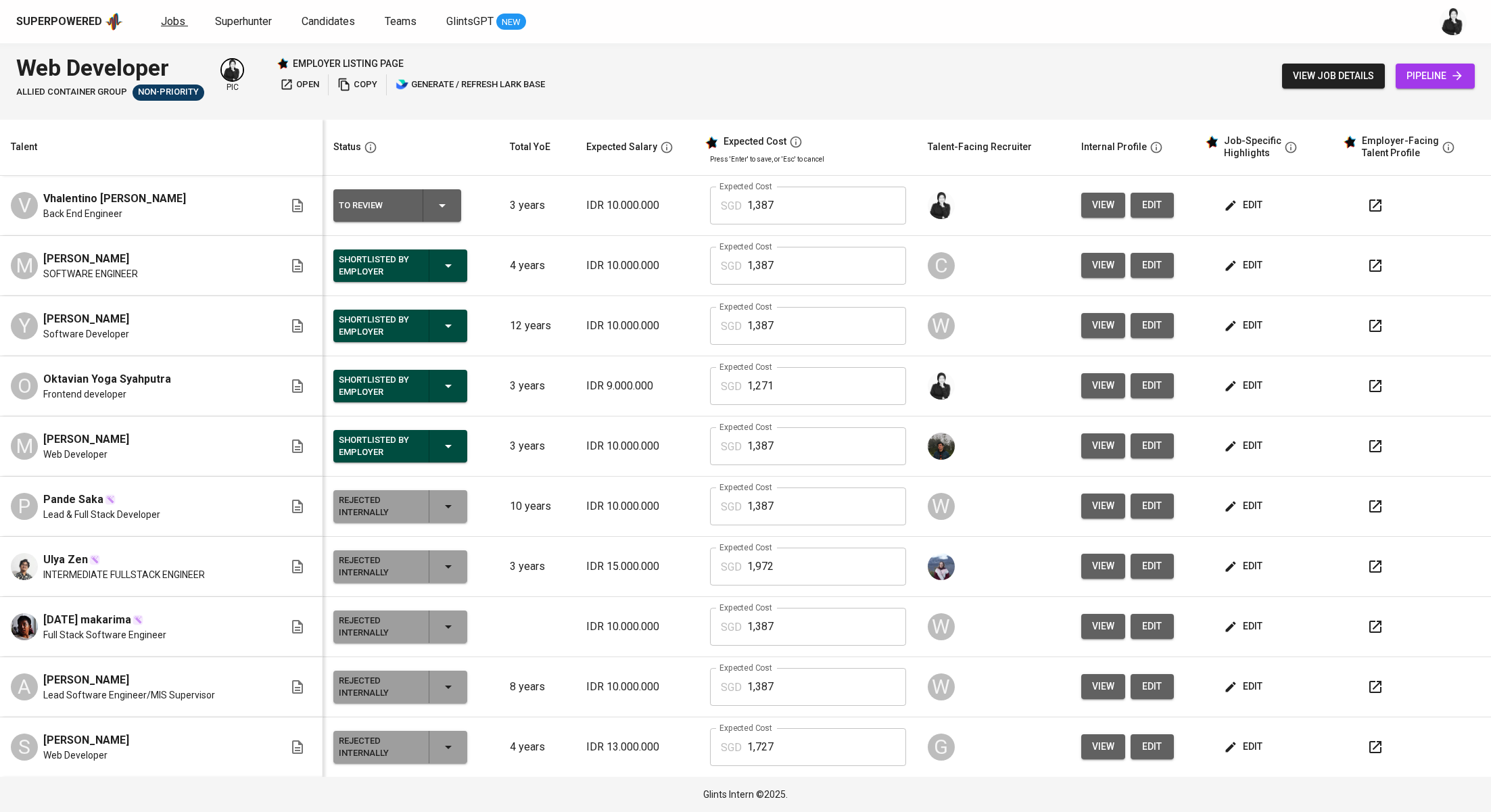
click at [170, 17] on span "Jobs" at bounding box center [173, 22] width 24 height 13
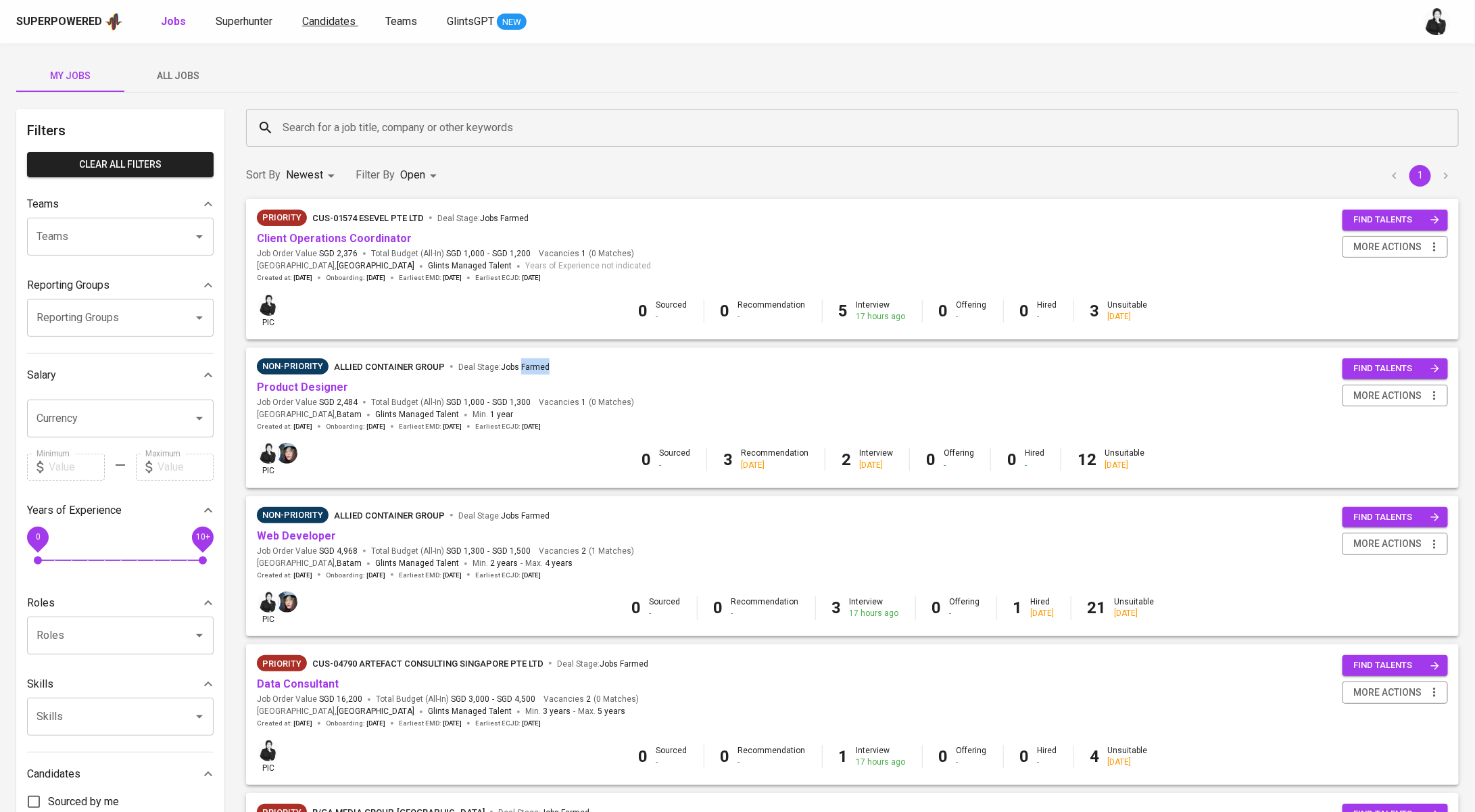
click at [314, 22] on span "Candidates" at bounding box center [329, 22] width 53 height 13
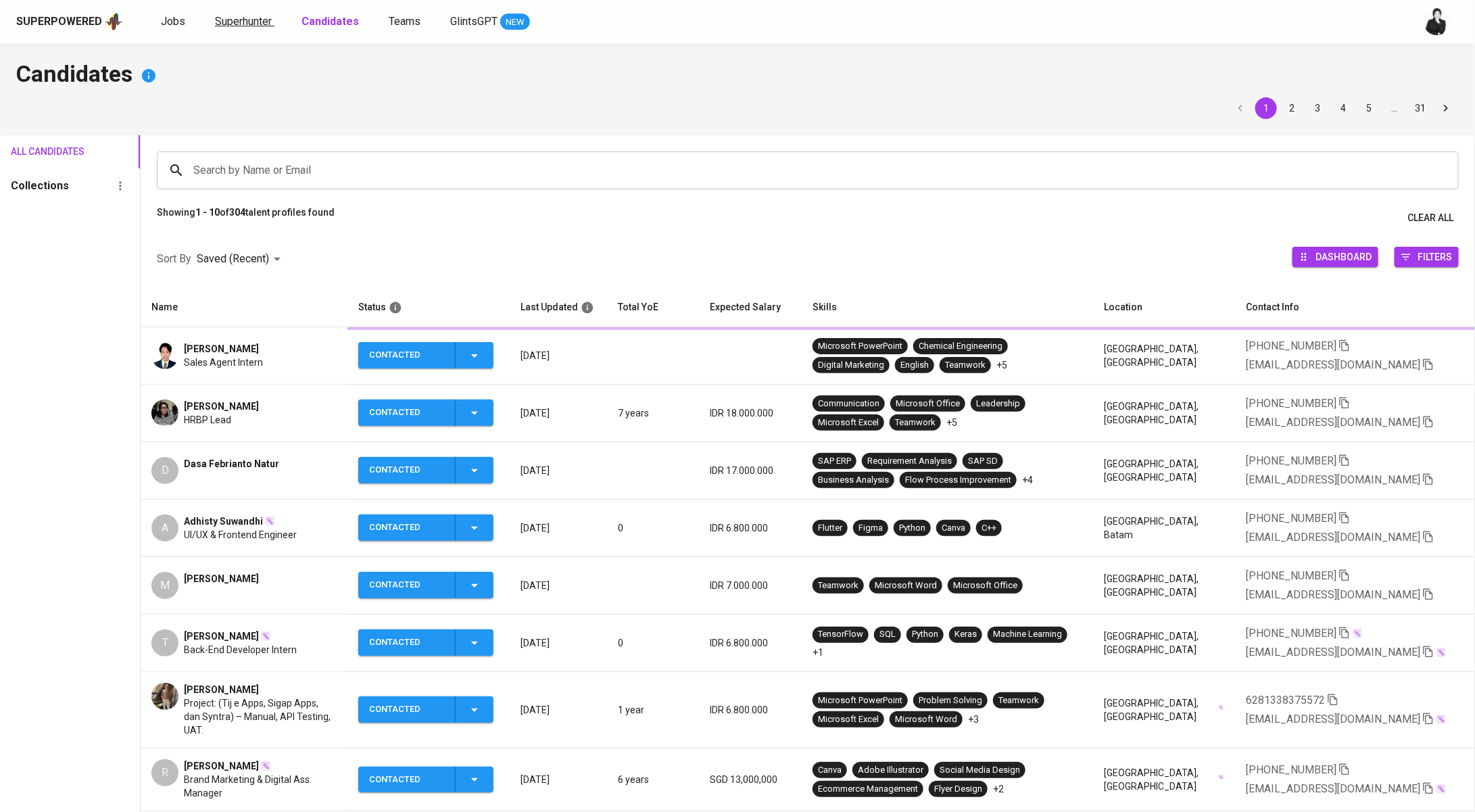
click at [253, 22] on span "Superhunter" at bounding box center [243, 22] width 57 height 13
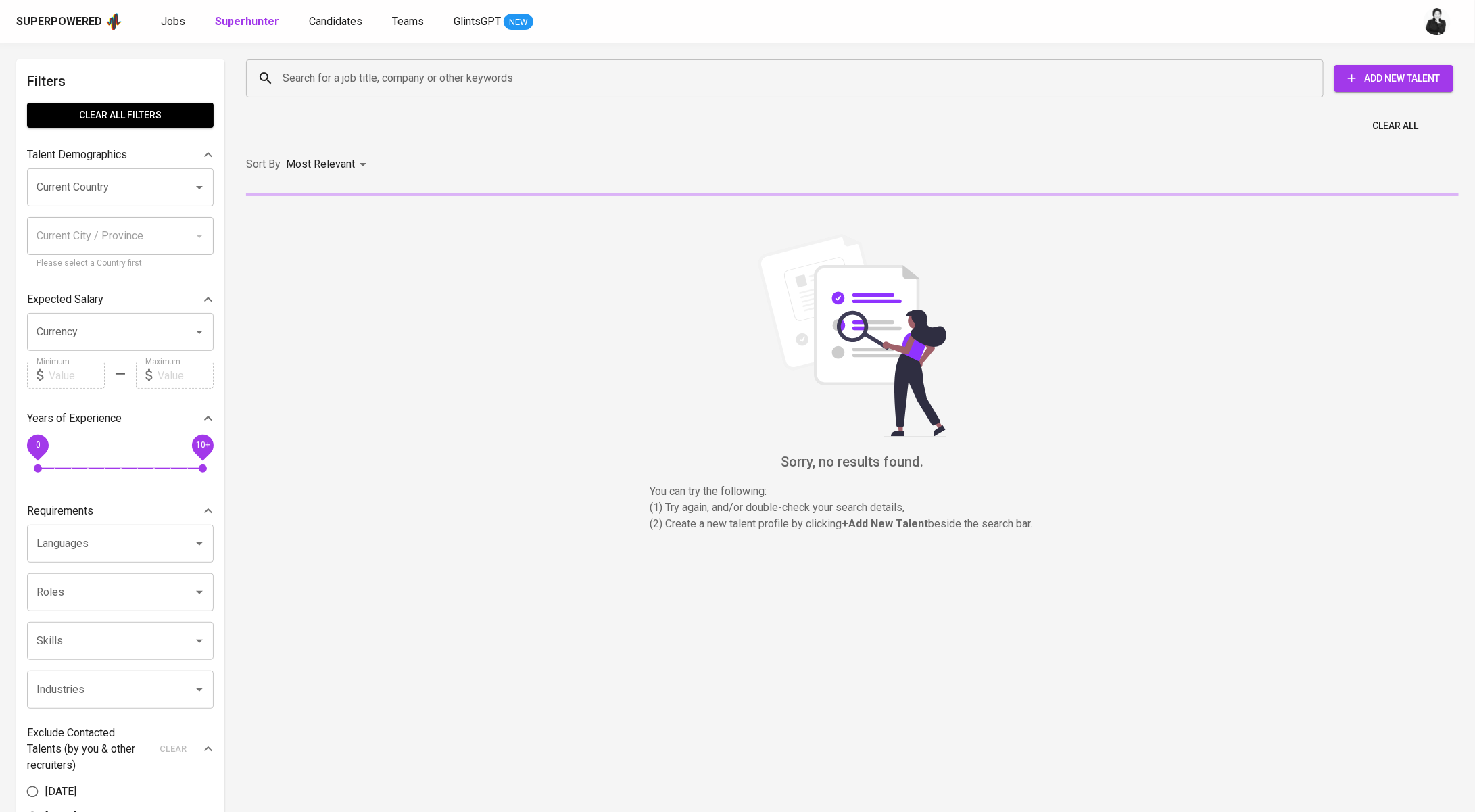
click at [404, 70] on input "Search for a job title, company or other keywords" at bounding box center [788, 78] width 1018 height 26
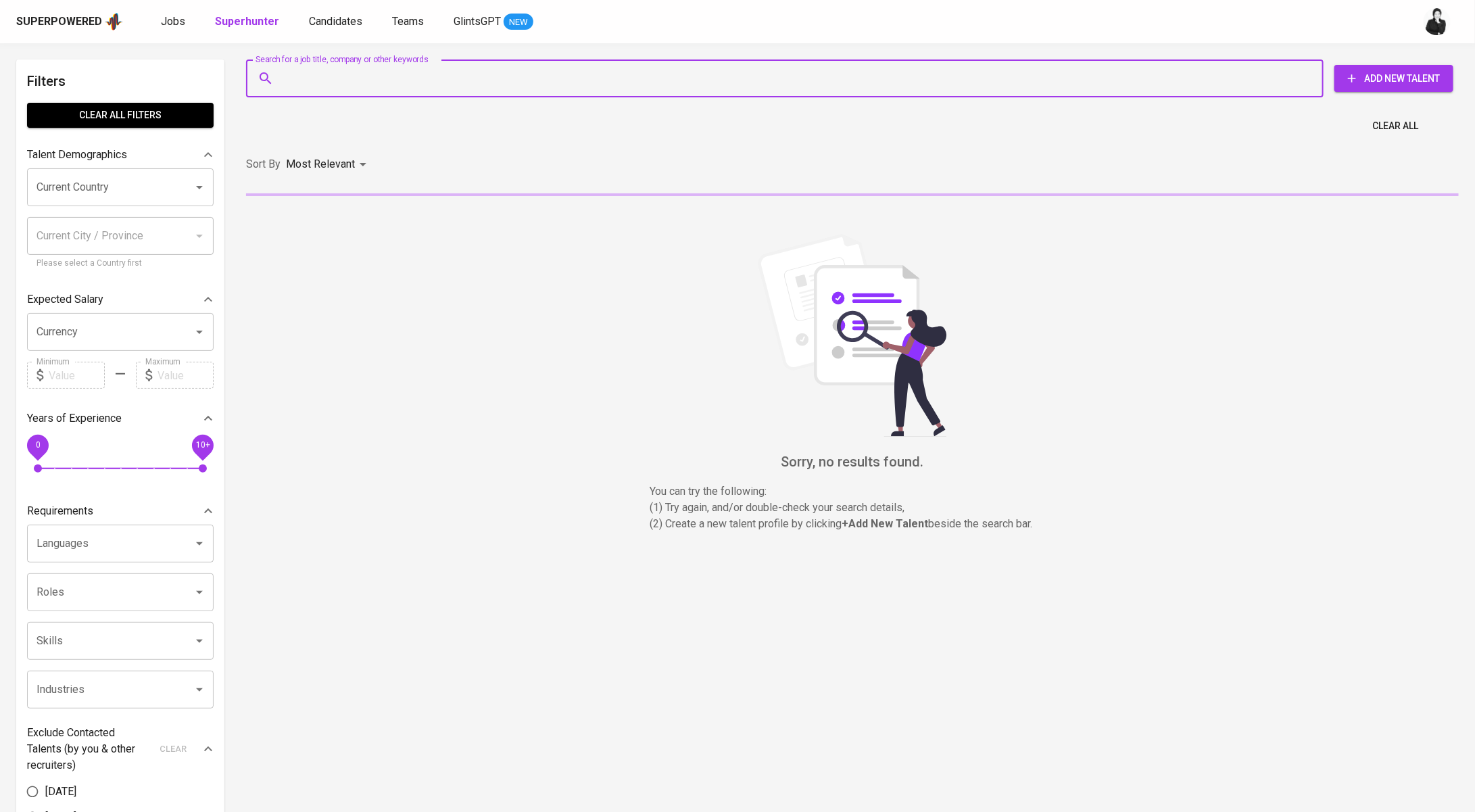
paste input "[EMAIL_ADDRESS][DOMAIN_NAME]"
type input "[EMAIL_ADDRESS][DOMAIN_NAME]"
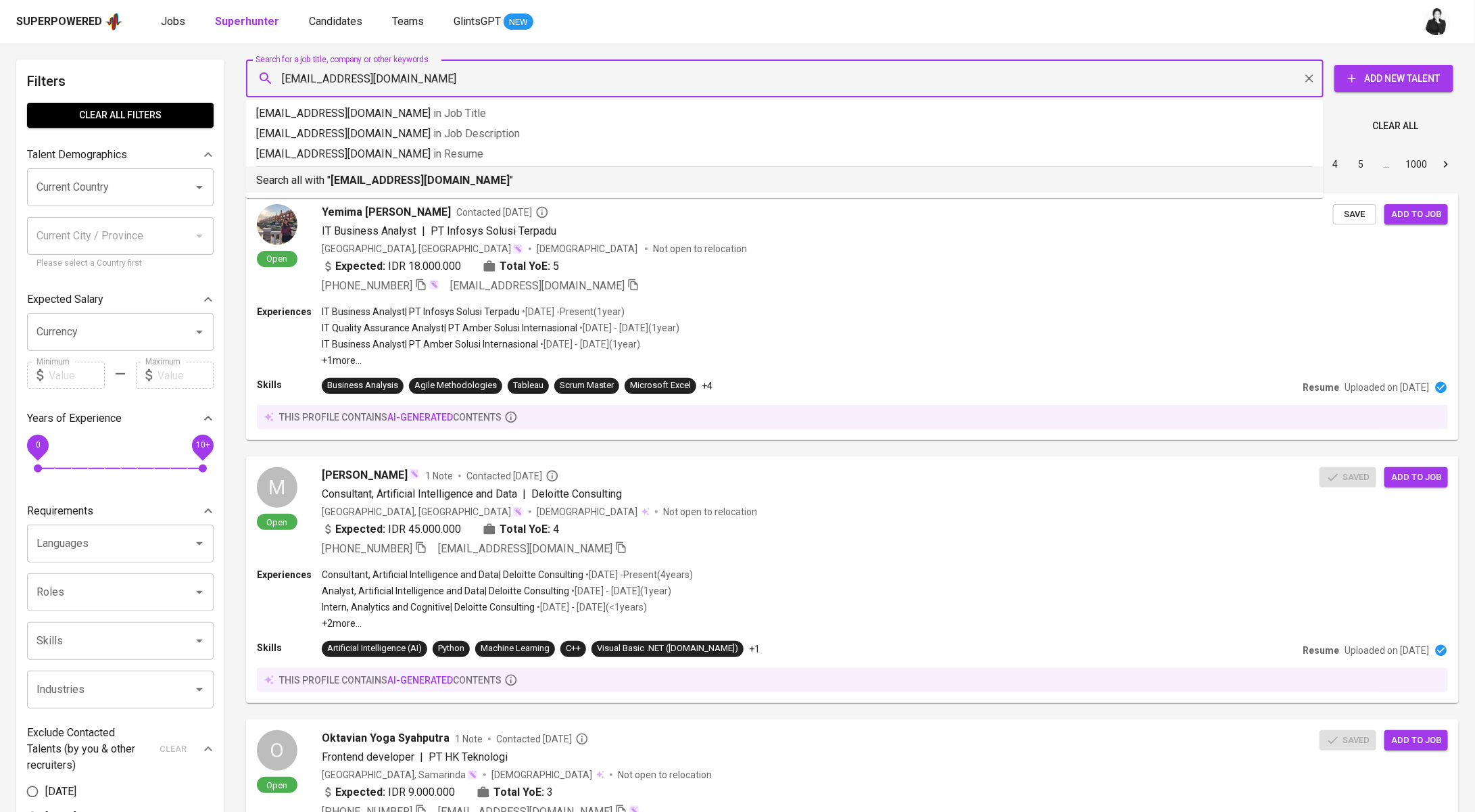
click at [479, 179] on p "Search all with " [EMAIL_ADDRESS][DOMAIN_NAME] "" at bounding box center [784, 180] width 1057 height 16
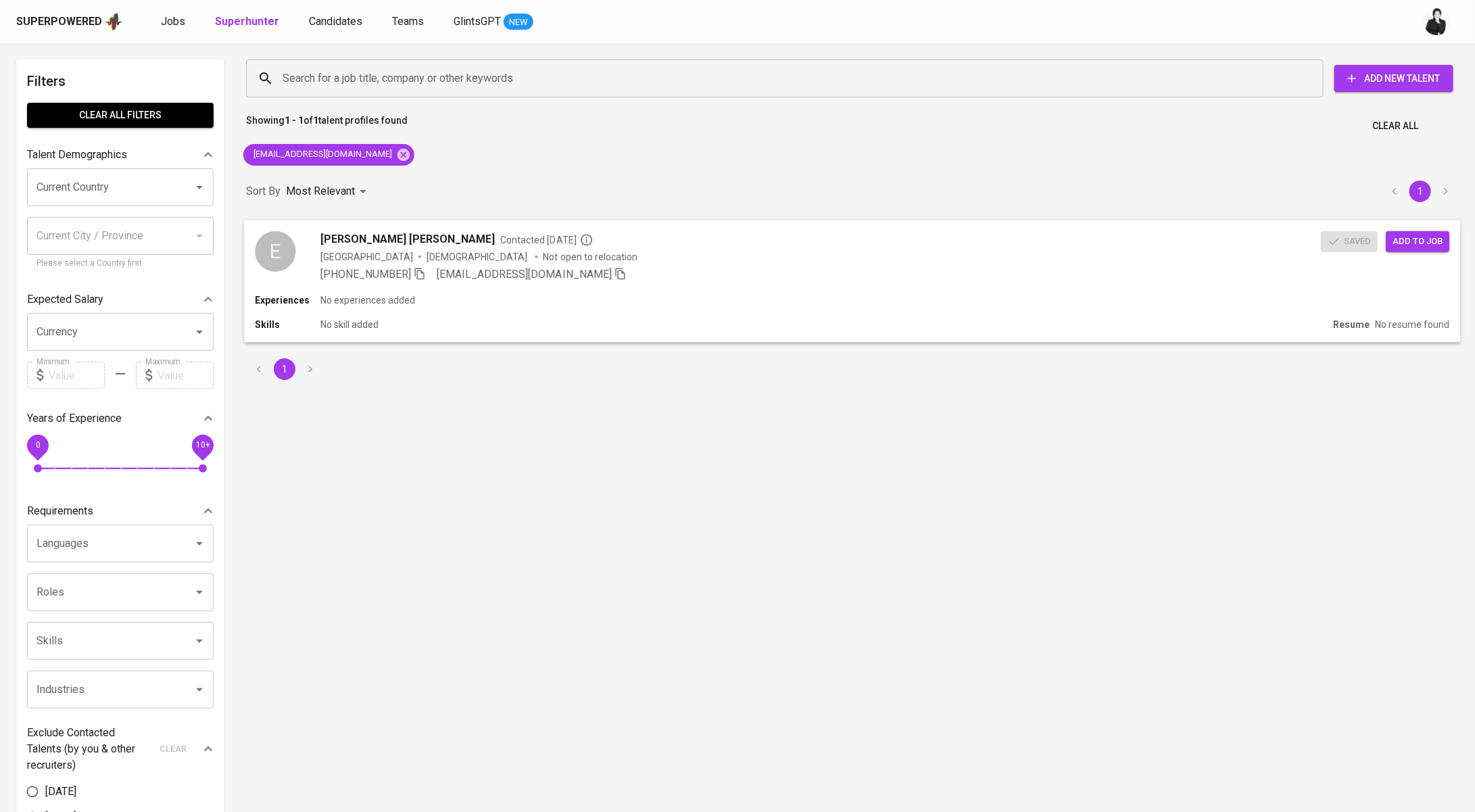
click at [500, 240] on span "Contacted [DATE]" at bounding box center [546, 239] width 93 height 14
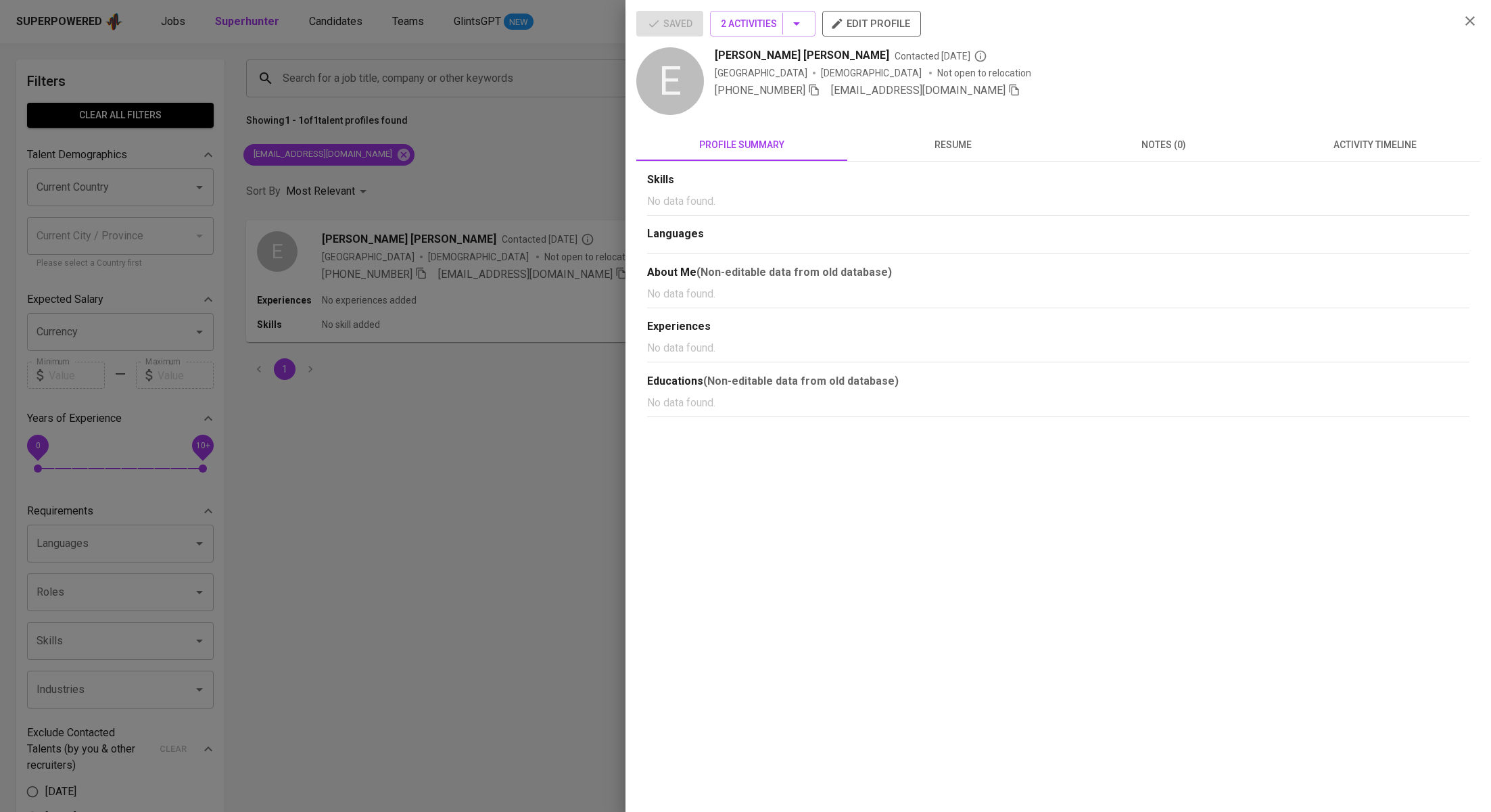
click at [1414, 139] on span "activity timeline" at bounding box center [1374, 145] width 194 height 17
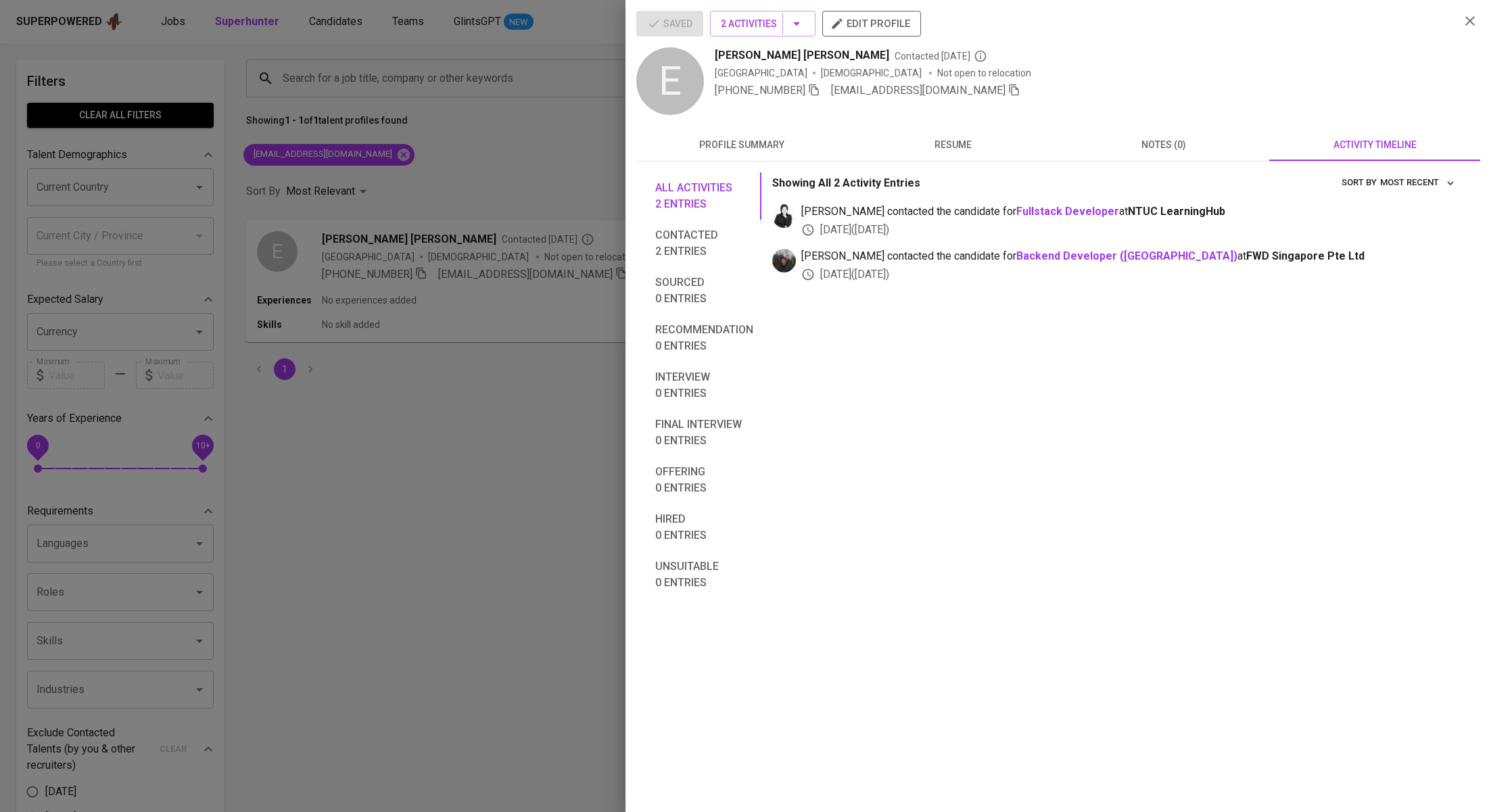
click at [445, 173] on div at bounding box center [746, 406] width 1491 height 812
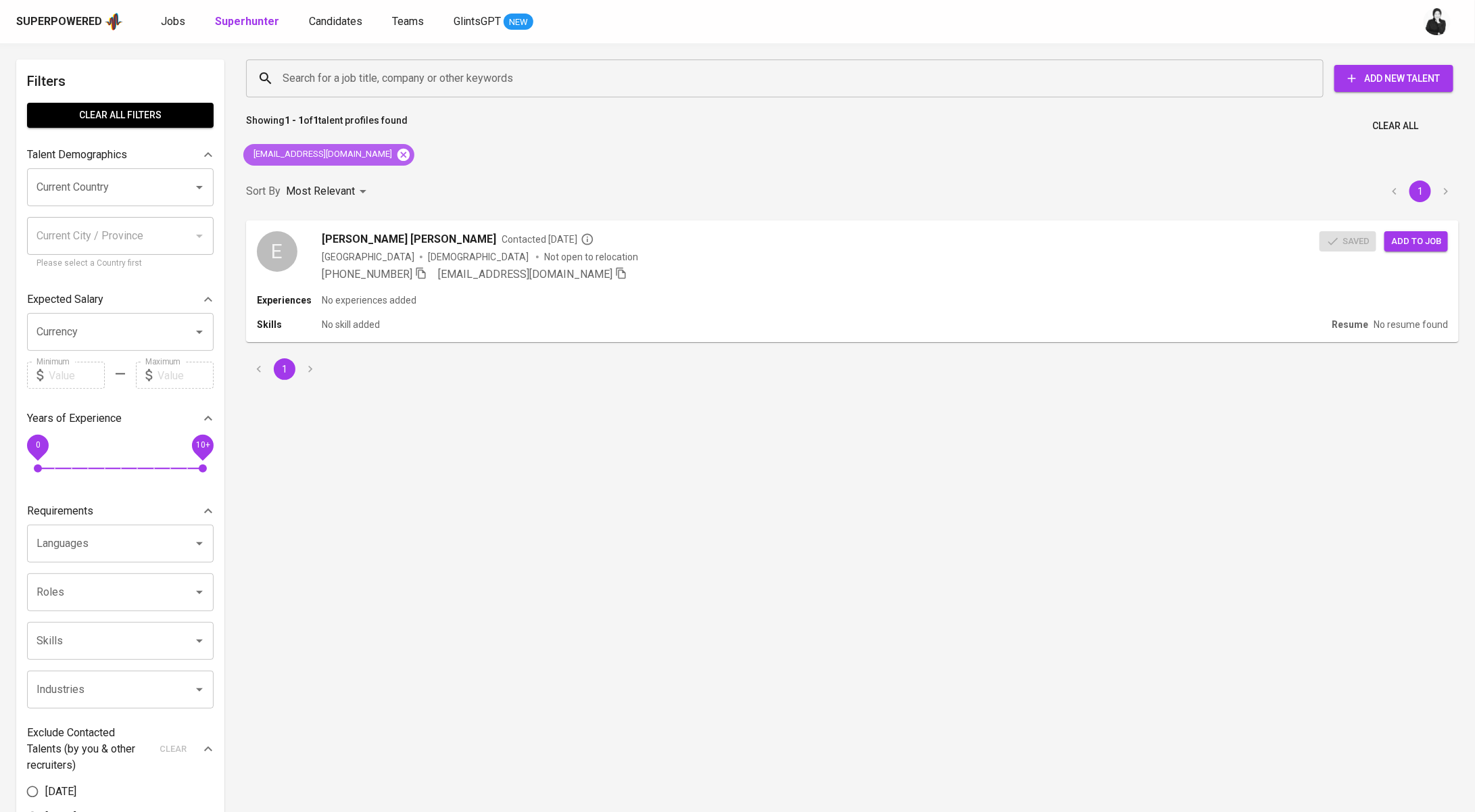
click at [397, 150] on icon at bounding box center [403, 154] width 12 height 12
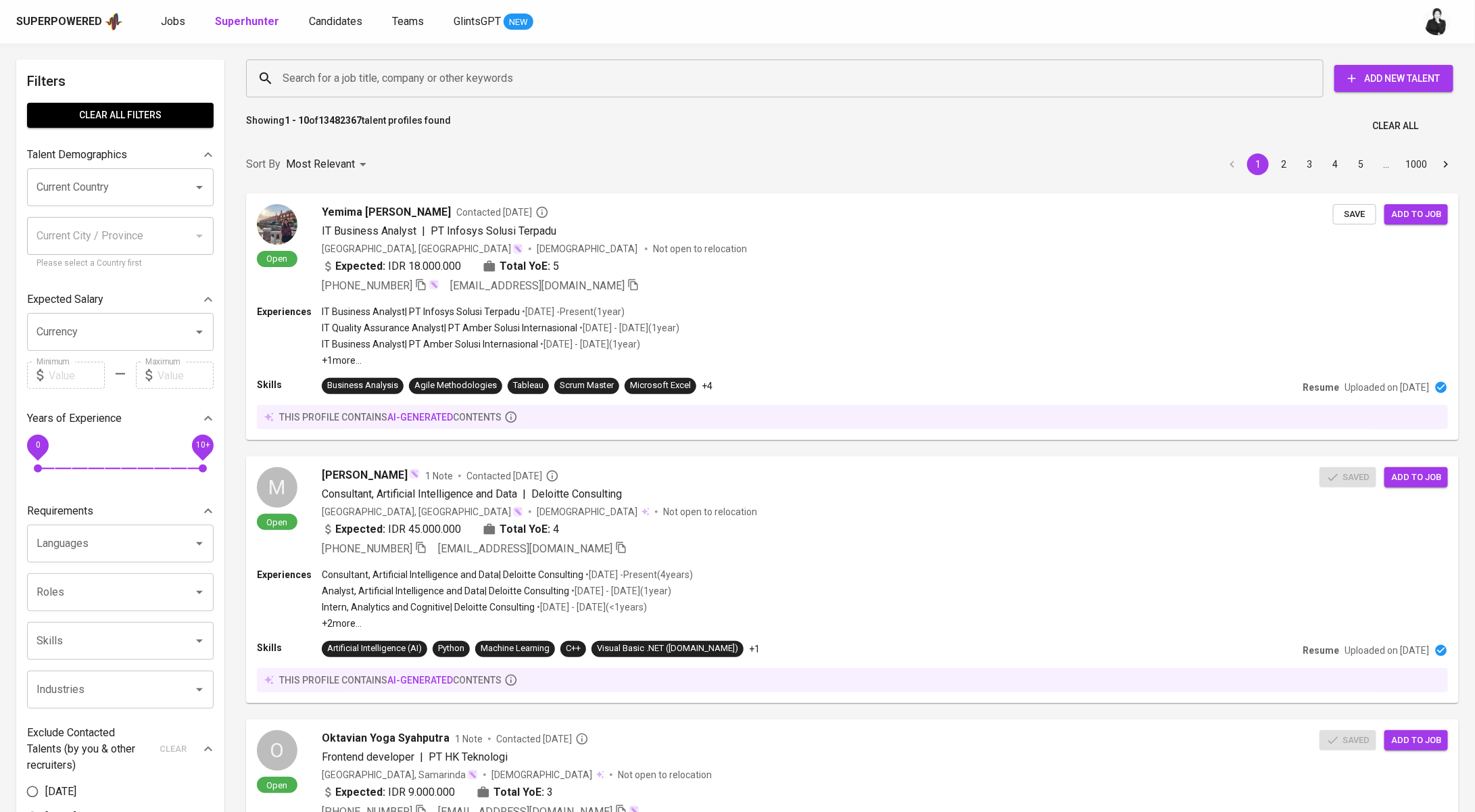
click at [529, 75] on input "Search for a job title, company or other keywords" at bounding box center [788, 78] width 1018 height 26
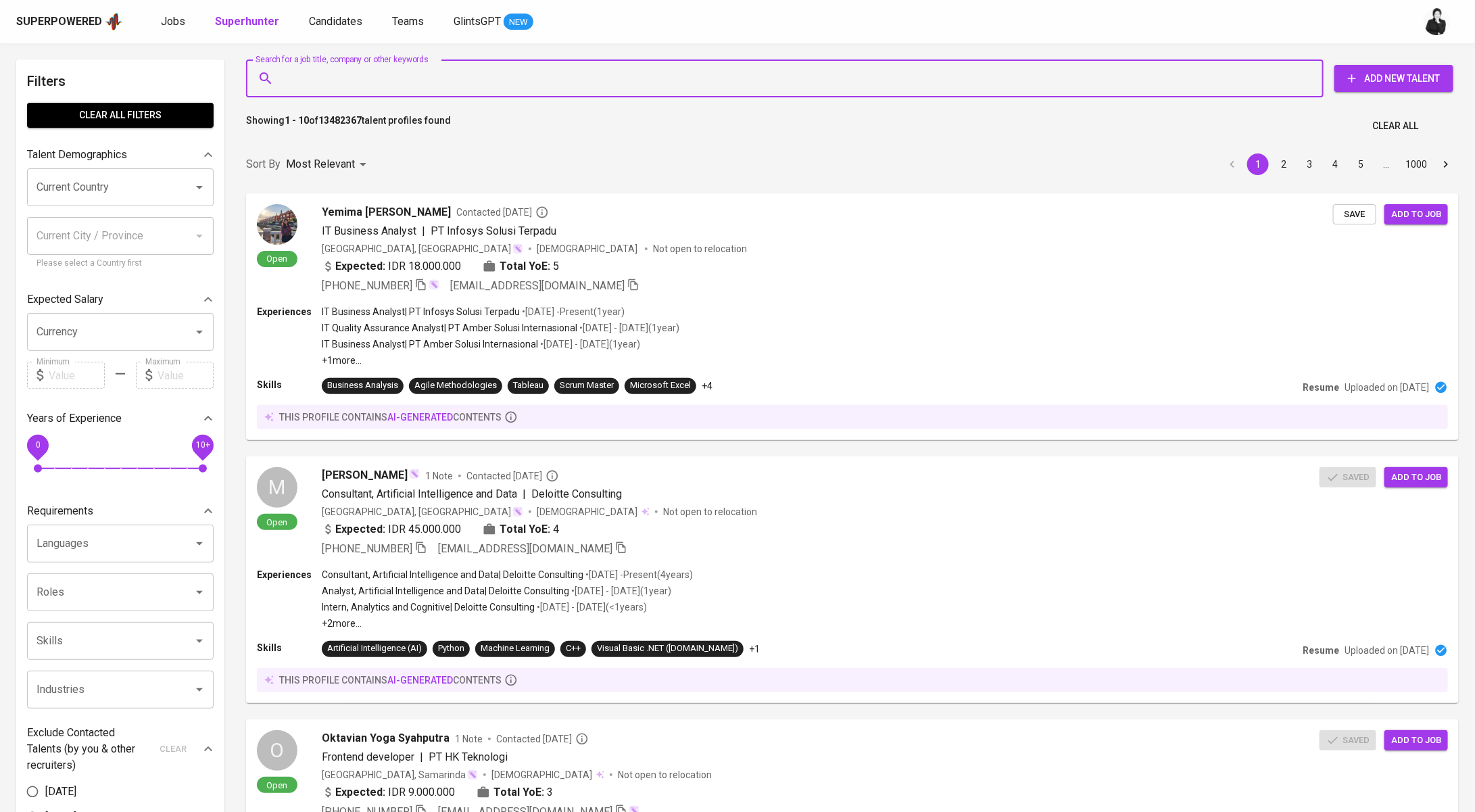
paste input "[EMAIL_ADDRESS][DOMAIN_NAME]"
type input "[EMAIL_ADDRESS][DOMAIN_NAME]"
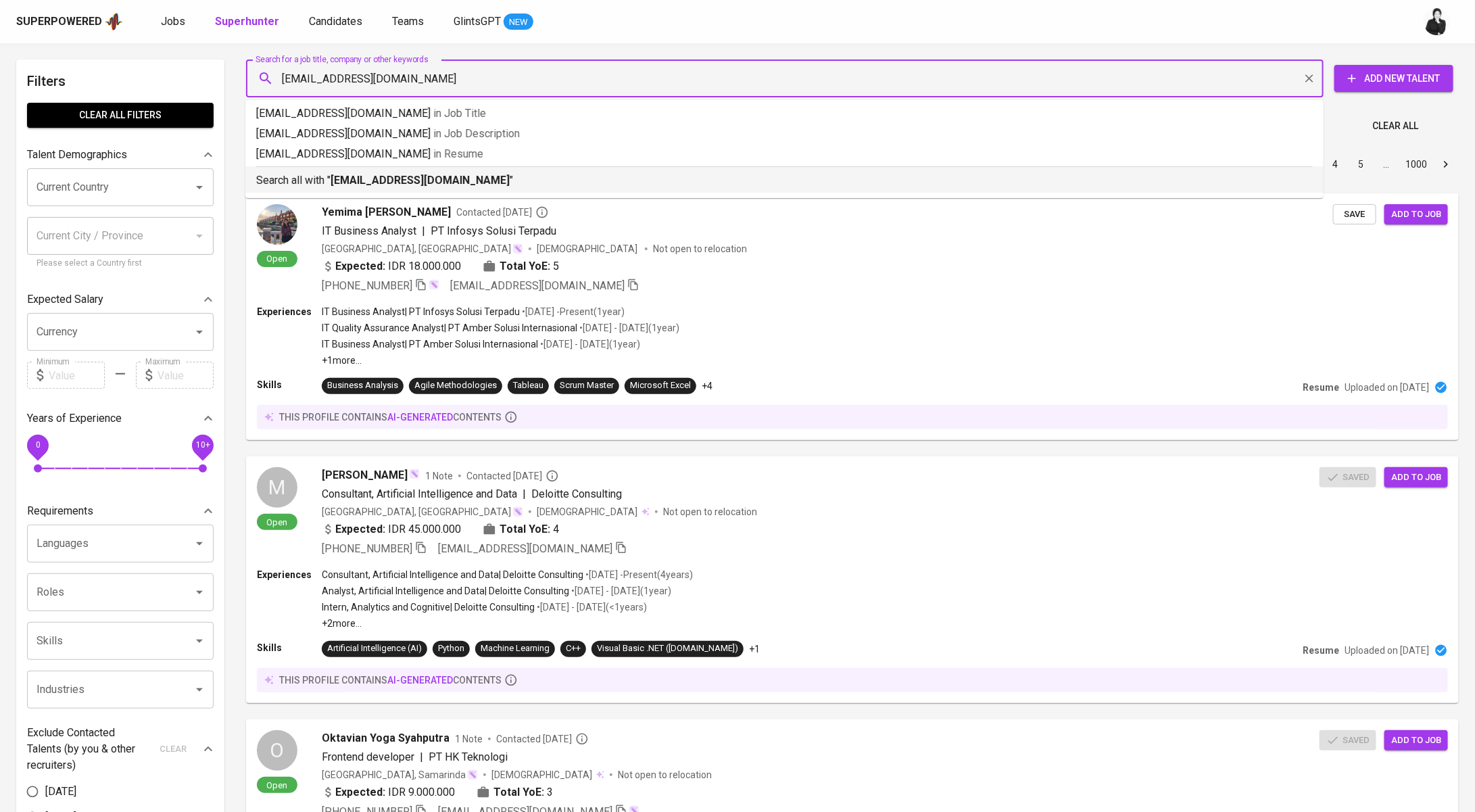
click at [513, 176] on p "Search all with " [EMAIL_ADDRESS][DOMAIN_NAME] "" at bounding box center [784, 180] width 1057 height 16
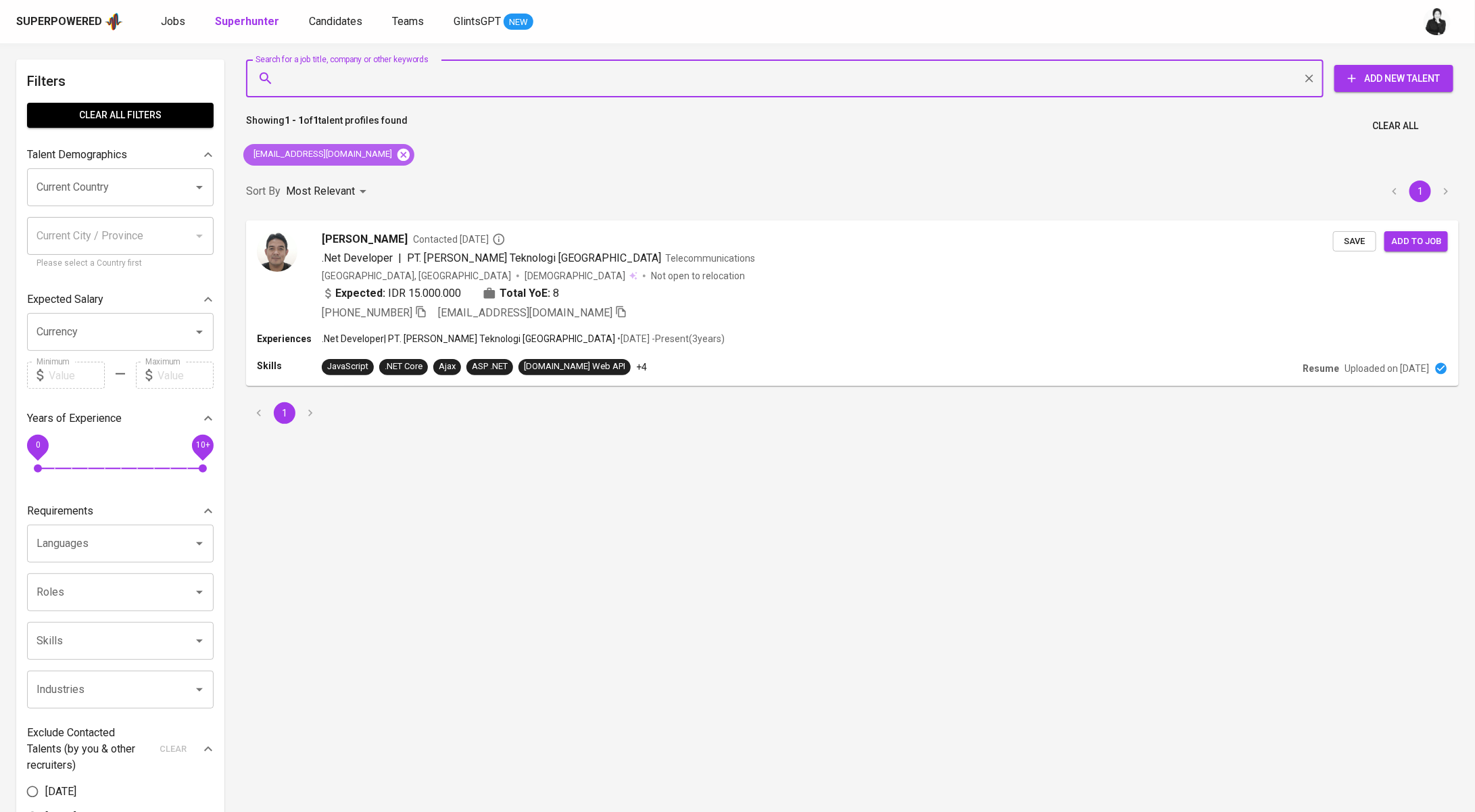
click at [396, 156] on icon at bounding box center [403, 154] width 15 height 15
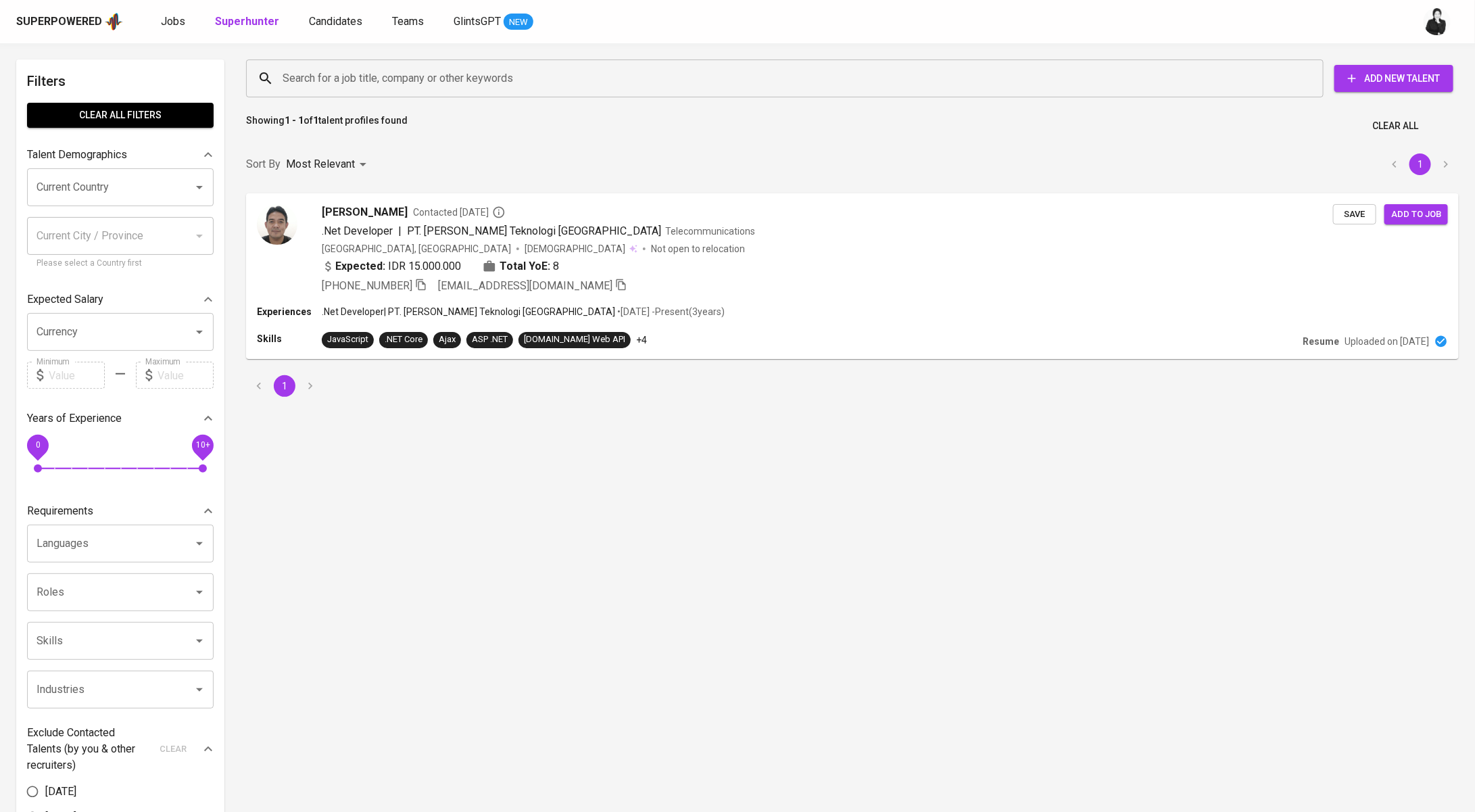
click at [418, 85] on input "Search for a job title, company or other keywords" at bounding box center [788, 78] width 1018 height 26
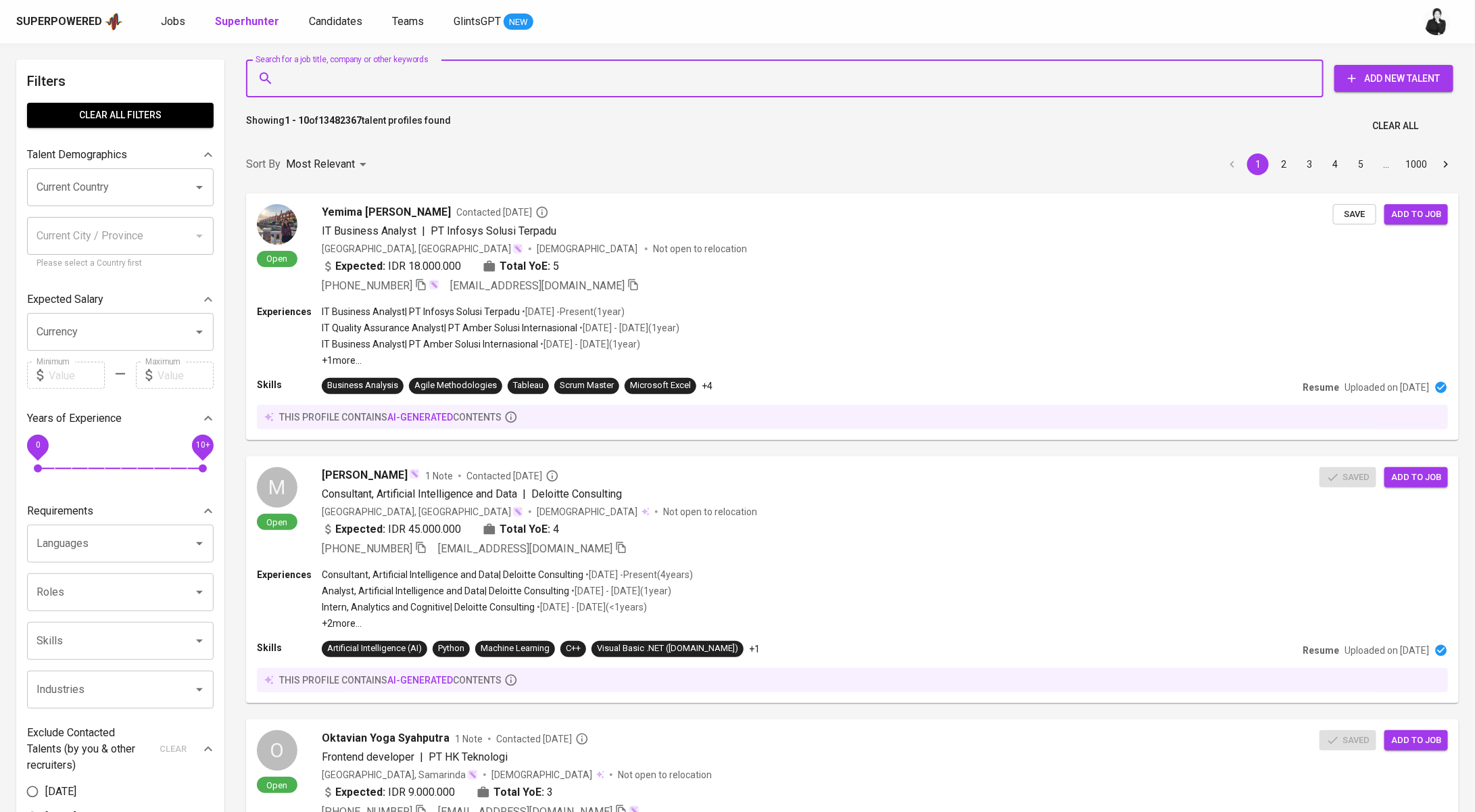
paste input "[EMAIL_ADDRESS][DOMAIN_NAME]"
type input "[EMAIL_ADDRESS][DOMAIN_NAME]"
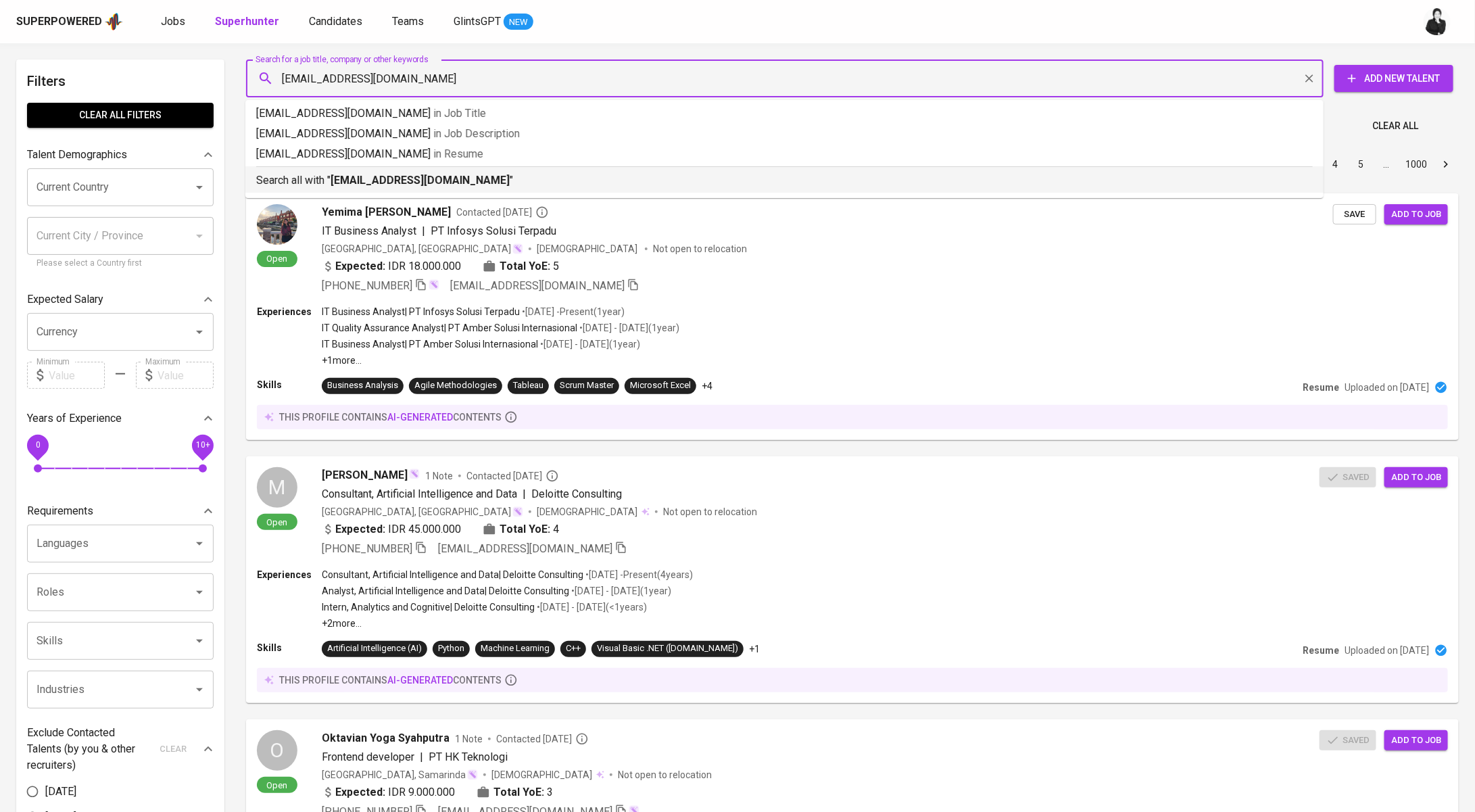
click at [400, 180] on b "[EMAIL_ADDRESS][DOMAIN_NAME]" at bounding box center [420, 180] width 179 height 13
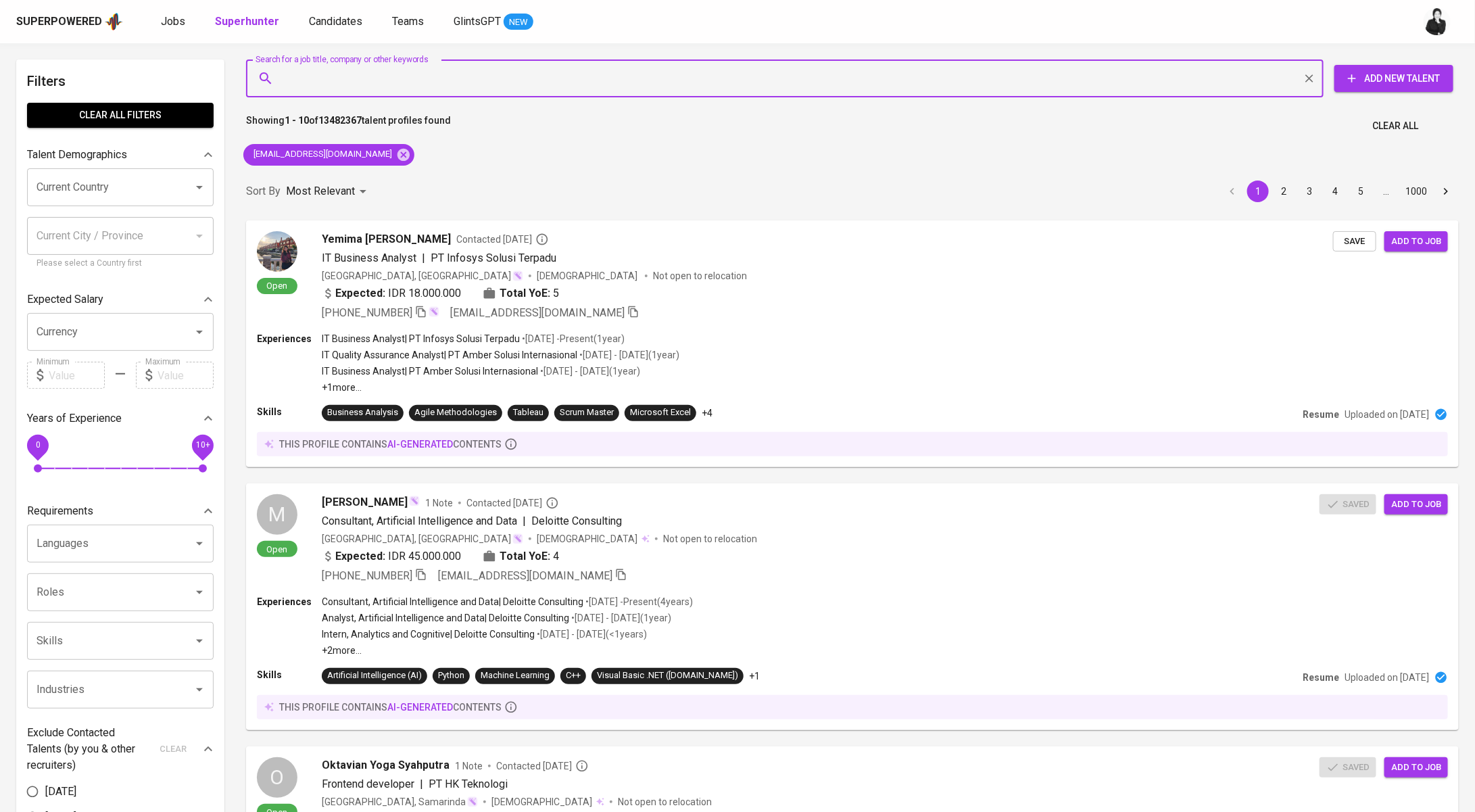
click at [490, 181] on div "Sort By Most Relevant MOST_RELEVANT 1 2 3 4 5 … 1000" at bounding box center [852, 191] width 1229 height 41
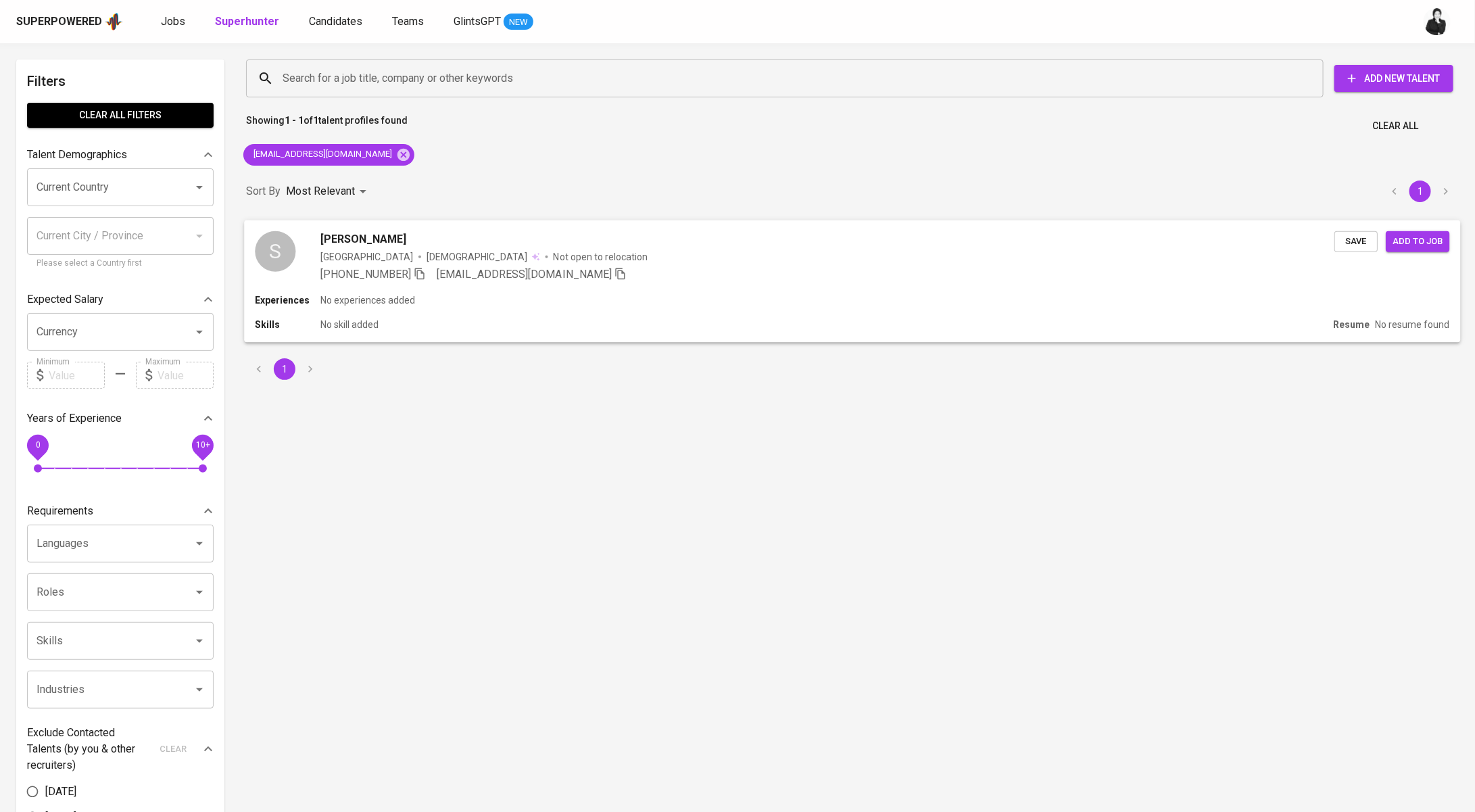
click at [363, 235] on span "[PERSON_NAME]" at bounding box center [364, 238] width 86 height 16
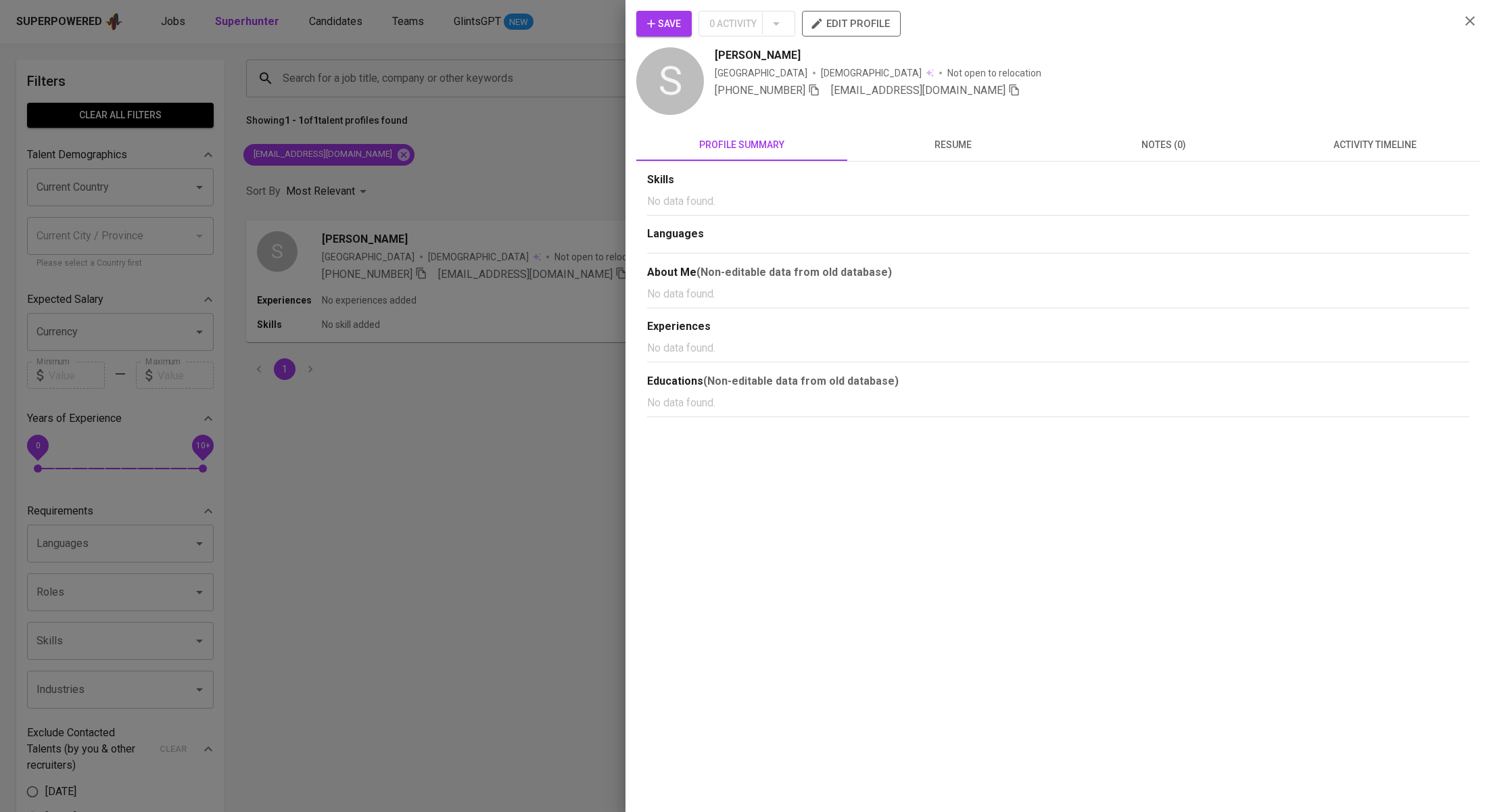
click at [1403, 156] on button "activity timeline" at bounding box center [1375, 144] width 211 height 32
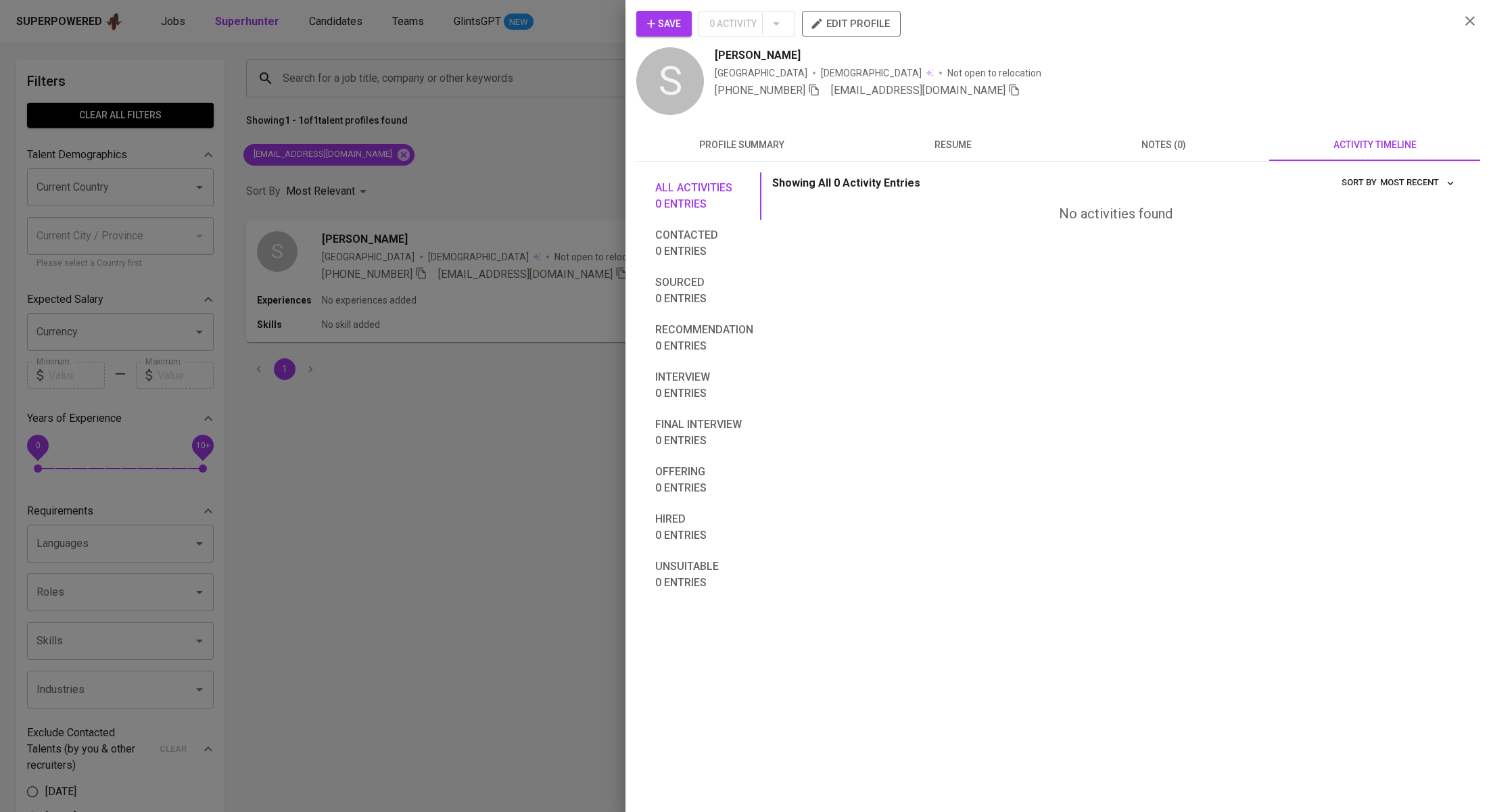
click at [372, 527] on div at bounding box center [746, 406] width 1491 height 812
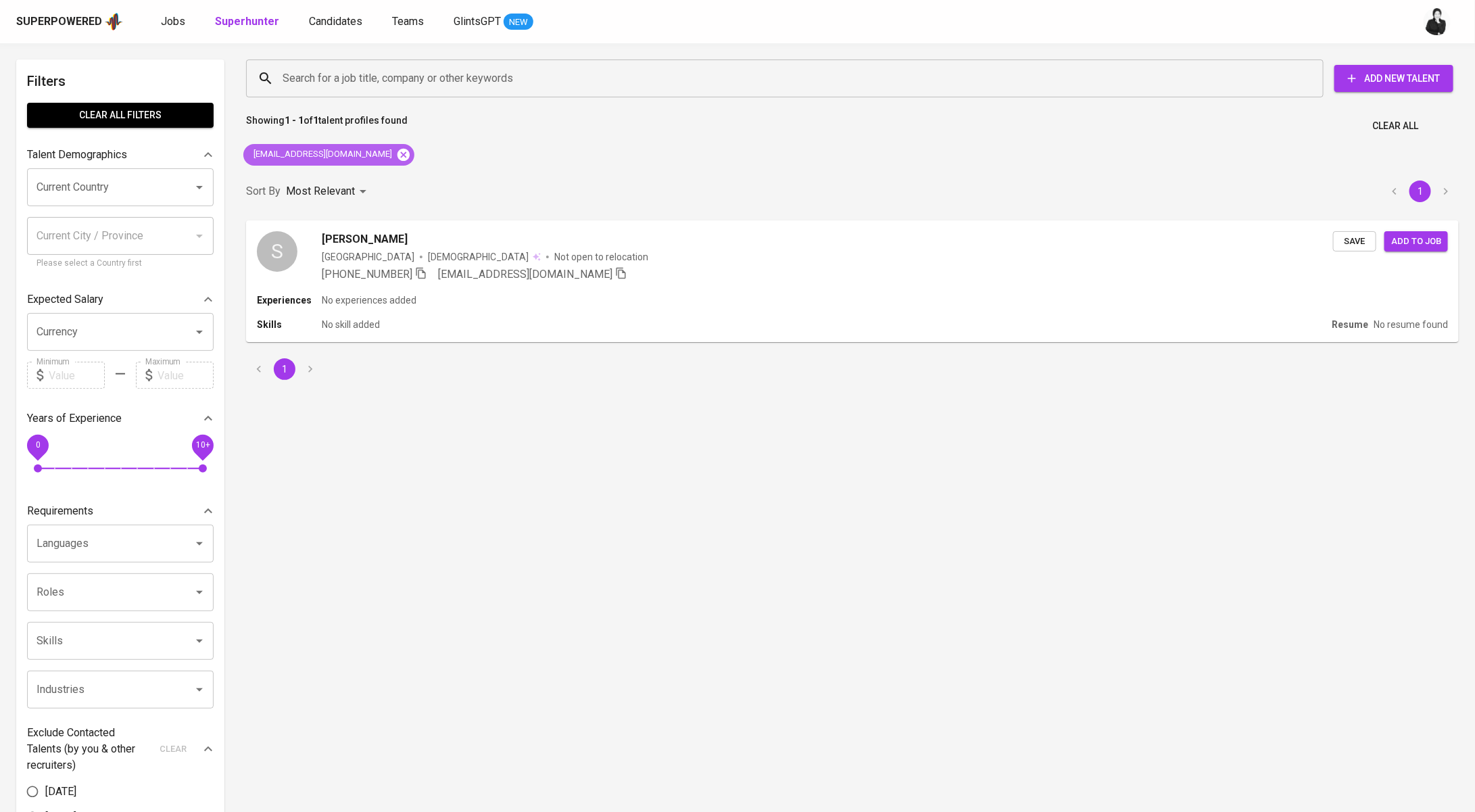
click at [396, 155] on icon at bounding box center [403, 154] width 15 height 15
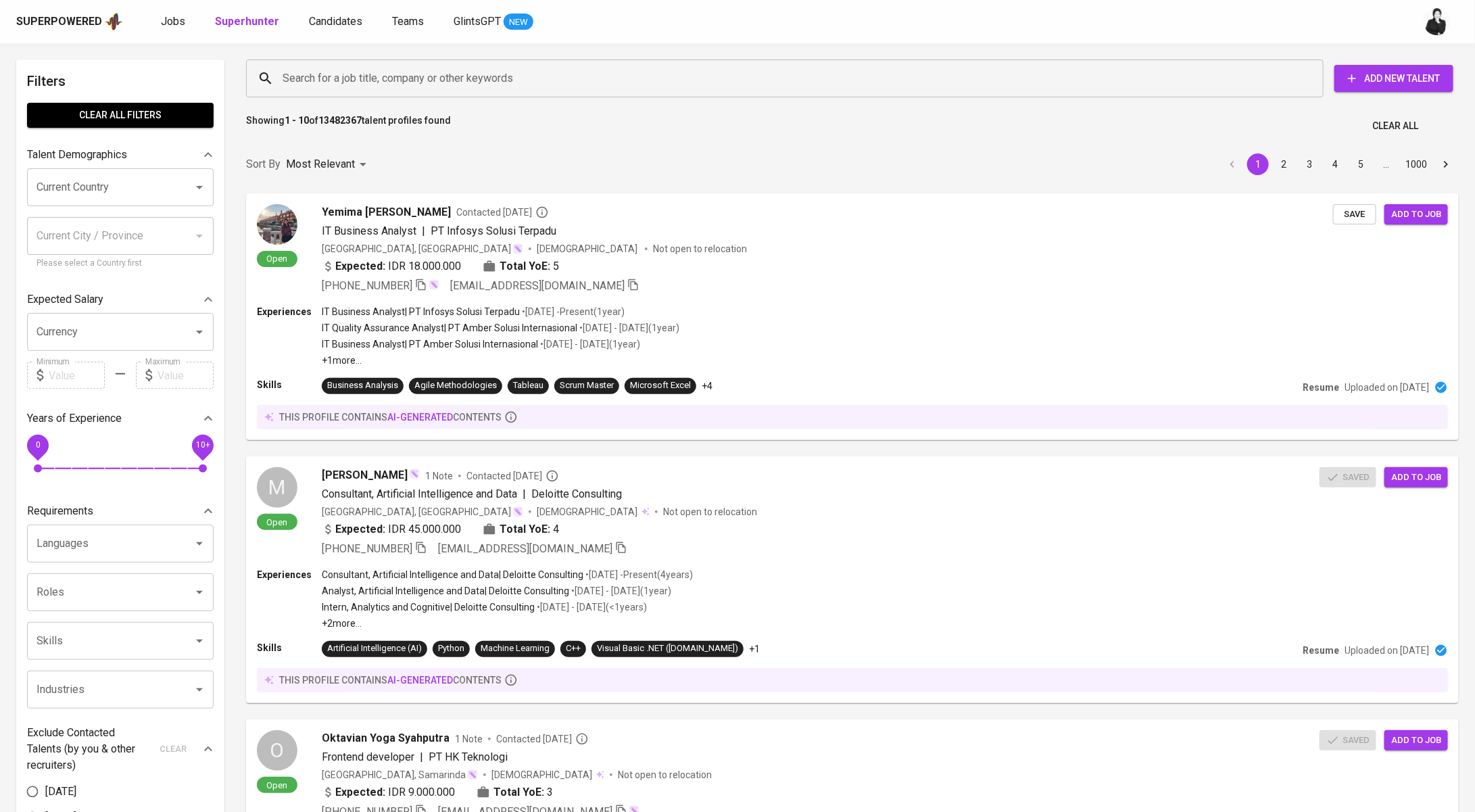
click at [471, 67] on input "Search for a job title, company or other keywords" at bounding box center [788, 78] width 1018 height 26
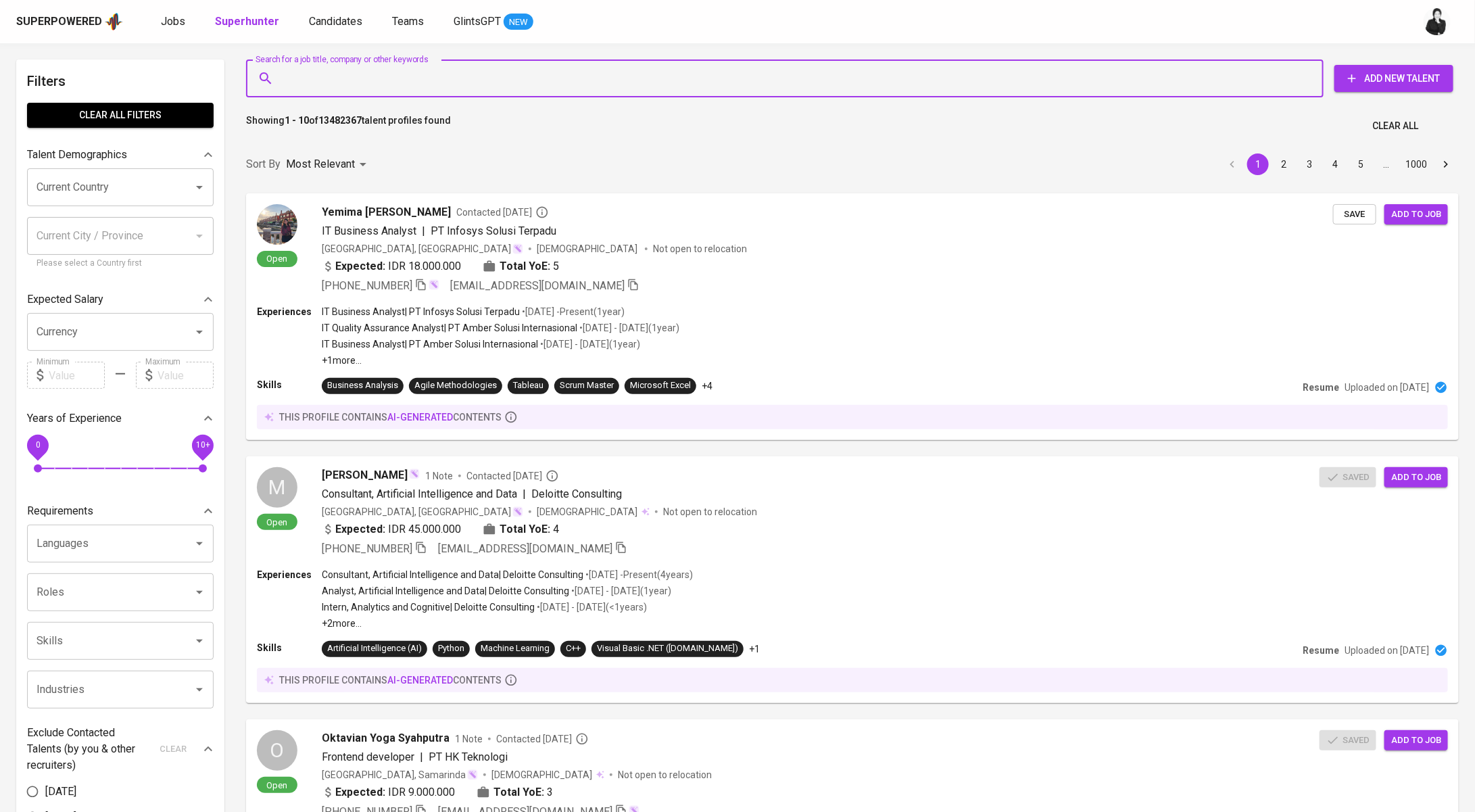
paste input "[EMAIL_ADDRESS][DOMAIN_NAME]"
type input "[EMAIL_ADDRESS][DOMAIN_NAME]"
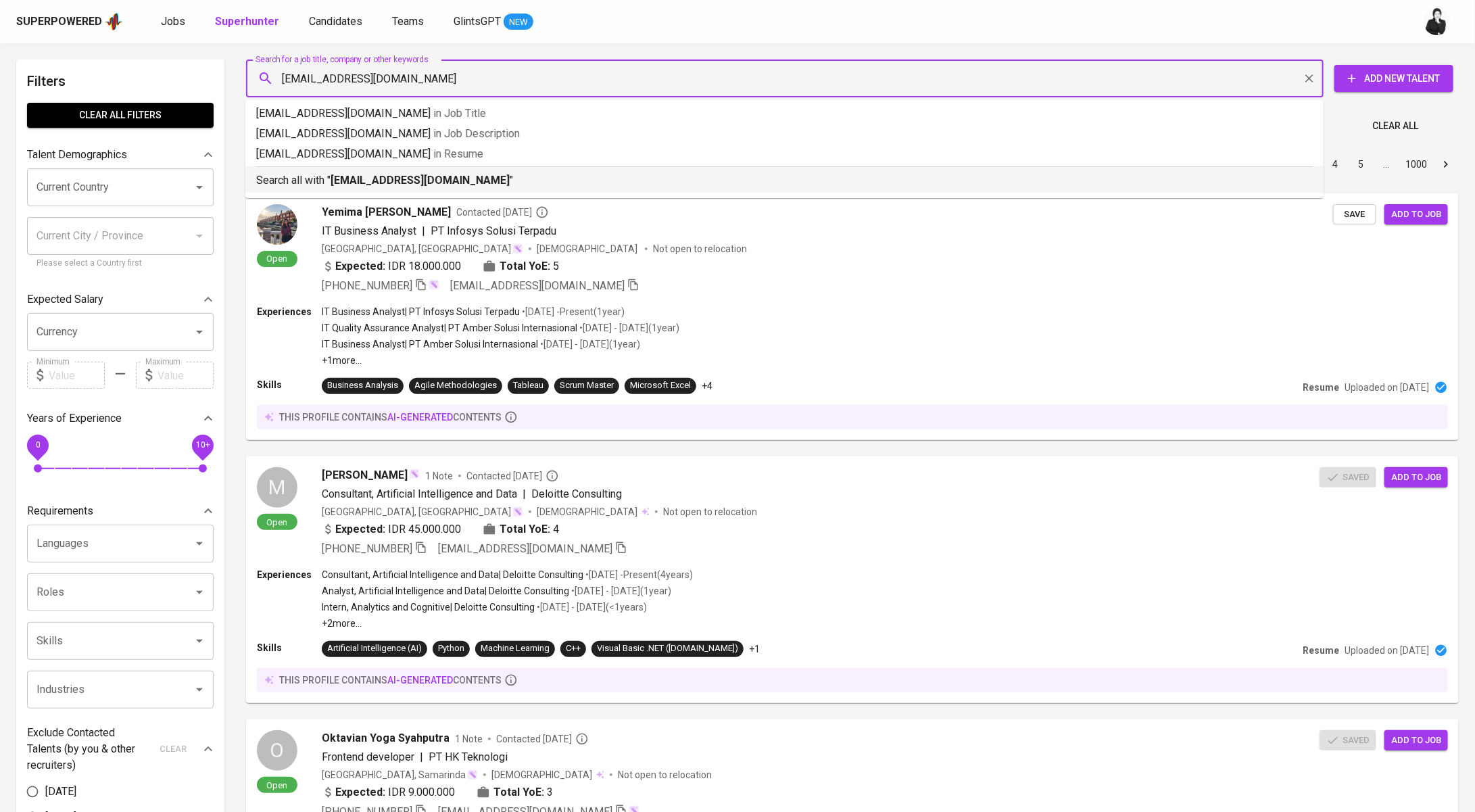
click b "[EMAIL_ADDRESS][DOMAIN_NAME]"
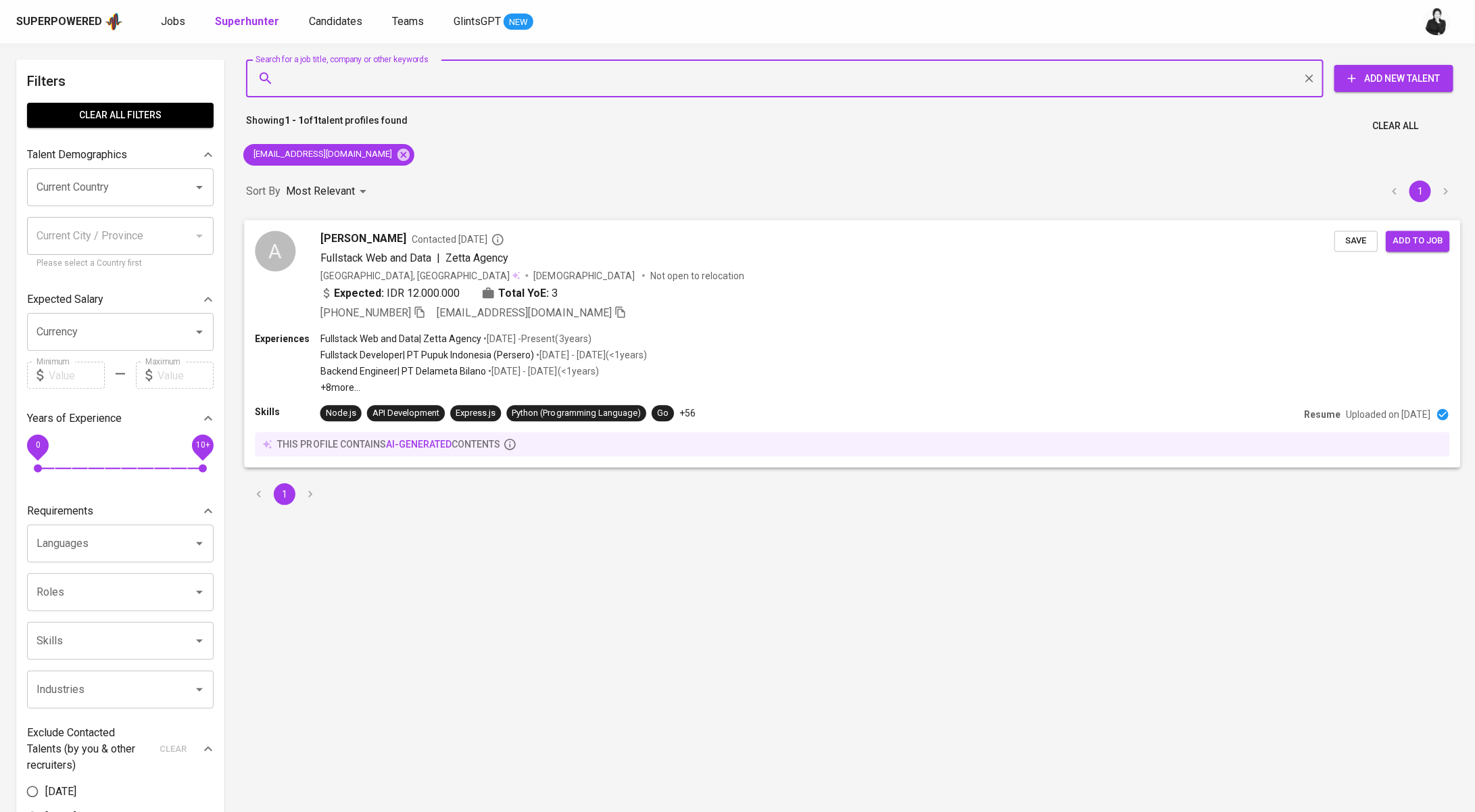
click span "[PERSON_NAME]"
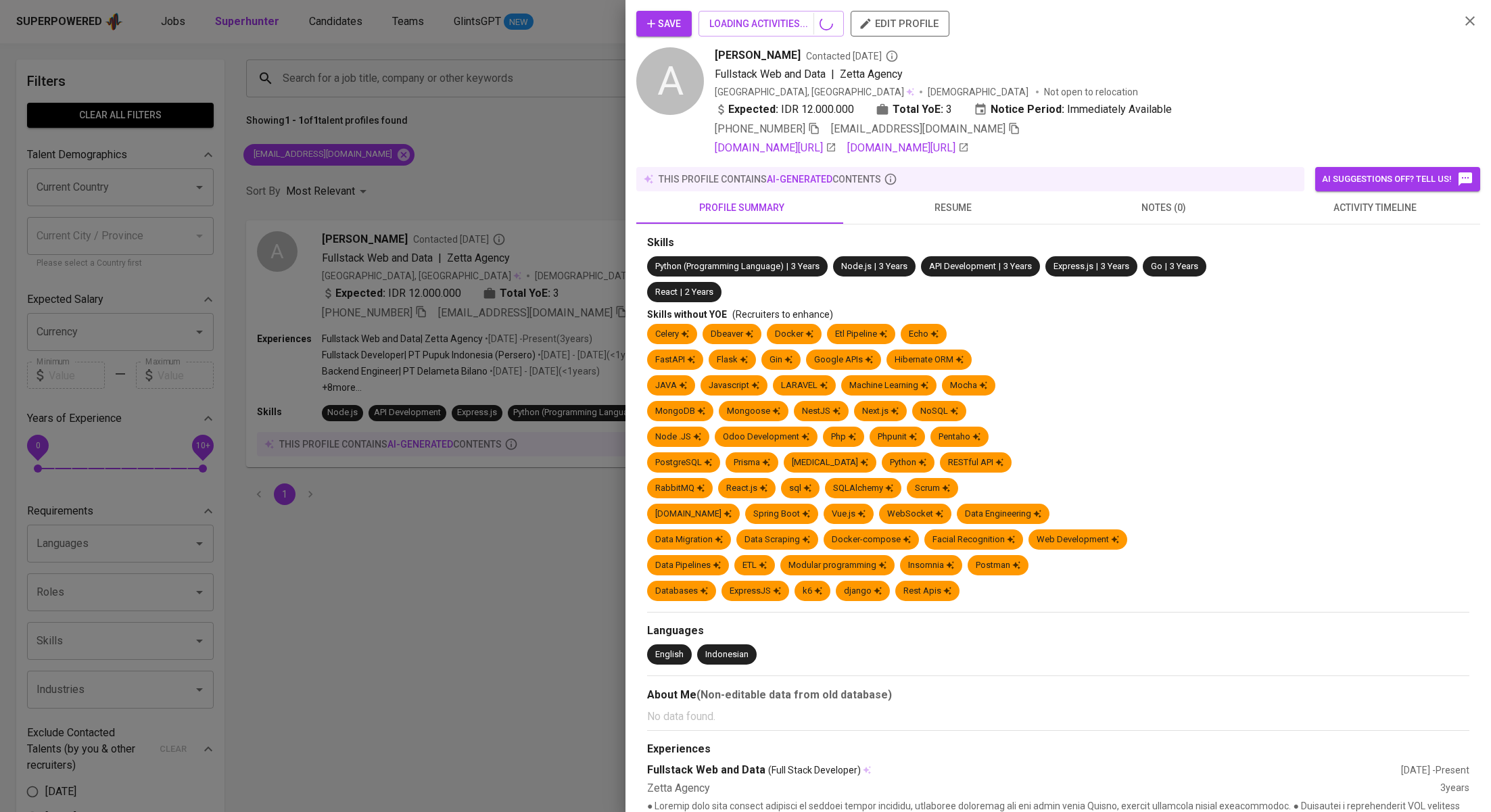
click div "Skills Python (Programming Language) | 3 Years Node.js | 3 Years API Developmen…"
click span "activity timeline"
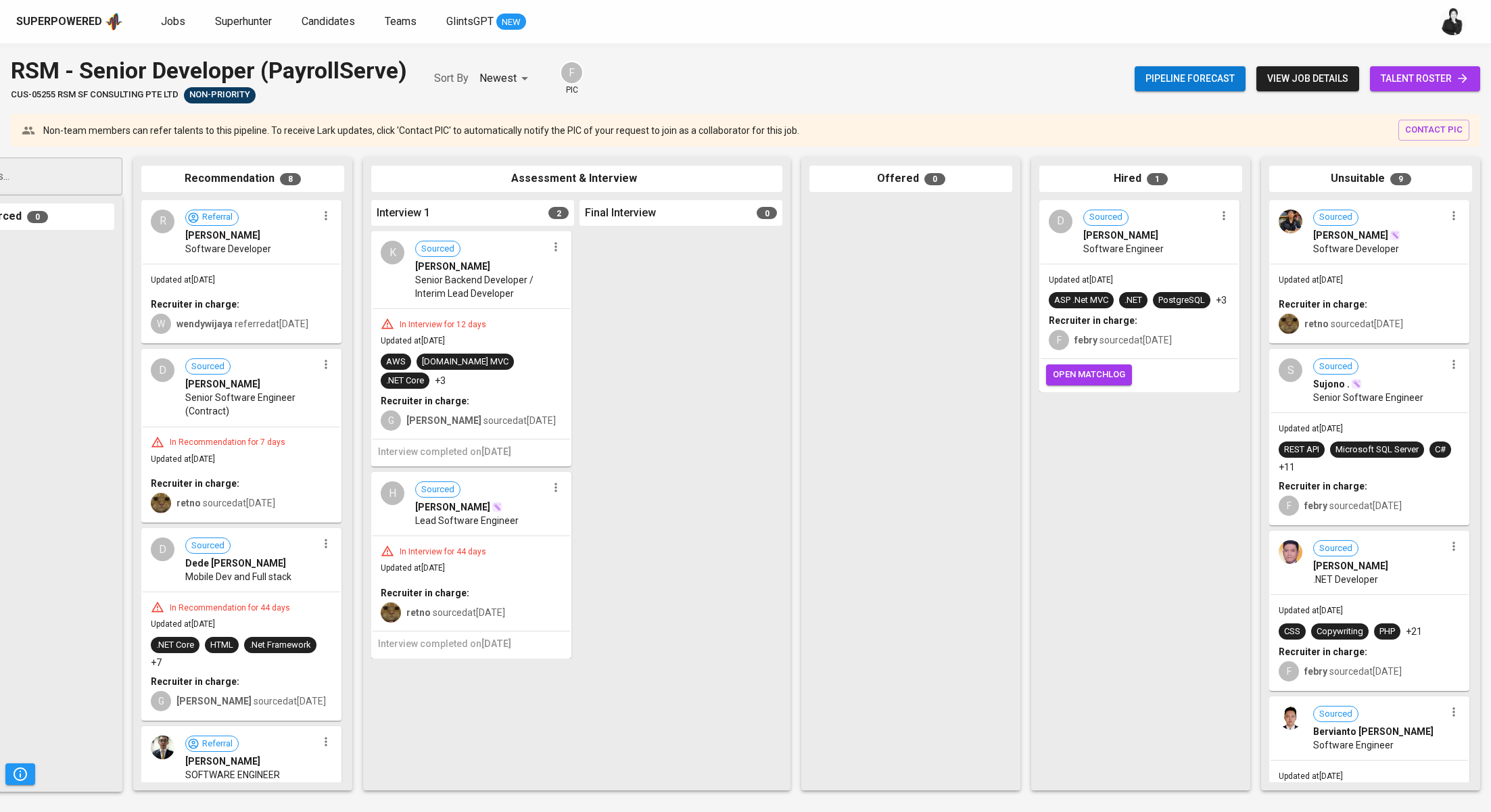
scroll to position [0, 119]
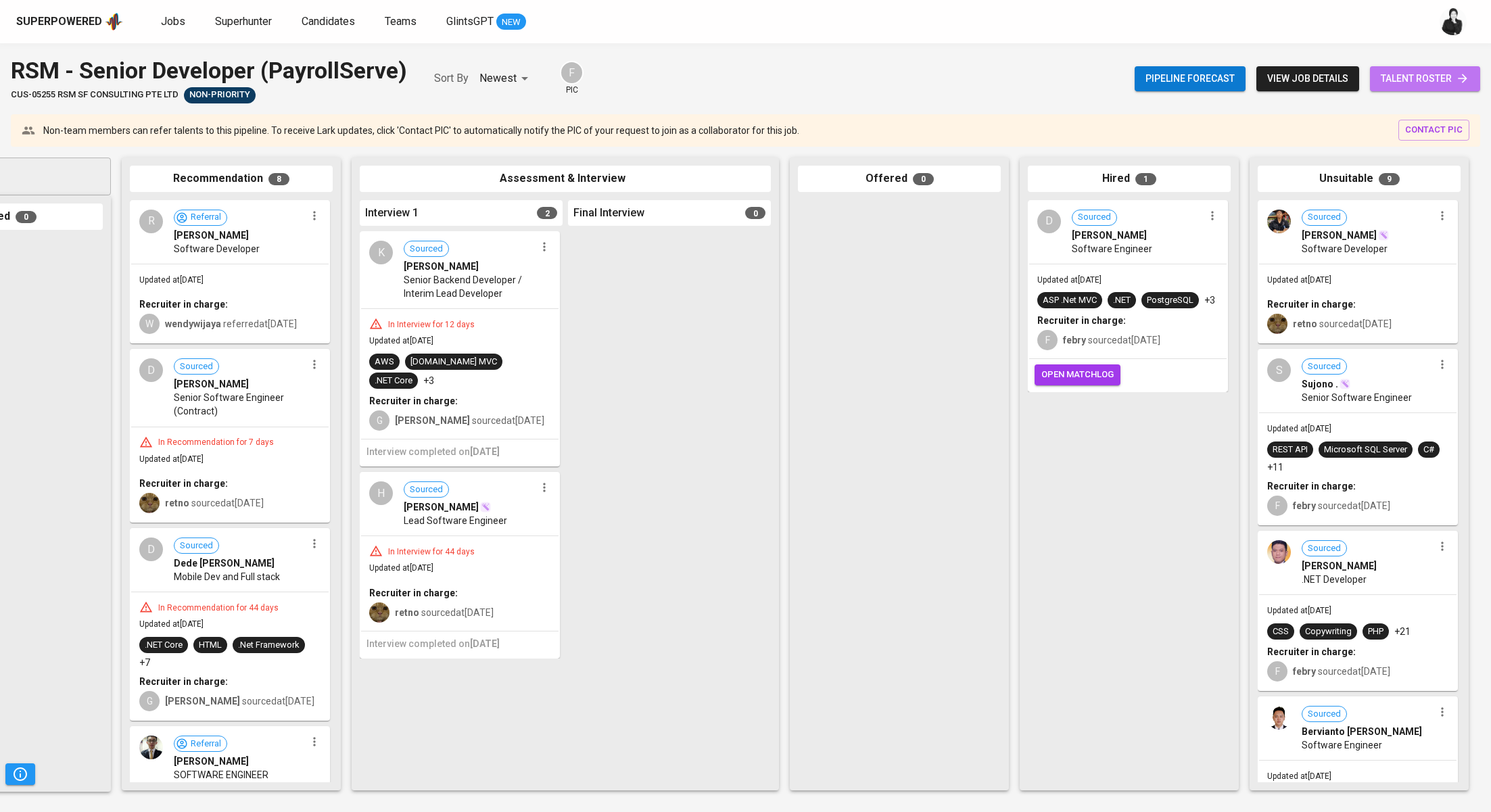
click at [1400, 85] on span "talent roster" at bounding box center [1424, 79] width 88 height 17
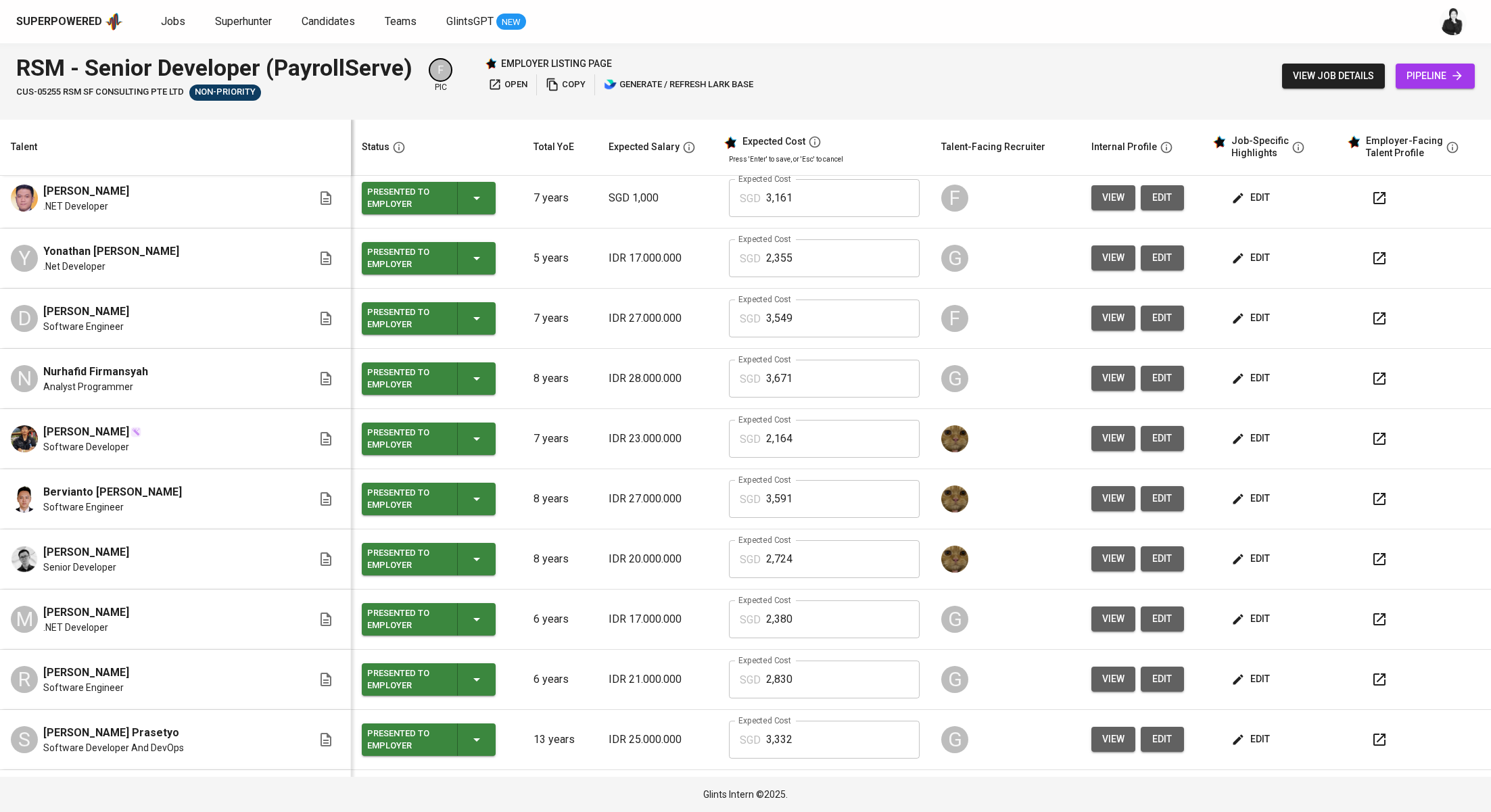
scroll to position [665, 0]
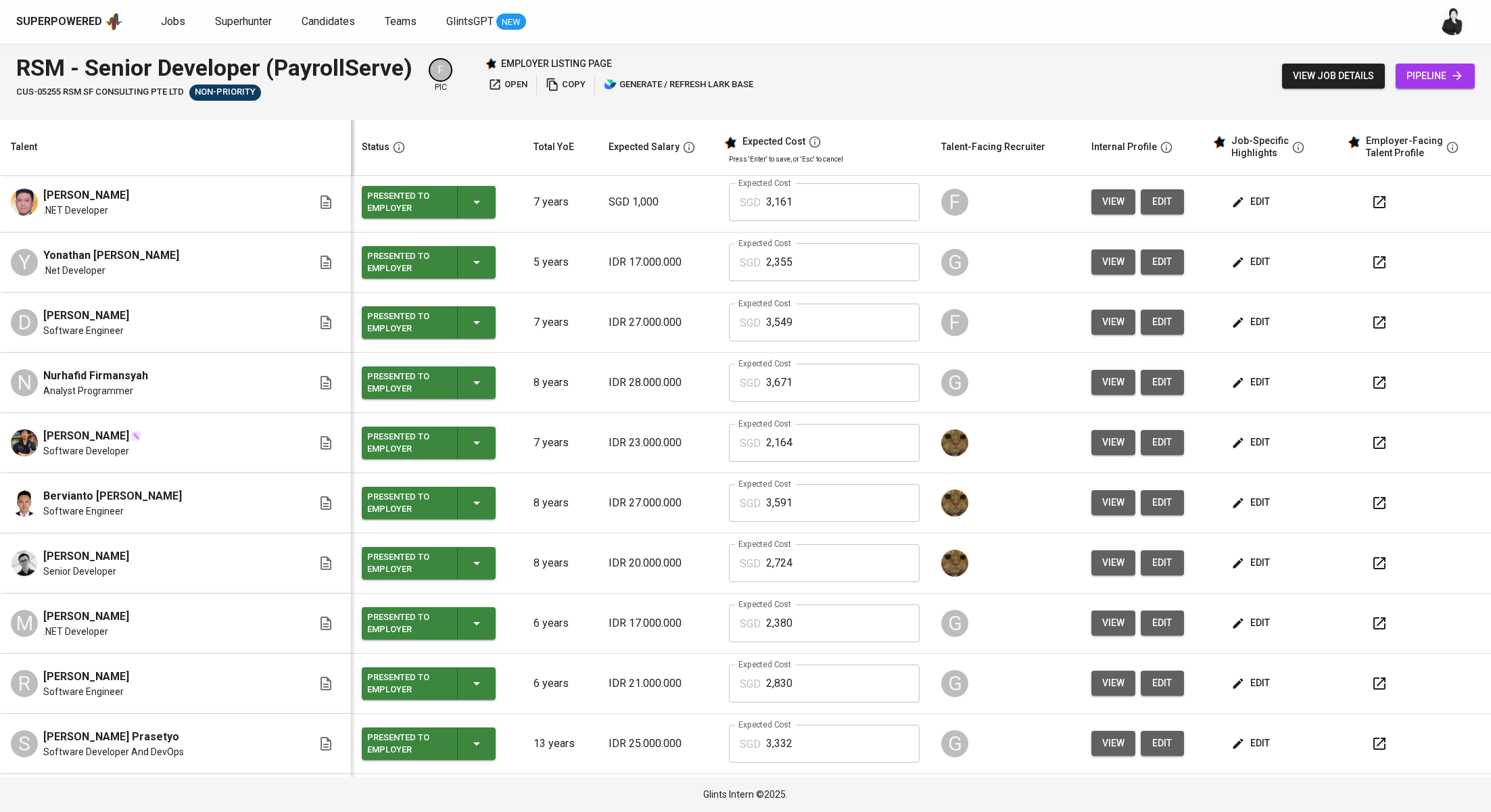
click at [1363, 324] on button "button" at bounding box center [1379, 322] width 32 height 32
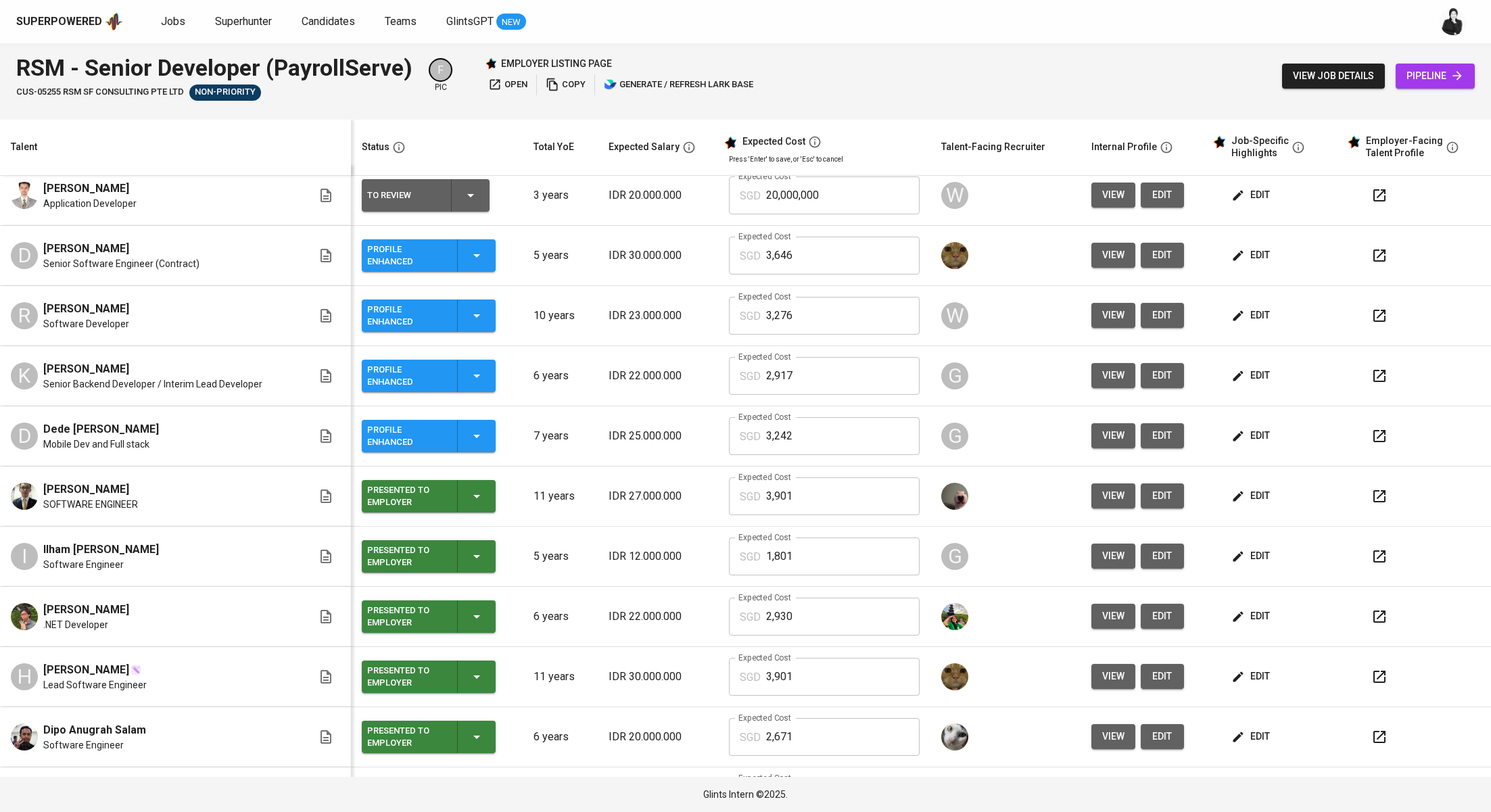
scroll to position [0, 0]
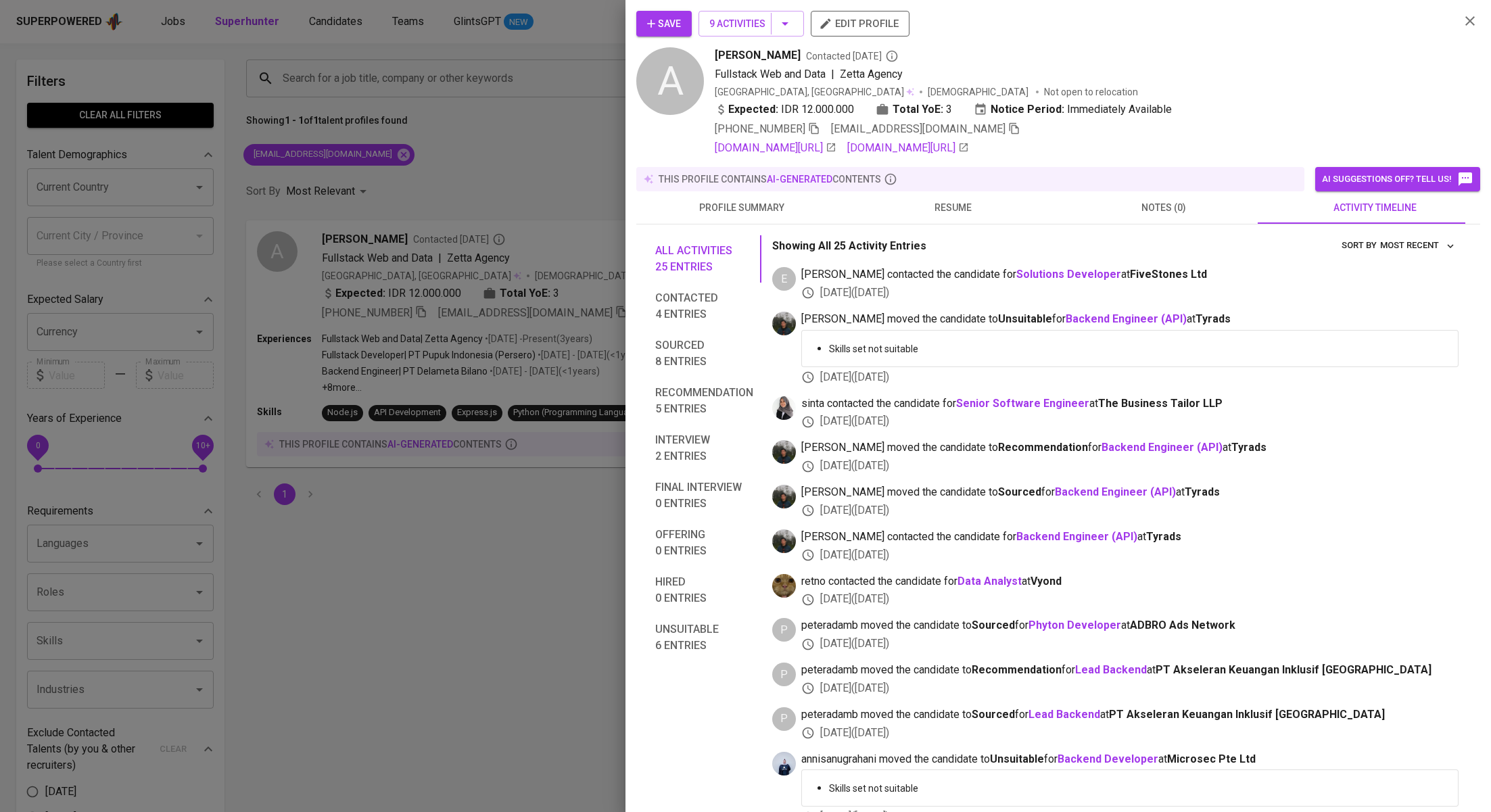
click at [392, 164] on div at bounding box center [746, 406] width 1491 height 812
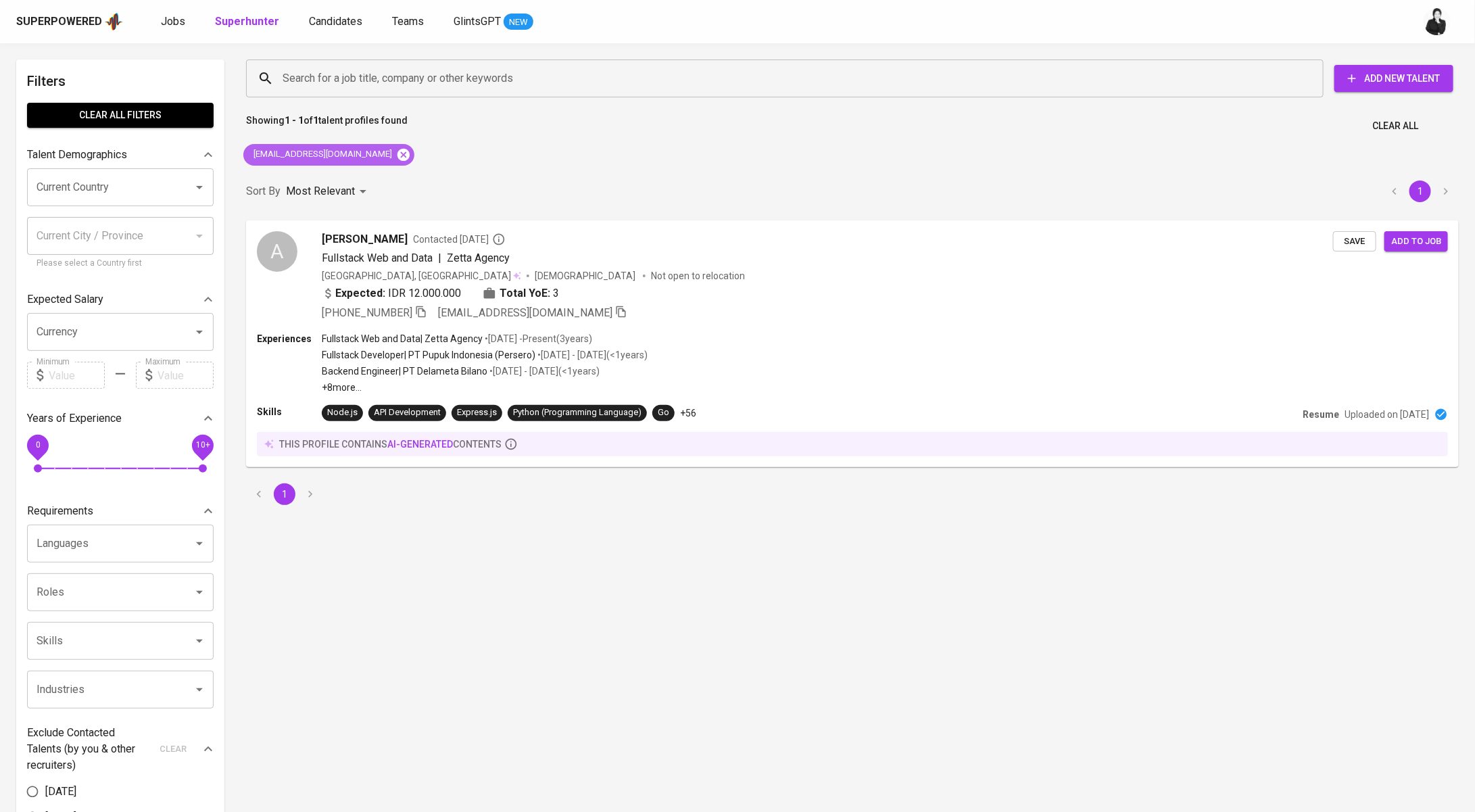
click at [396, 152] on icon at bounding box center [403, 154] width 15 height 15
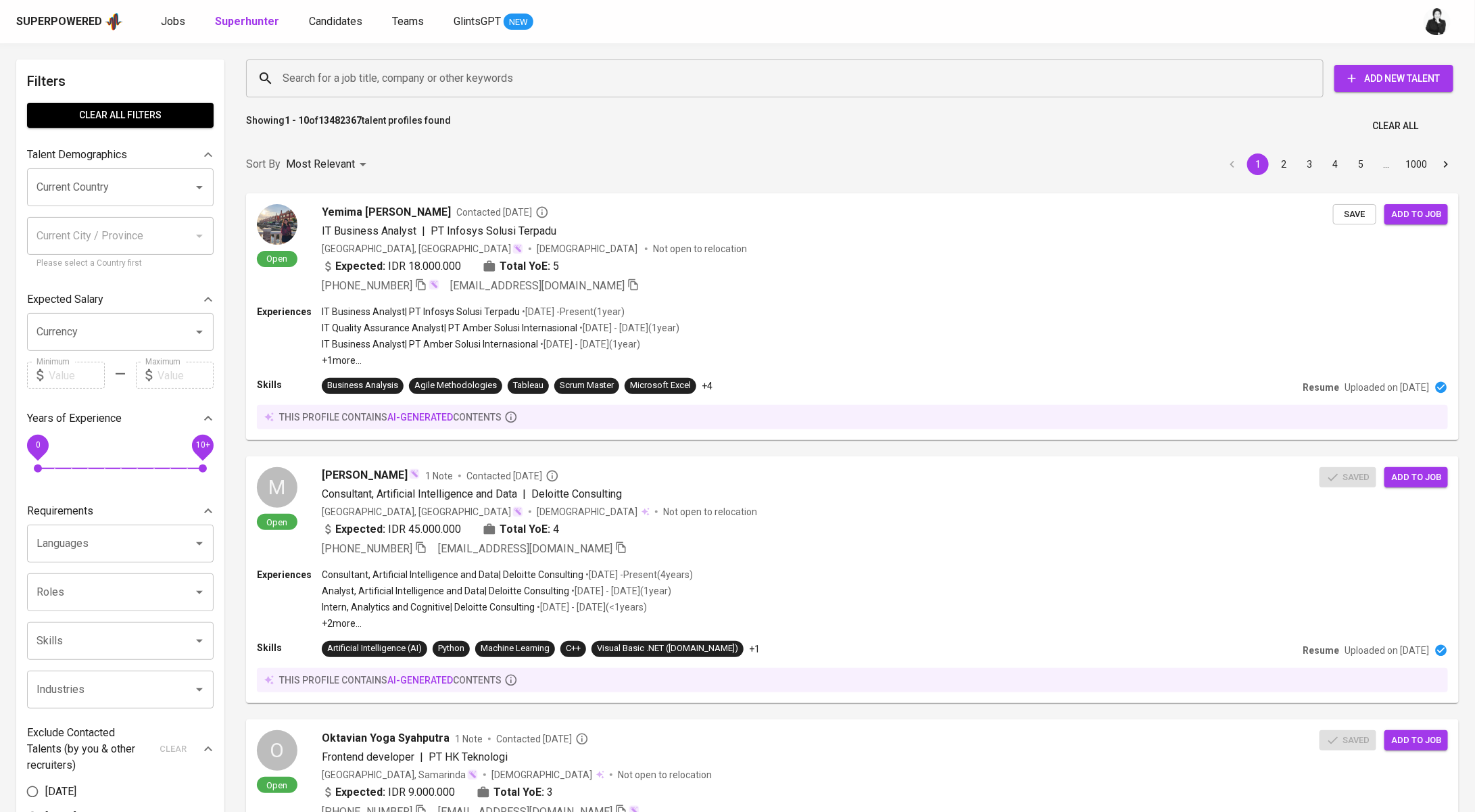
click at [430, 65] on input "Search for a job title, company or other keywords" at bounding box center [788, 78] width 1018 height 26
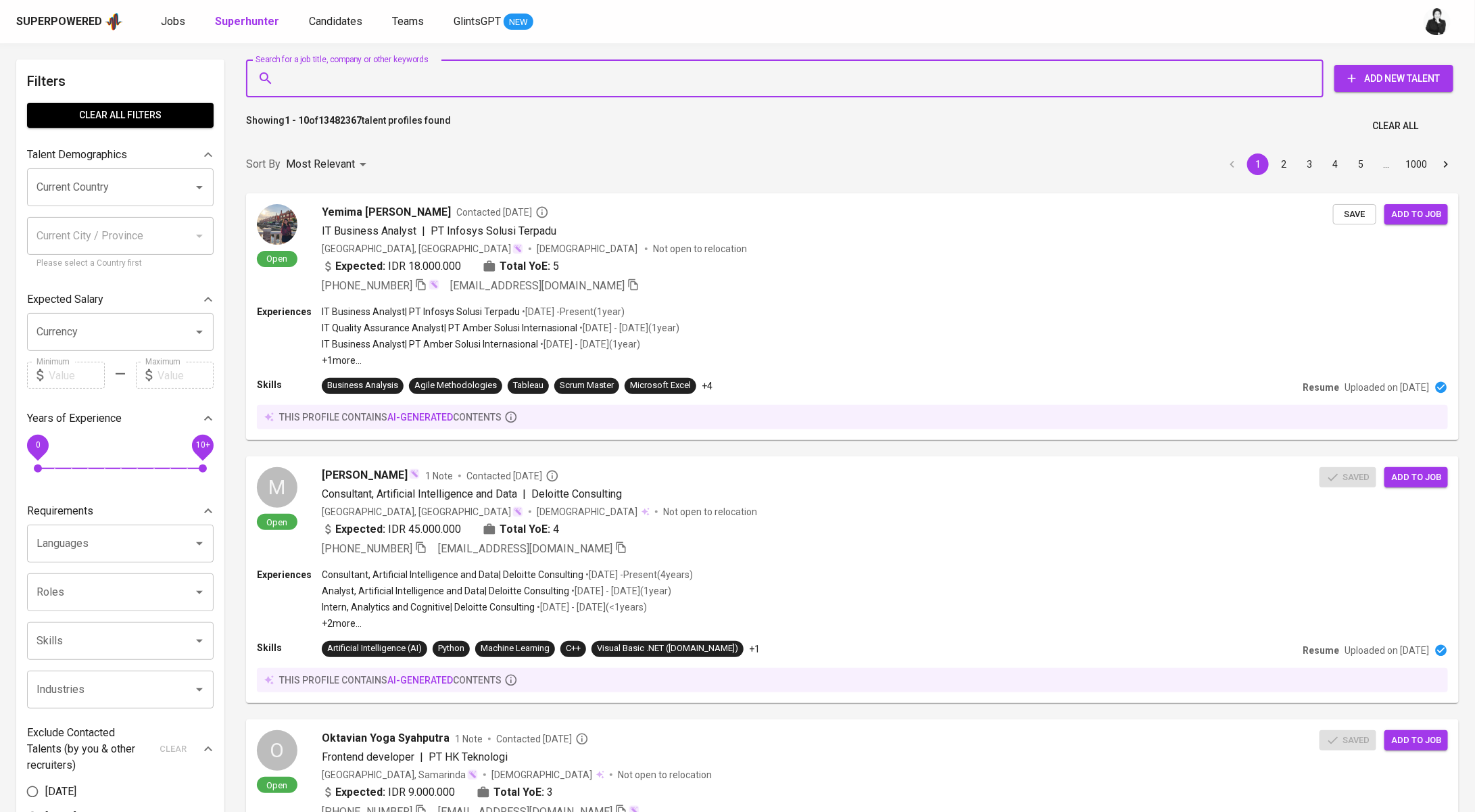
paste input "giordano2010@gmail.com"
type input "giordano2010@gmail.com"
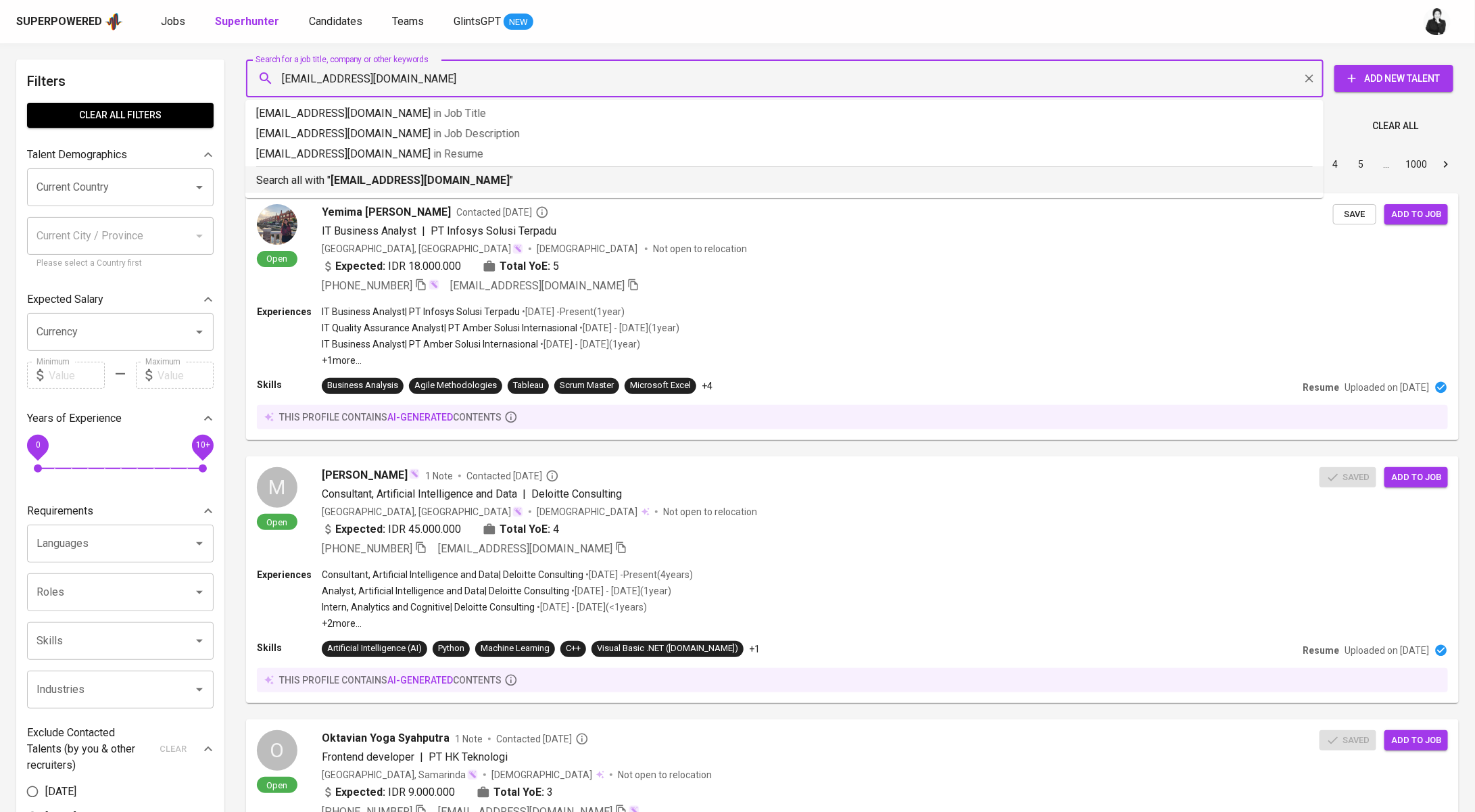
click at [413, 182] on b "giordano2010@gmail.com" at bounding box center [420, 180] width 179 height 13
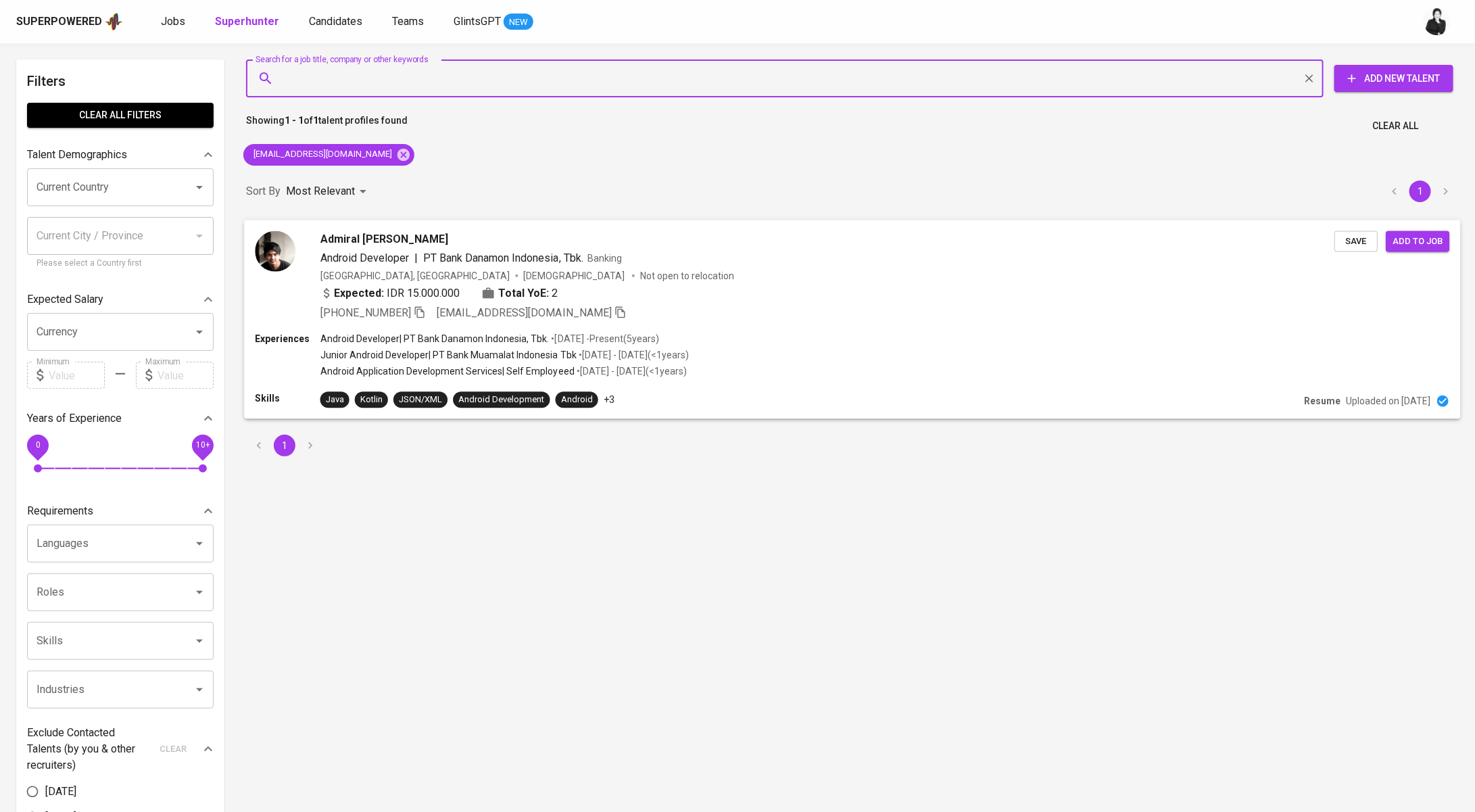
click at [420, 227] on div "Admiral Sultano Harly Android Developer | PT Bank Danamon Indonesia, Tbk. Banki…" at bounding box center [852, 275] width 1216 height 112
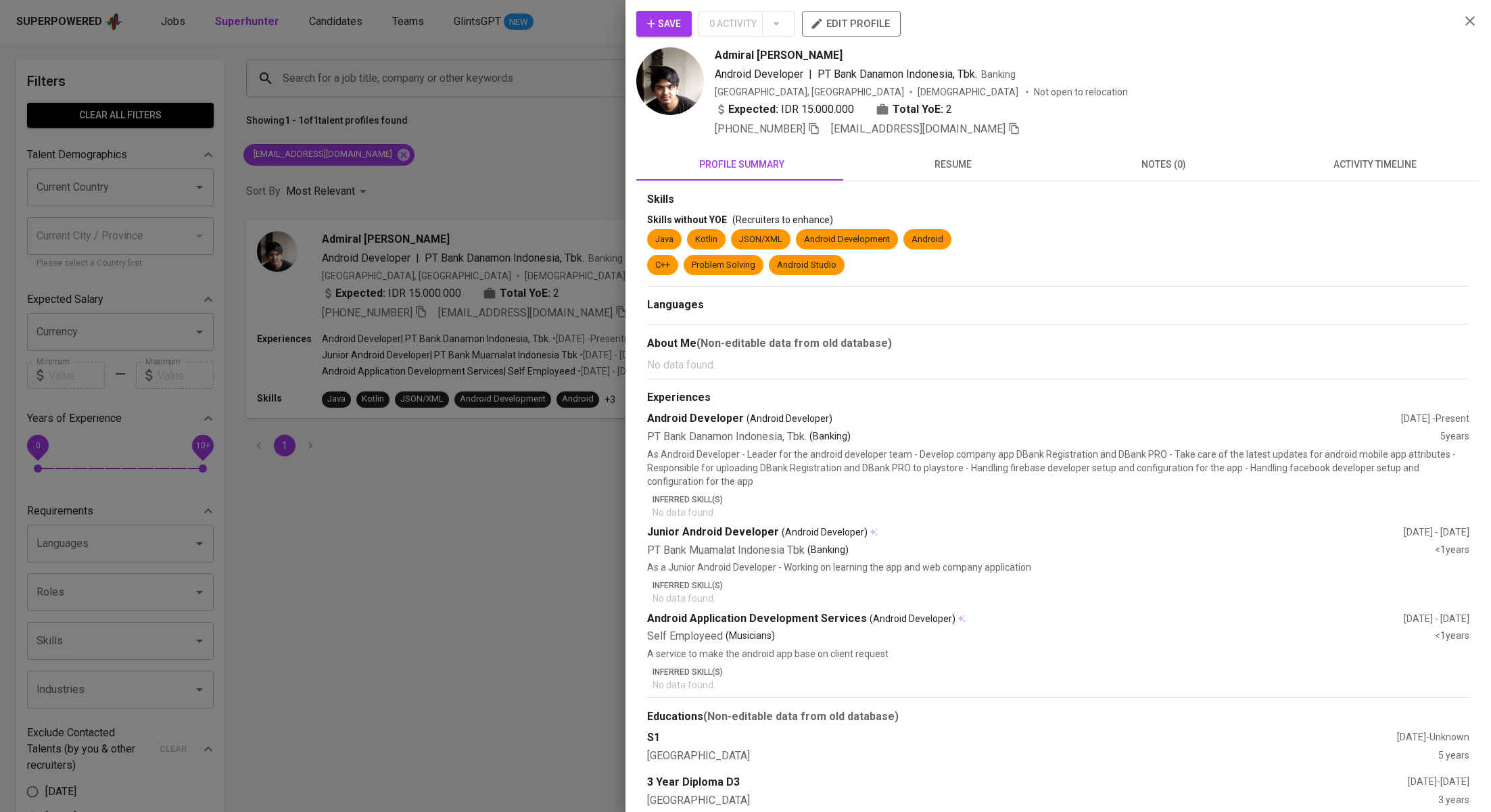
click at [1312, 166] on span "activity timeline" at bounding box center [1374, 165] width 194 height 17
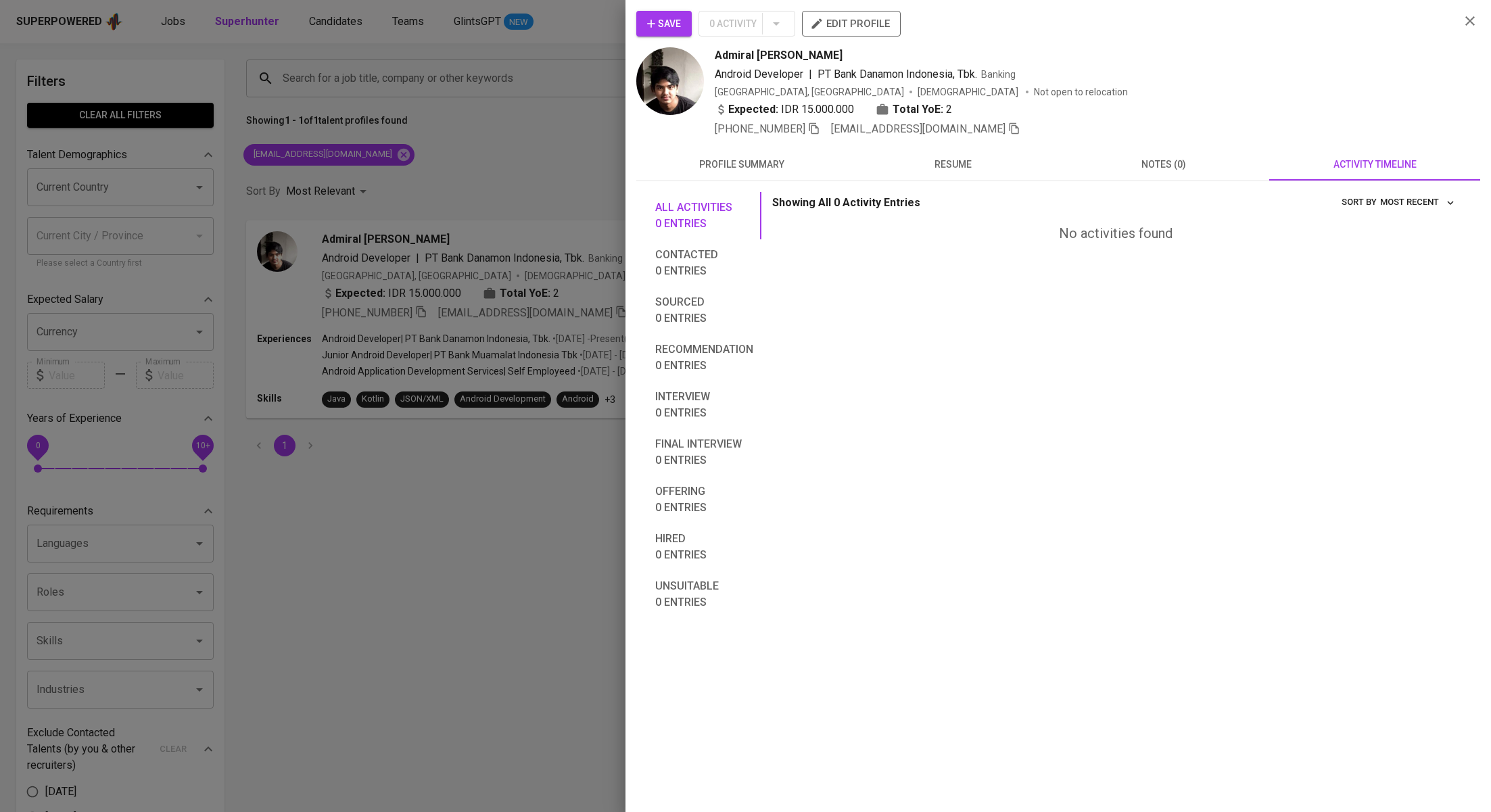
click at [934, 169] on span "resume" at bounding box center [952, 165] width 194 height 17
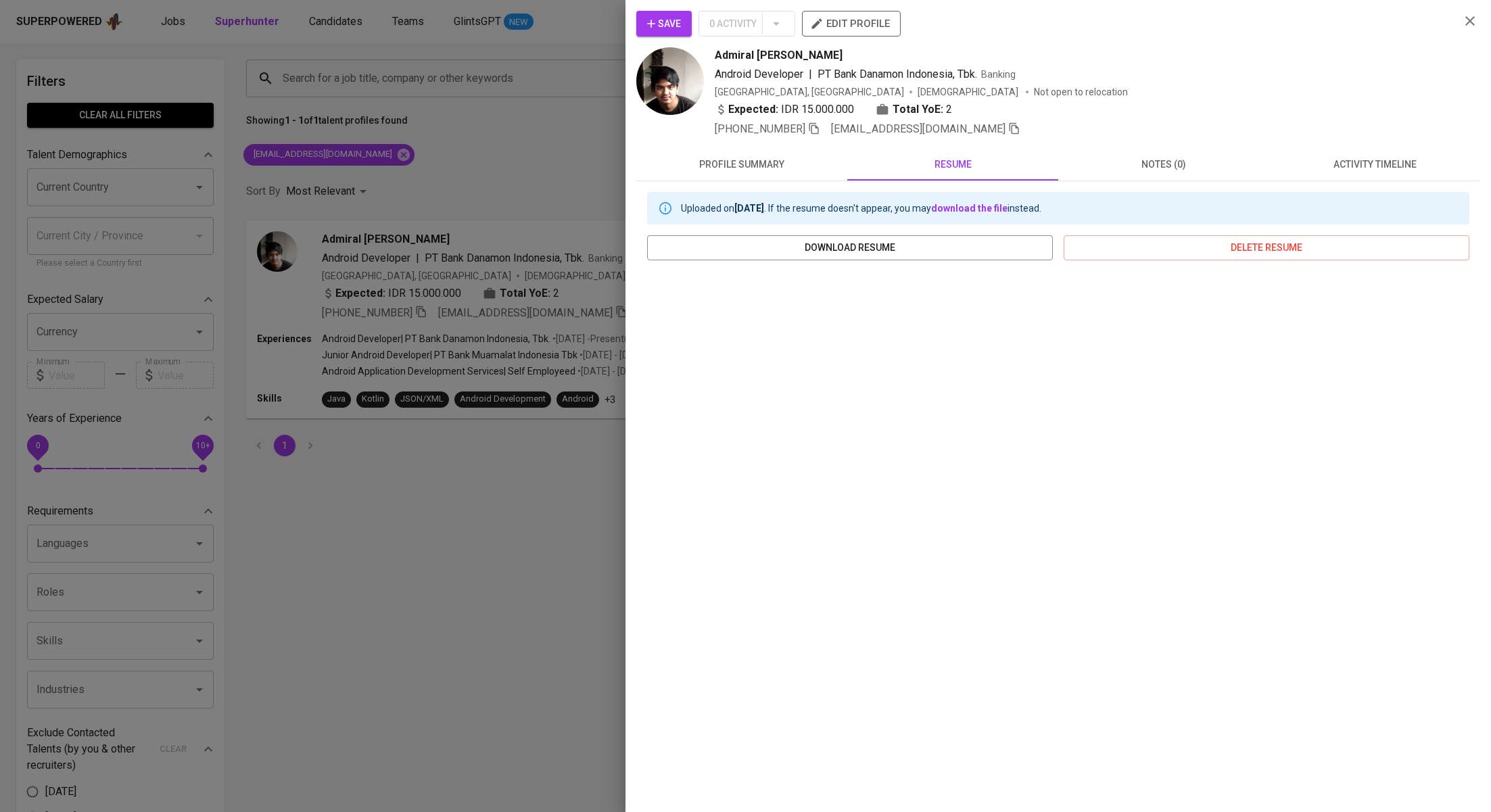
click at [735, 167] on span "profile summary" at bounding box center [741, 165] width 194 height 17
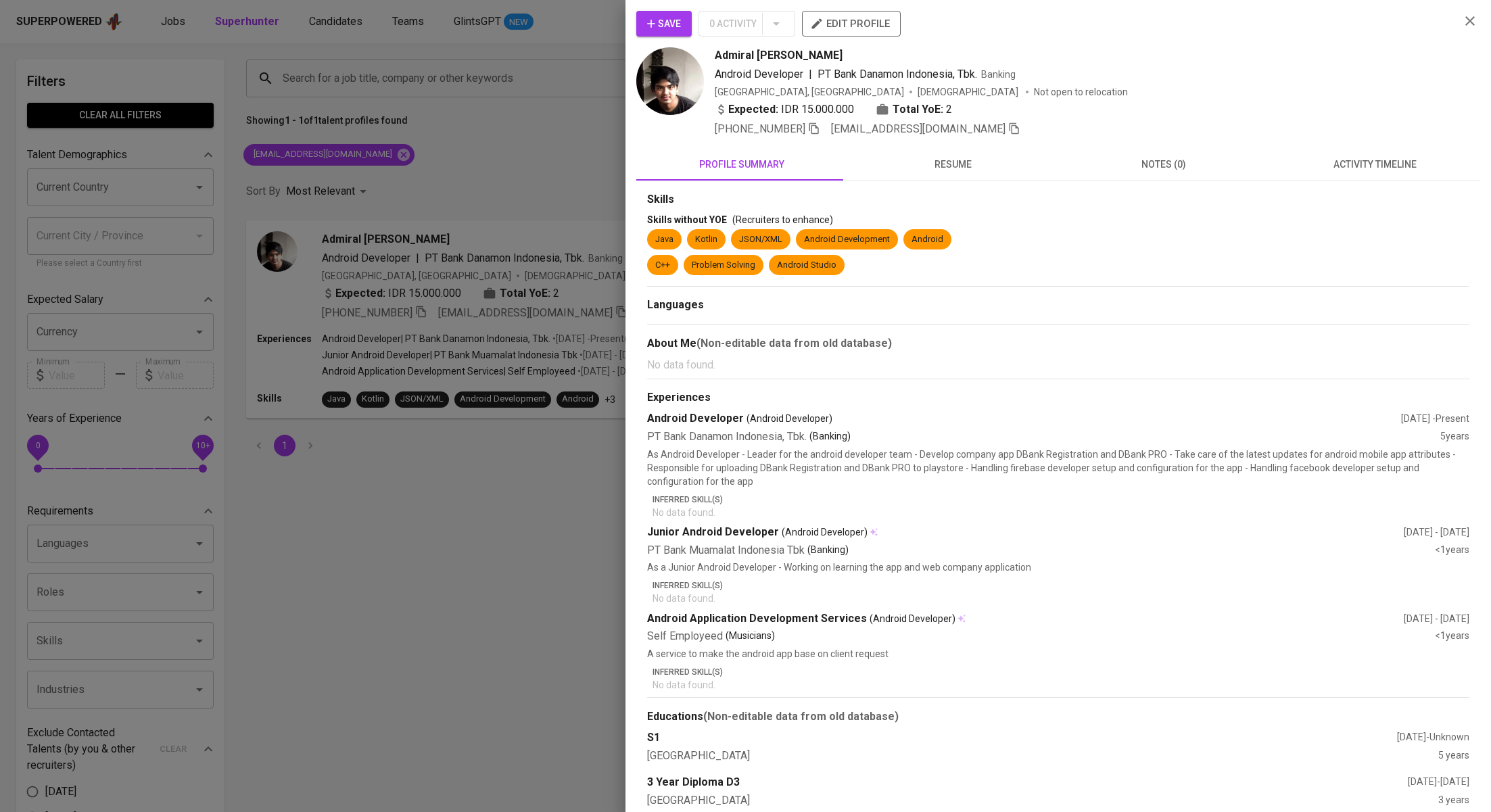
click at [534, 176] on div at bounding box center [746, 406] width 1491 height 812
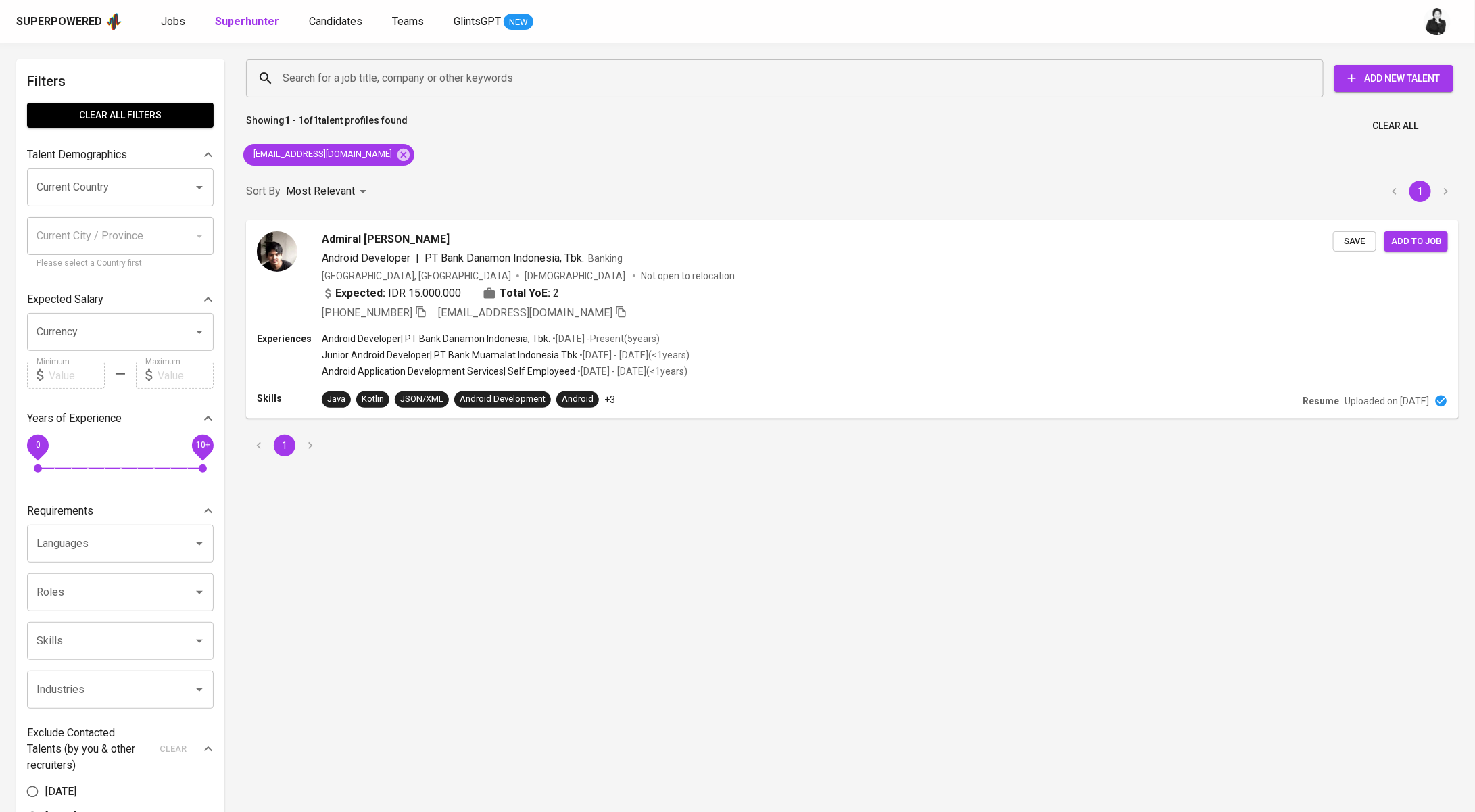
click at [161, 23] on span "Jobs" at bounding box center [173, 22] width 24 height 13
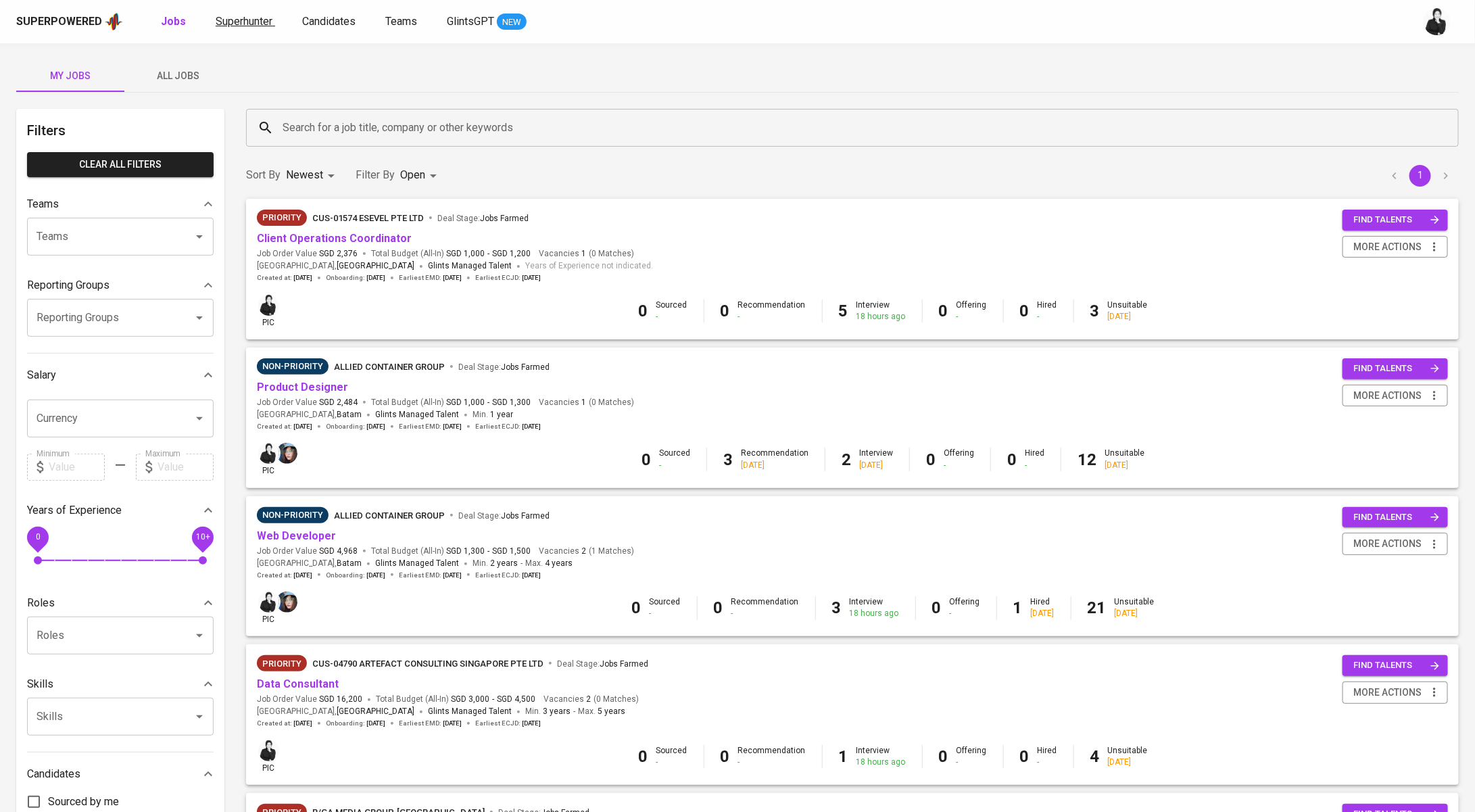
click at [243, 14] on link "Superhunter" at bounding box center [245, 22] width 60 height 17
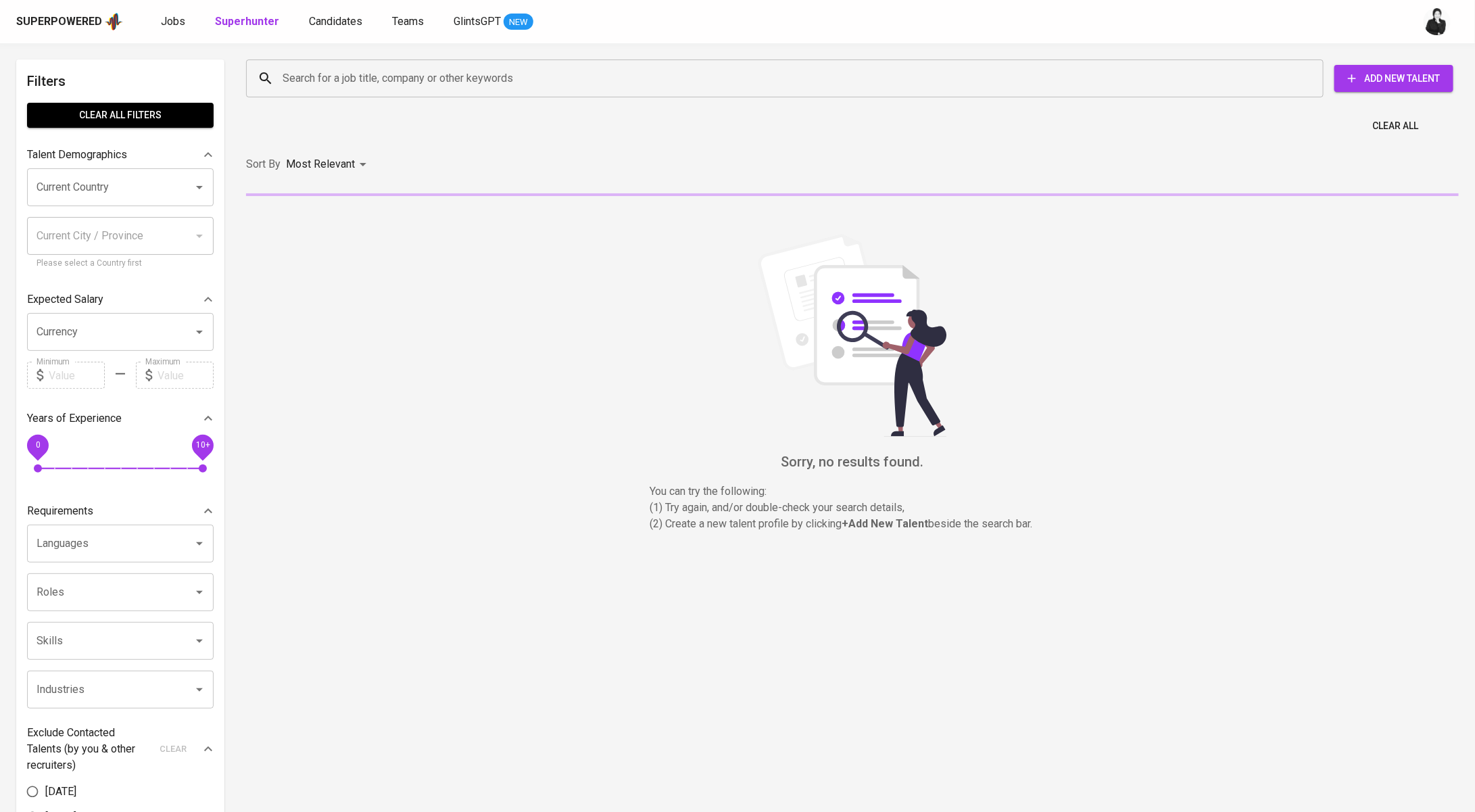
click at [362, 70] on input "Search for a job title, company or other keywords" at bounding box center [788, 78] width 1018 height 26
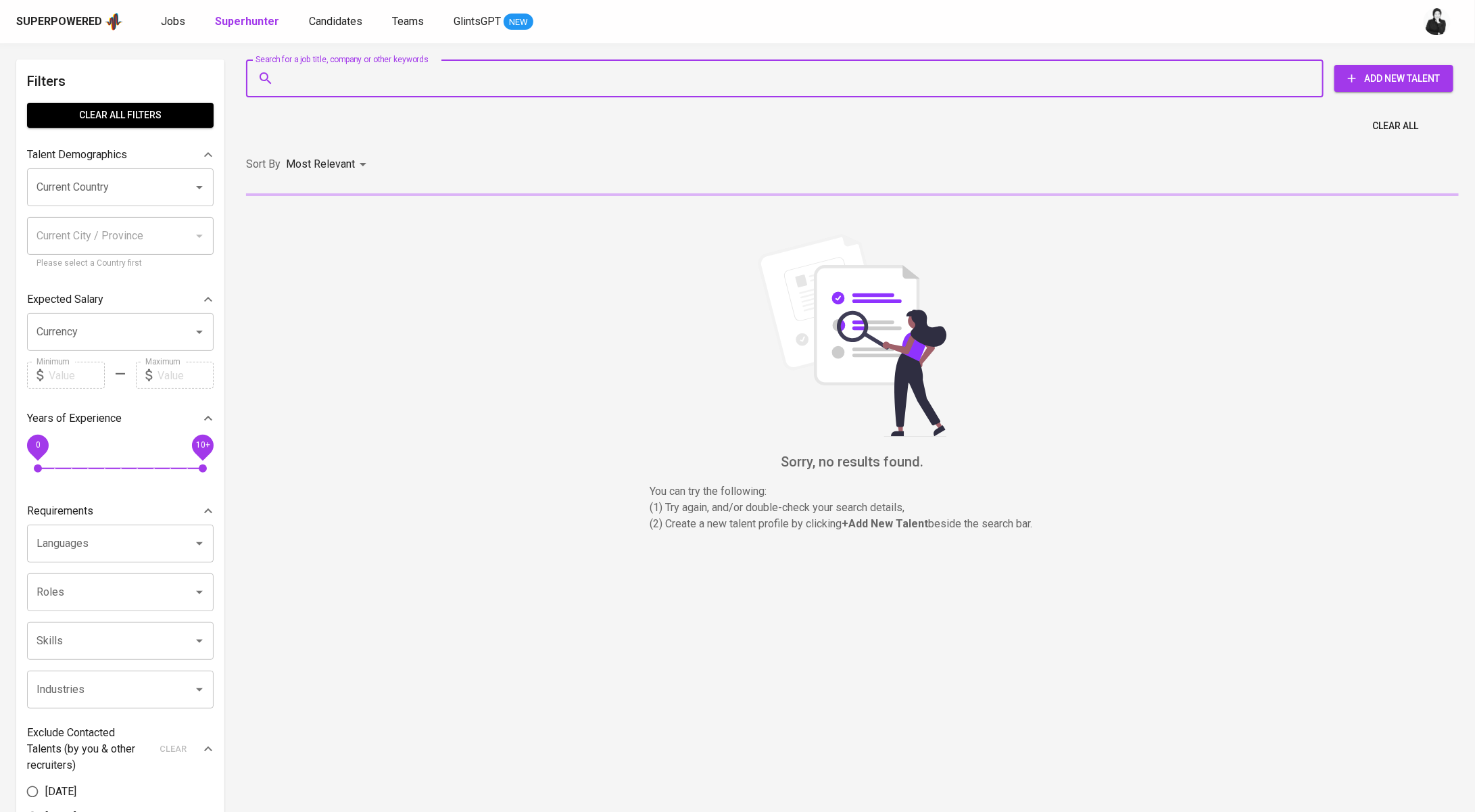
paste input "ibnudaruaji@outlook.co.id"
type input "ibnudaruaji@outlook.co.id"
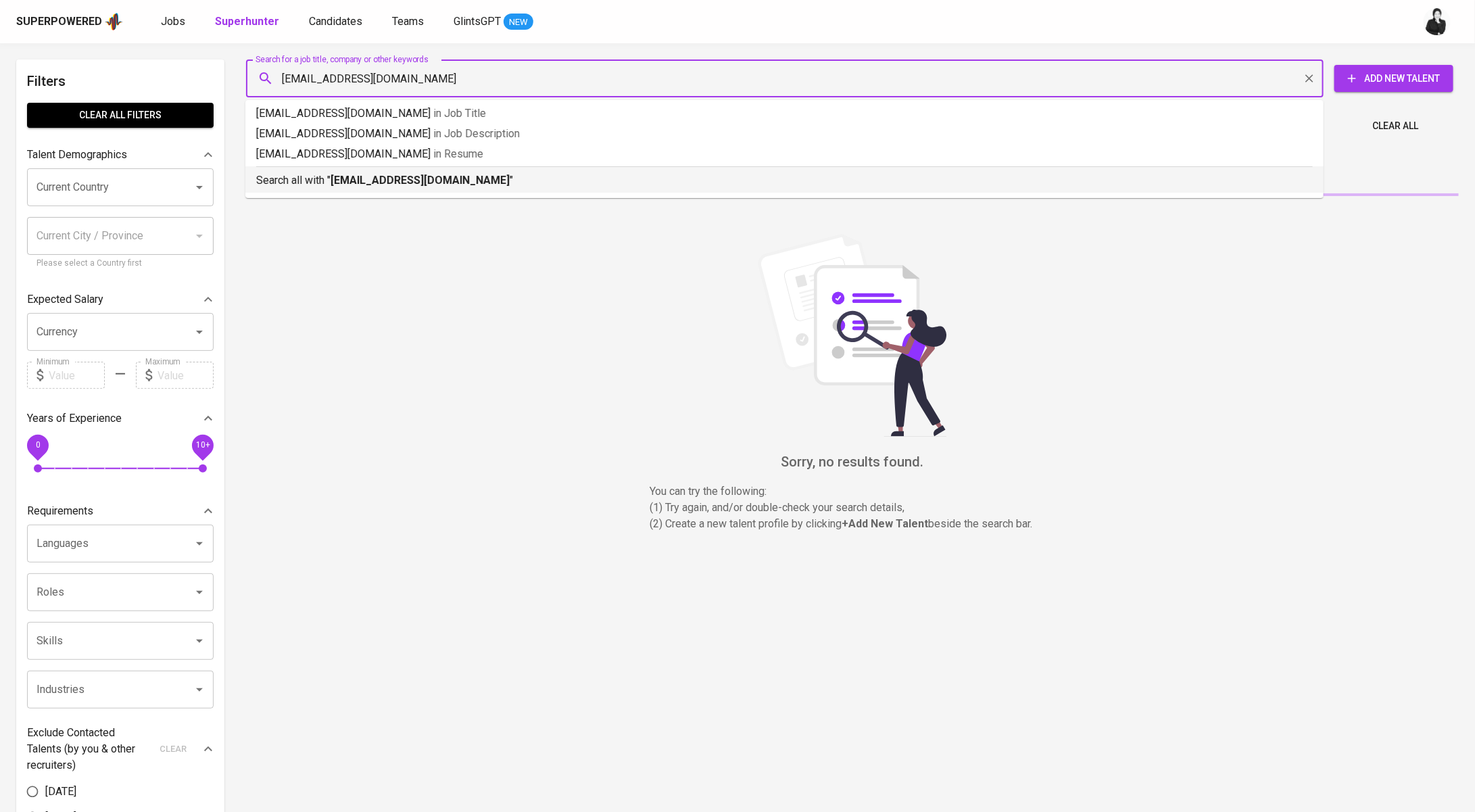
click at [382, 189] on li "Search all with " ibnudaruaji@outlook.co.id "" at bounding box center [784, 179] width 1078 height 27
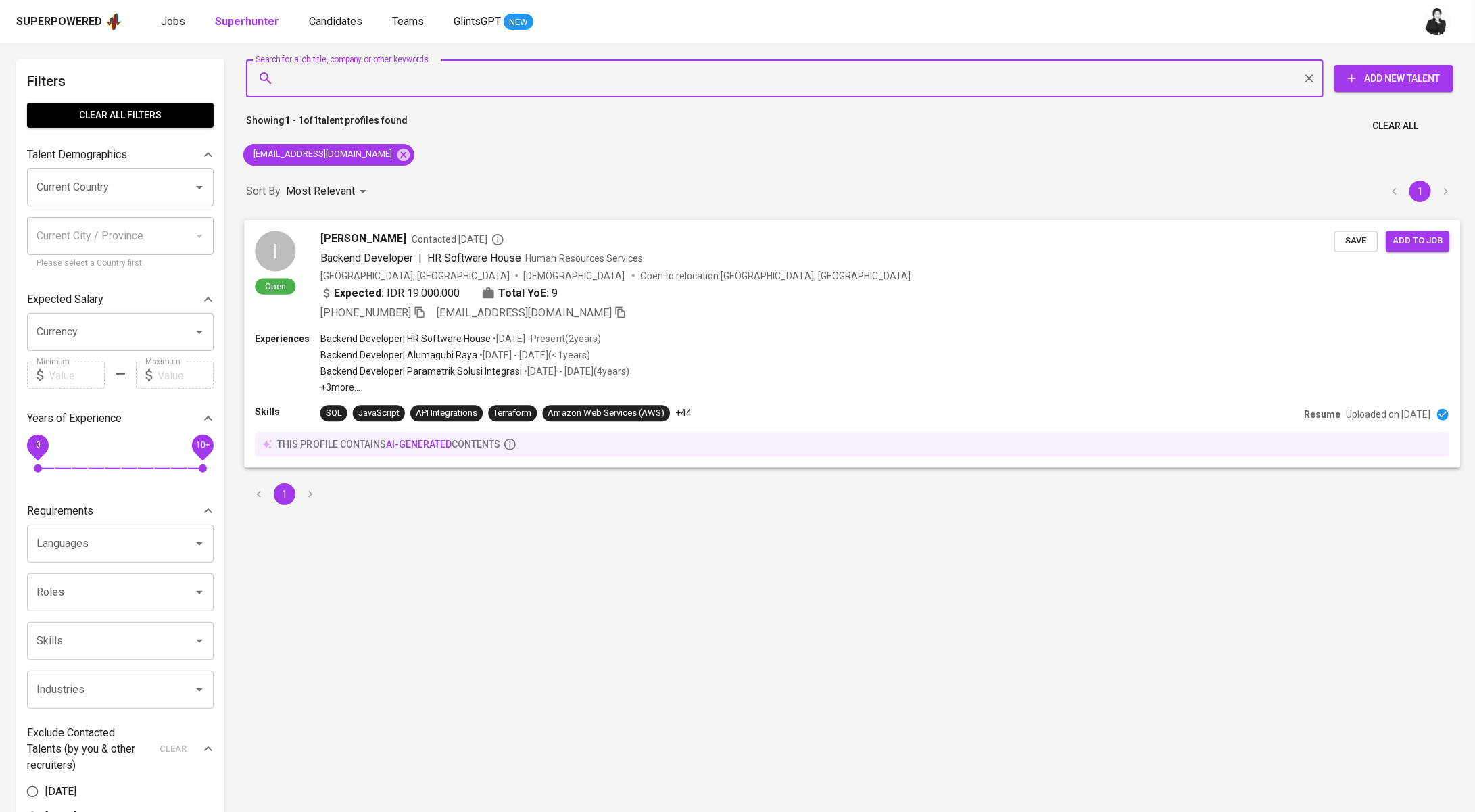
click at [428, 244] on span "Contacted [DATE]" at bounding box center [458, 239] width 93 height 14
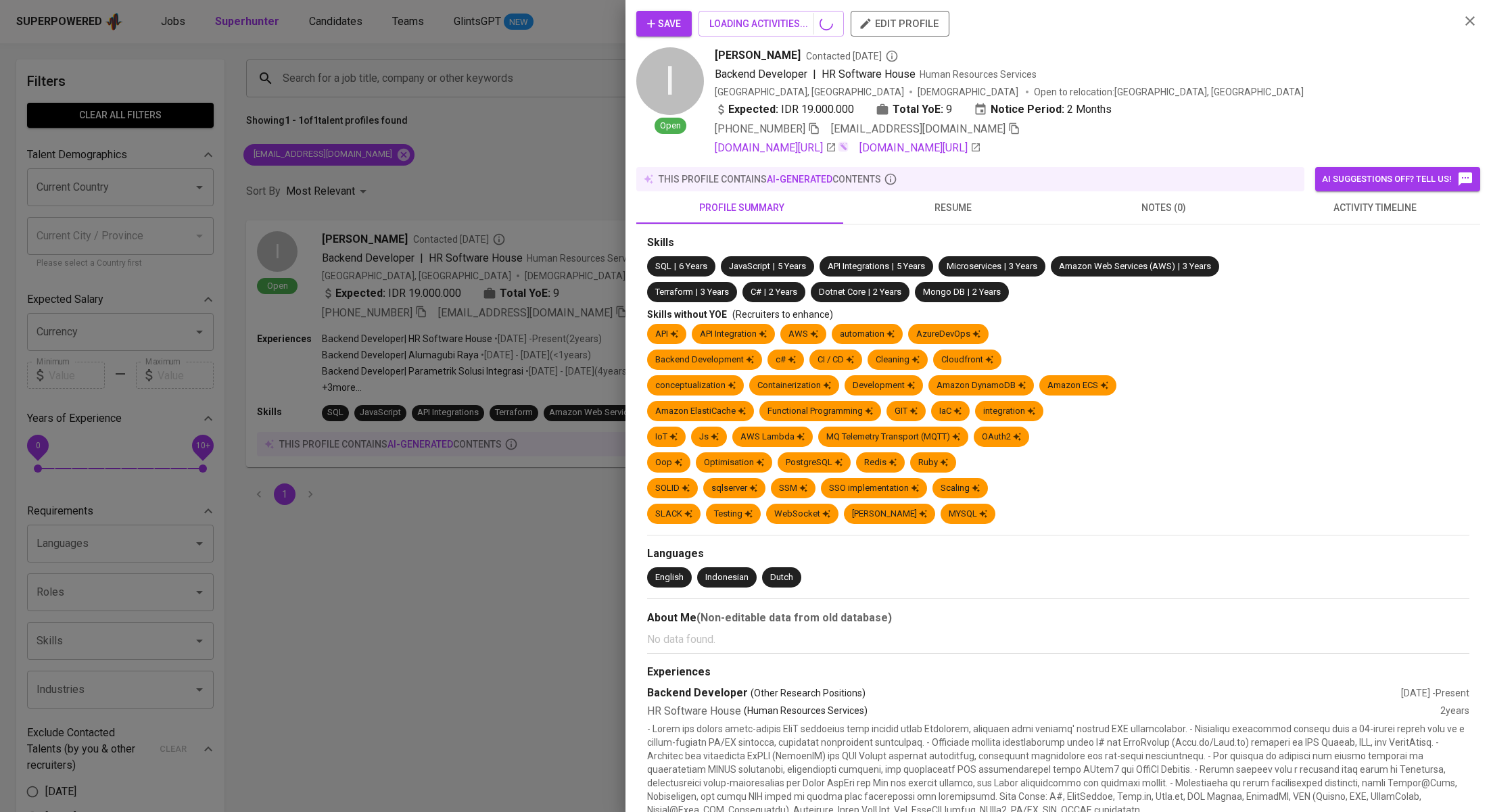
click at [1372, 202] on span "activity timeline" at bounding box center [1374, 208] width 194 height 17
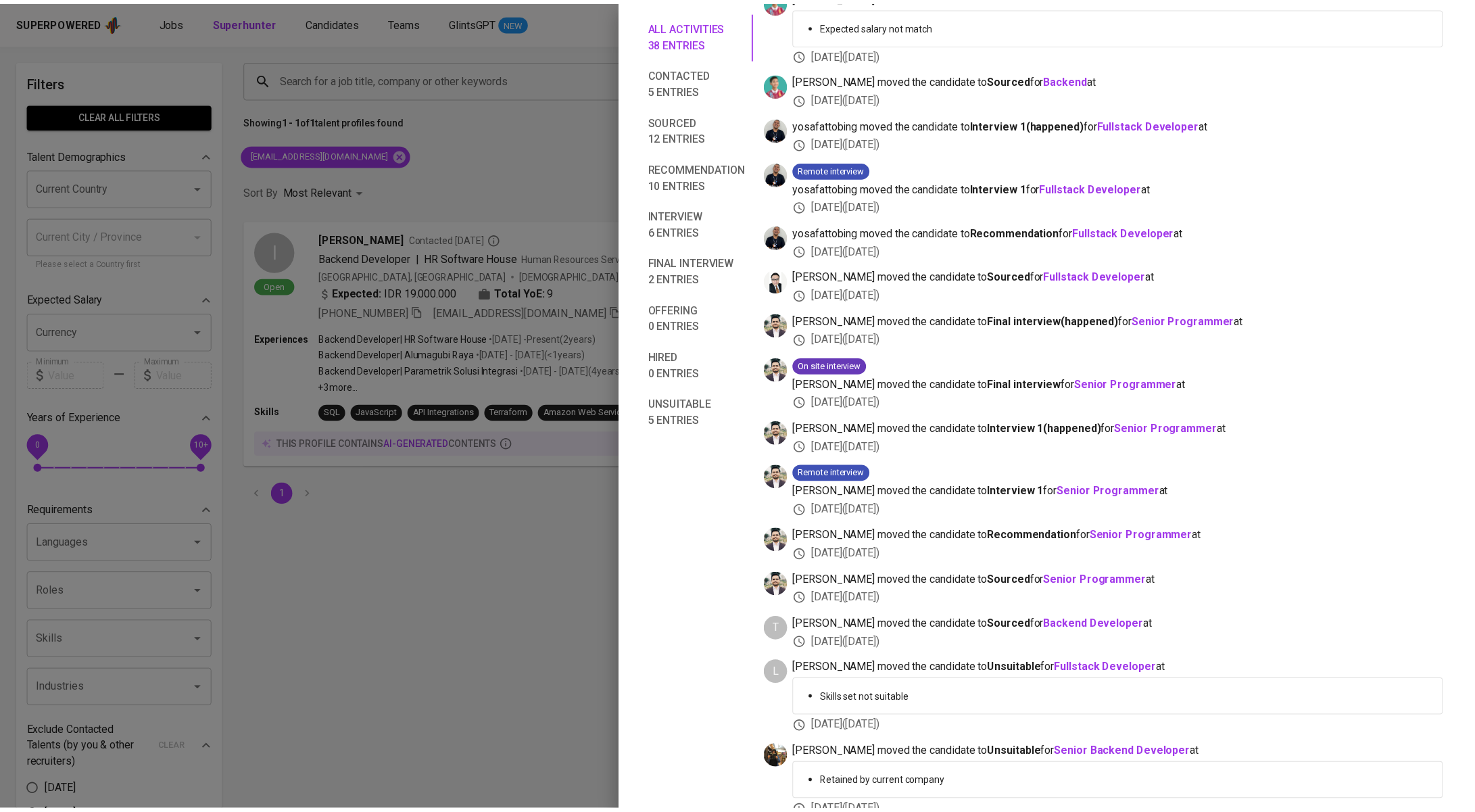
scroll to position [1130, 0]
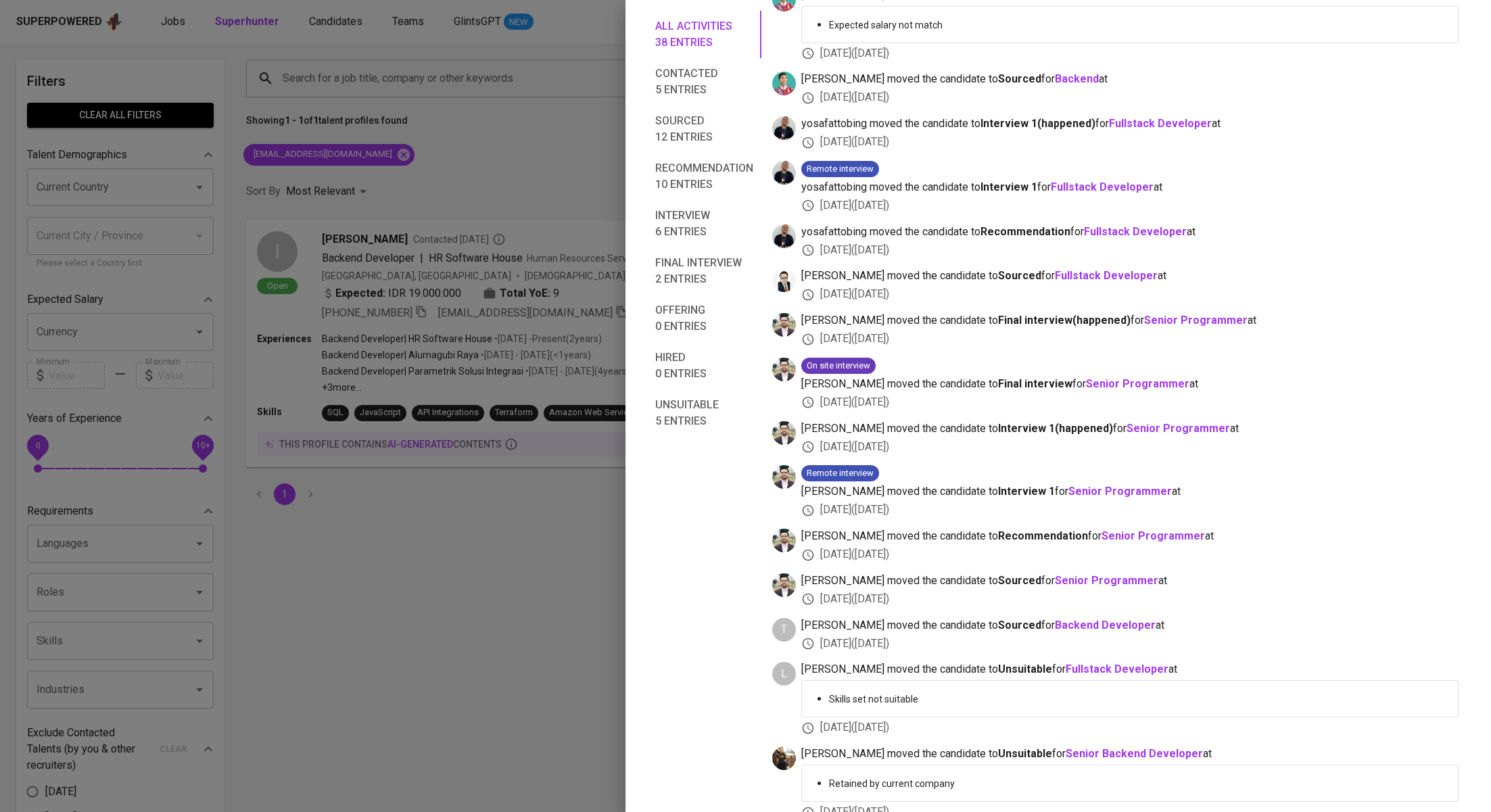
click at [414, 155] on div at bounding box center [746, 406] width 1491 height 812
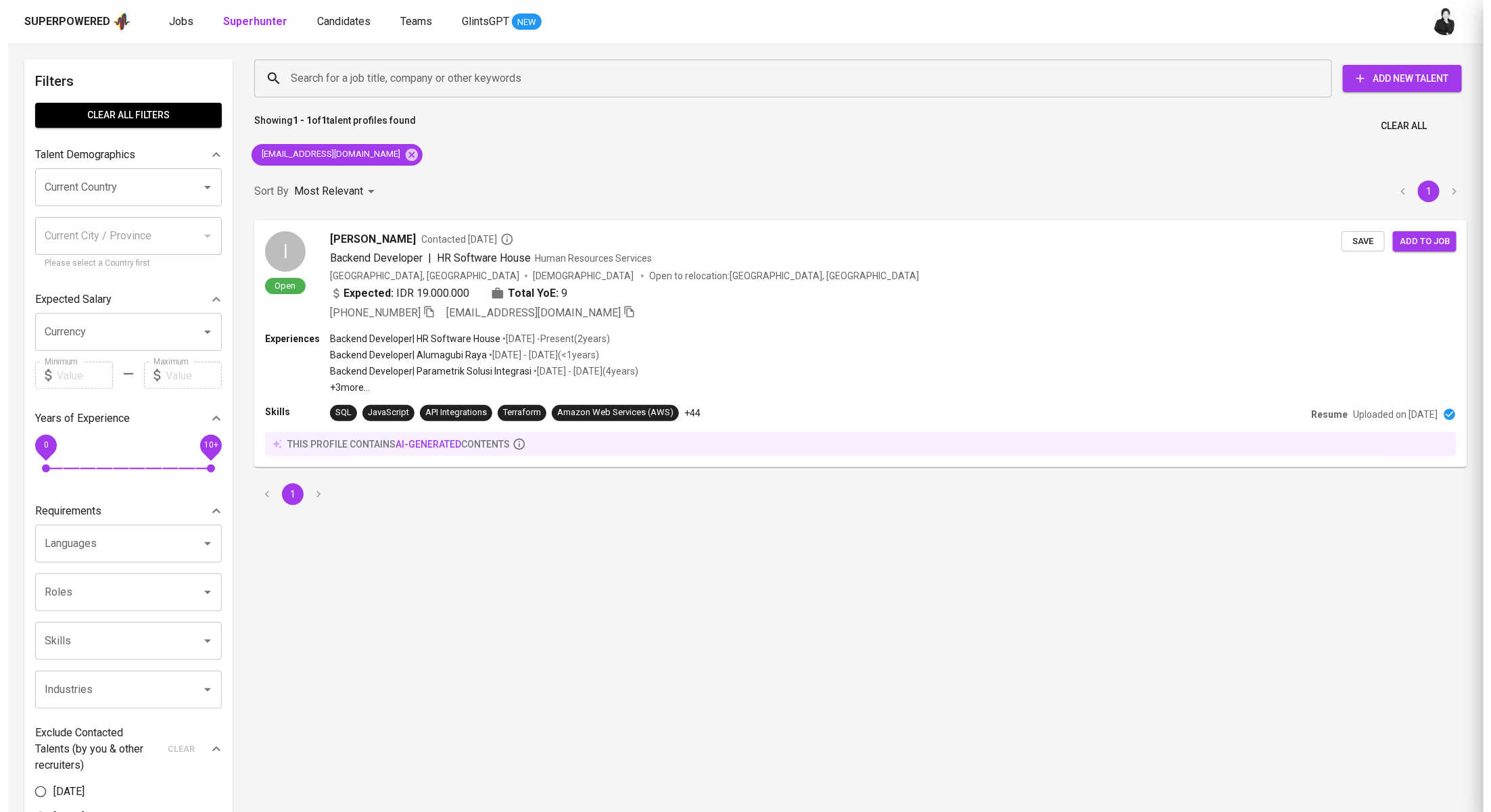
scroll to position [0, 0]
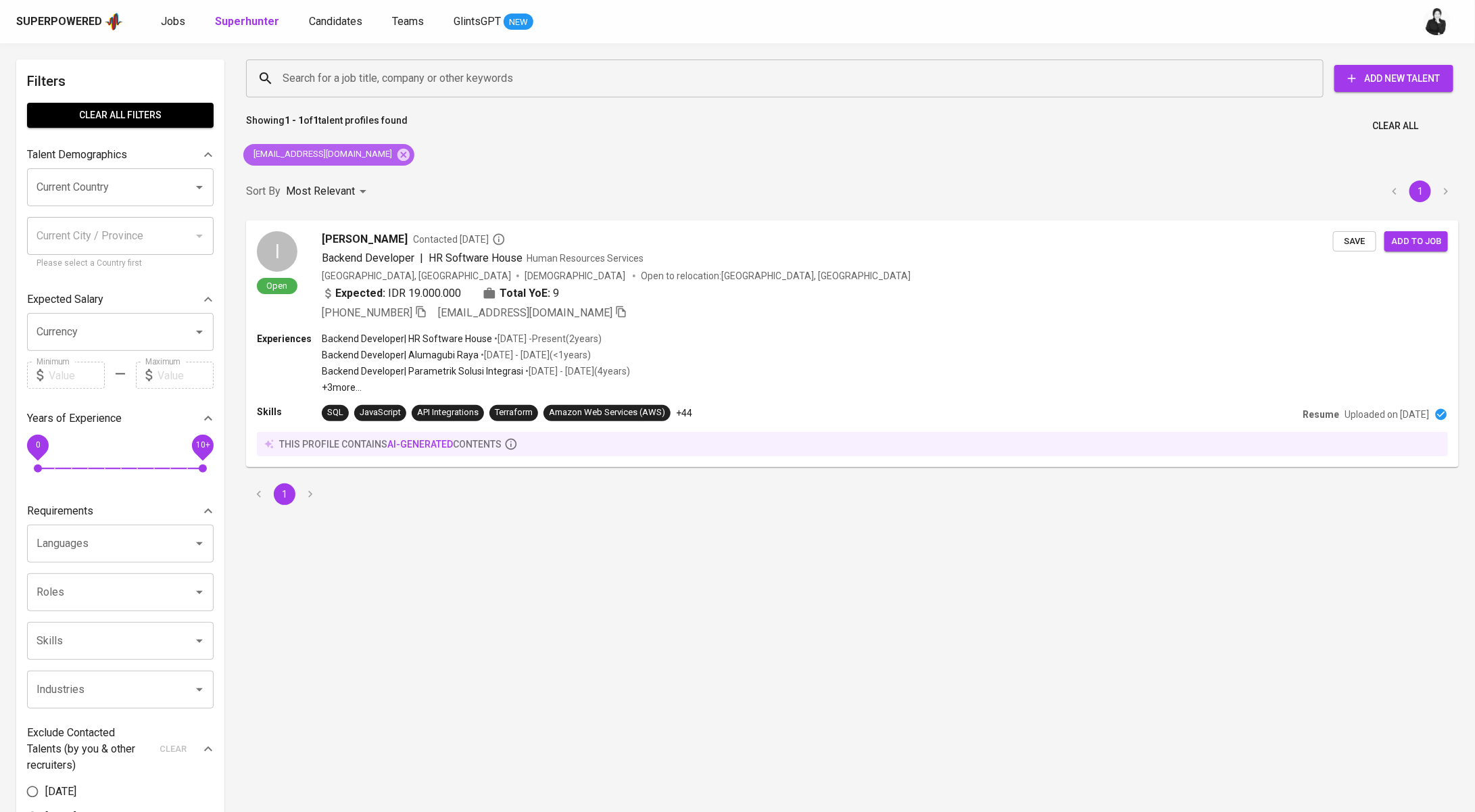
click at [397, 157] on icon at bounding box center [403, 154] width 12 height 12
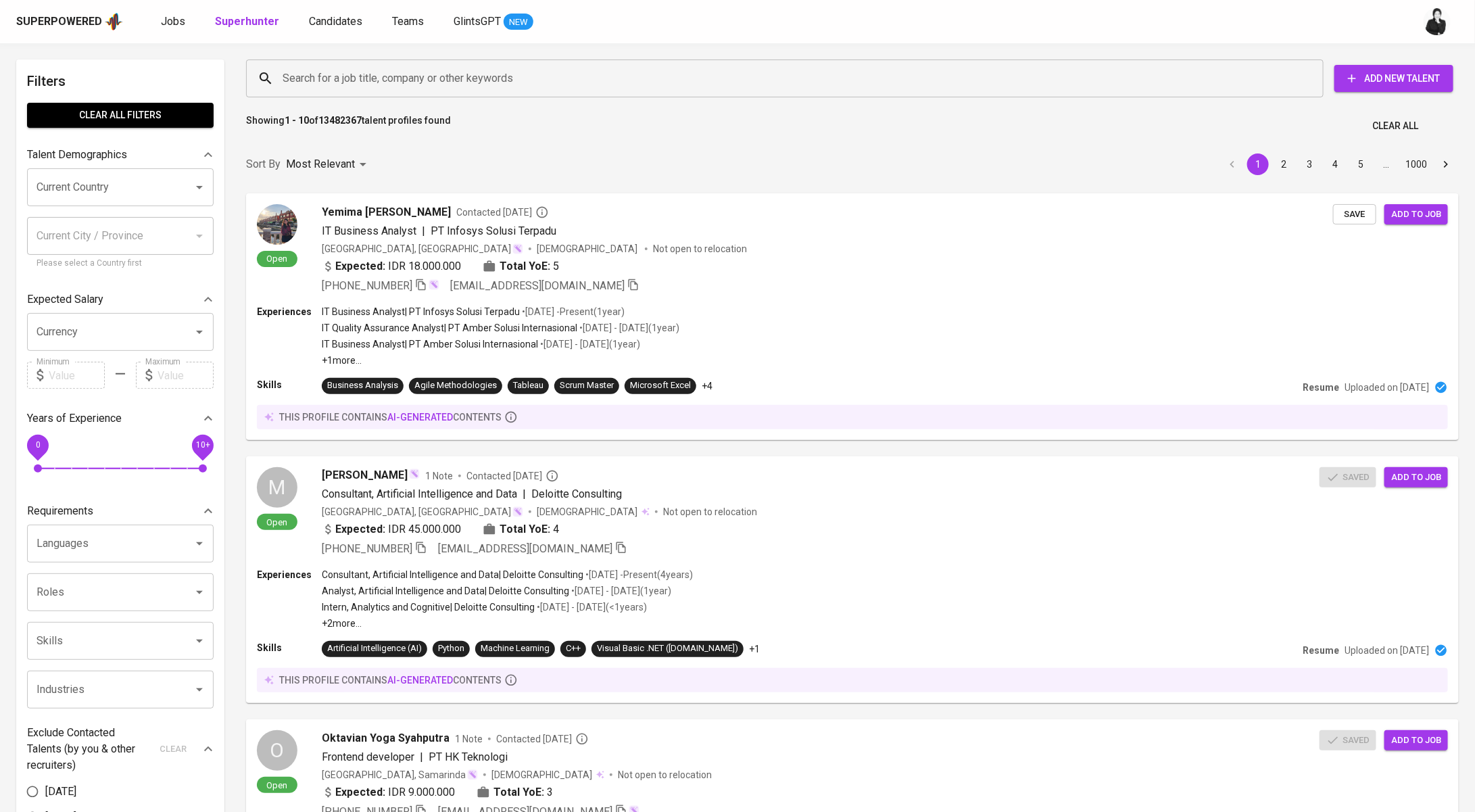
click at [466, 83] on input "Search for a job title, company or other keywords" at bounding box center [788, 78] width 1018 height 26
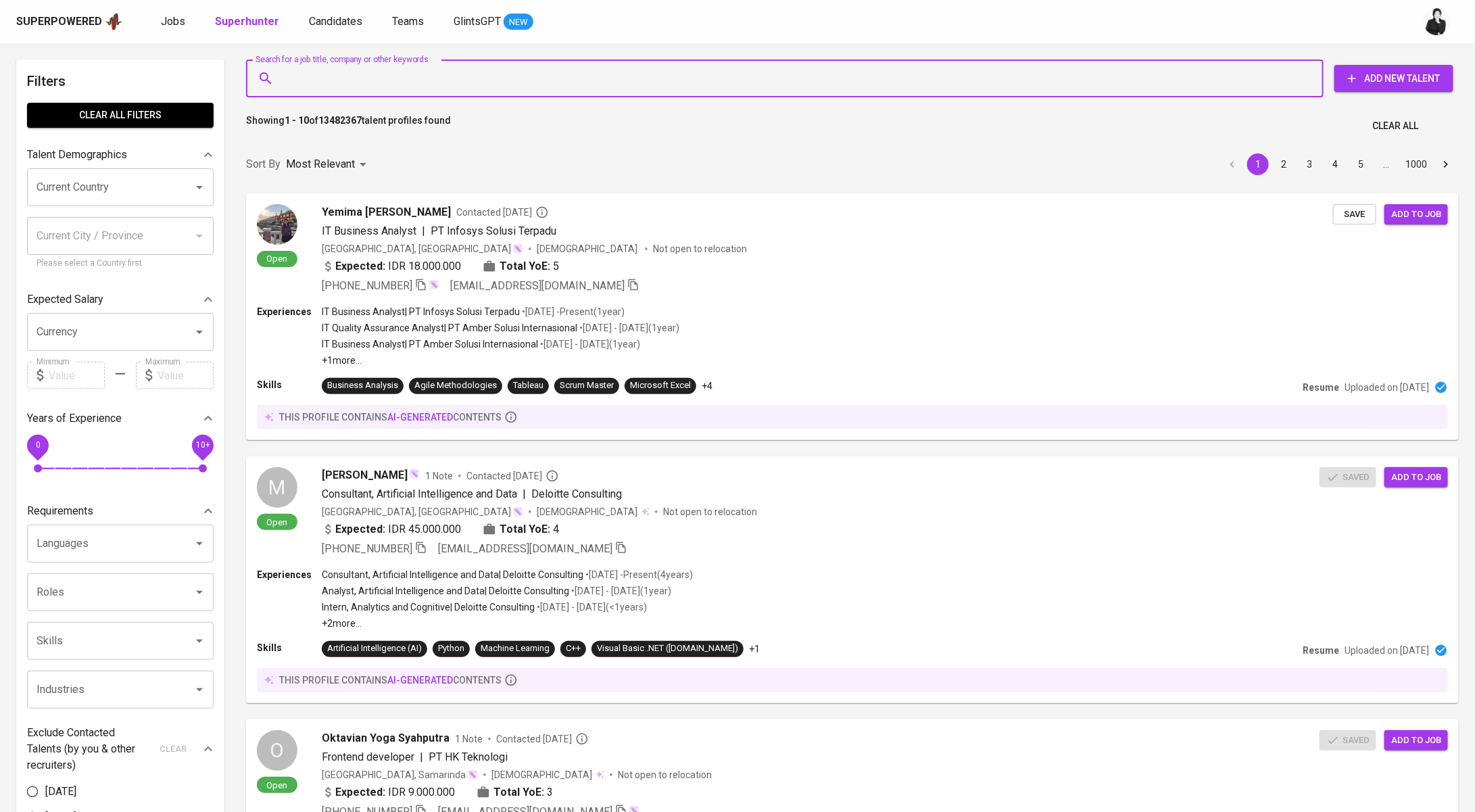
paste input "danielabed10@hotmail.com"
type input "danielabed10@hotmail.com"
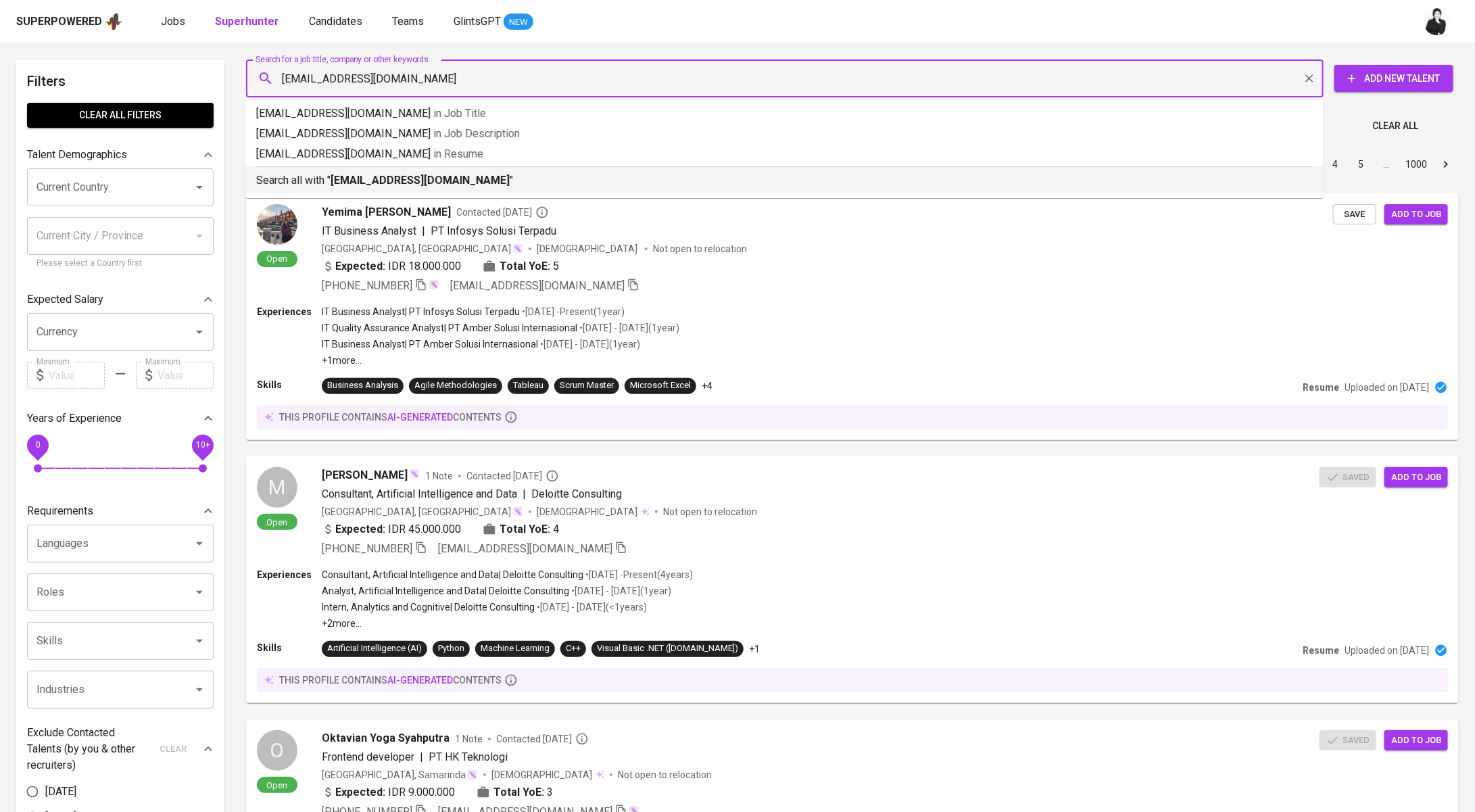
click at [467, 174] on b "danielabed10@hotmail.com" at bounding box center [420, 180] width 179 height 13
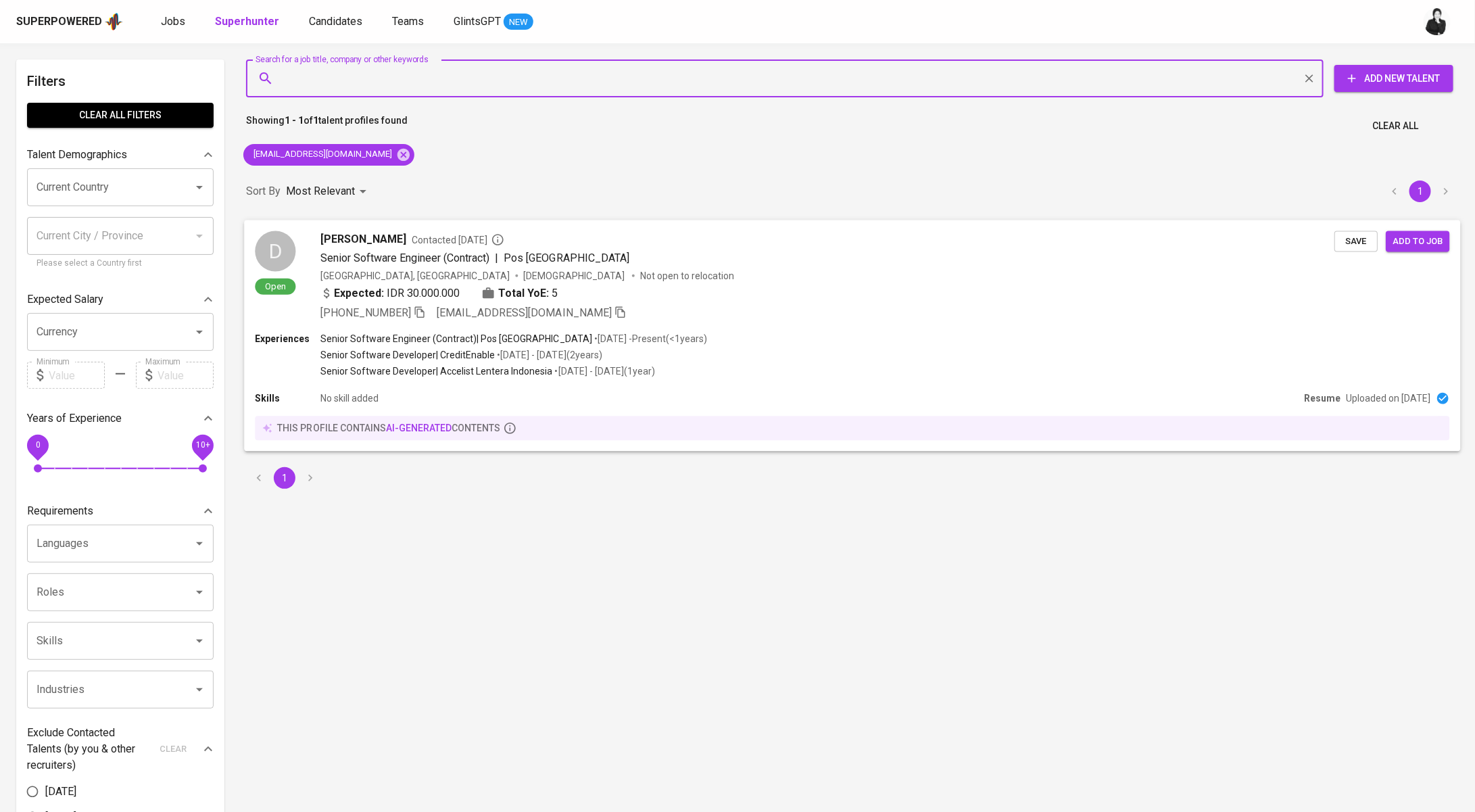
click at [412, 240] on span "Contacted 21 days ago" at bounding box center [458, 239] width 93 height 14
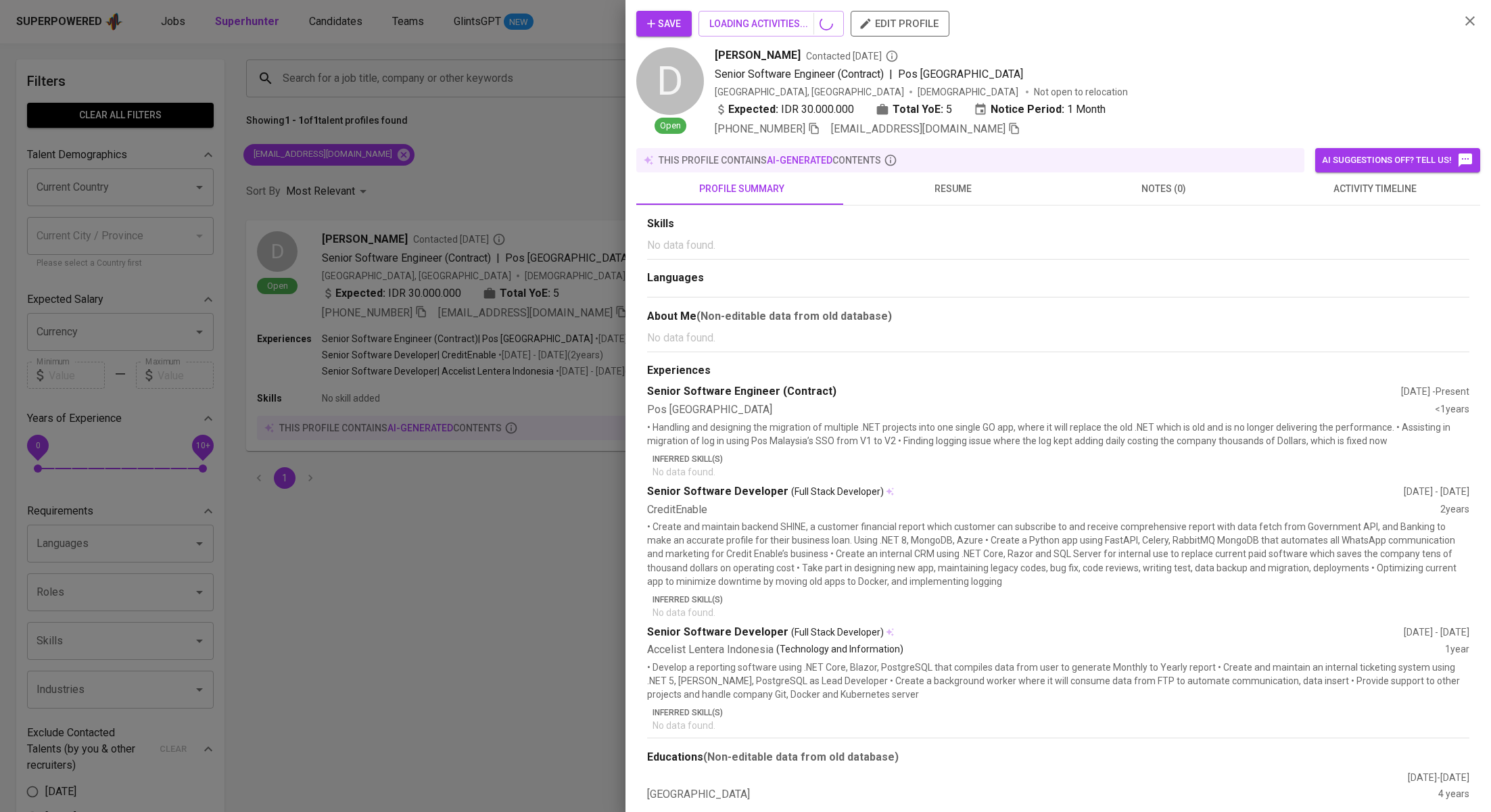
click at [1294, 185] on span "activity timeline" at bounding box center [1374, 189] width 194 height 17
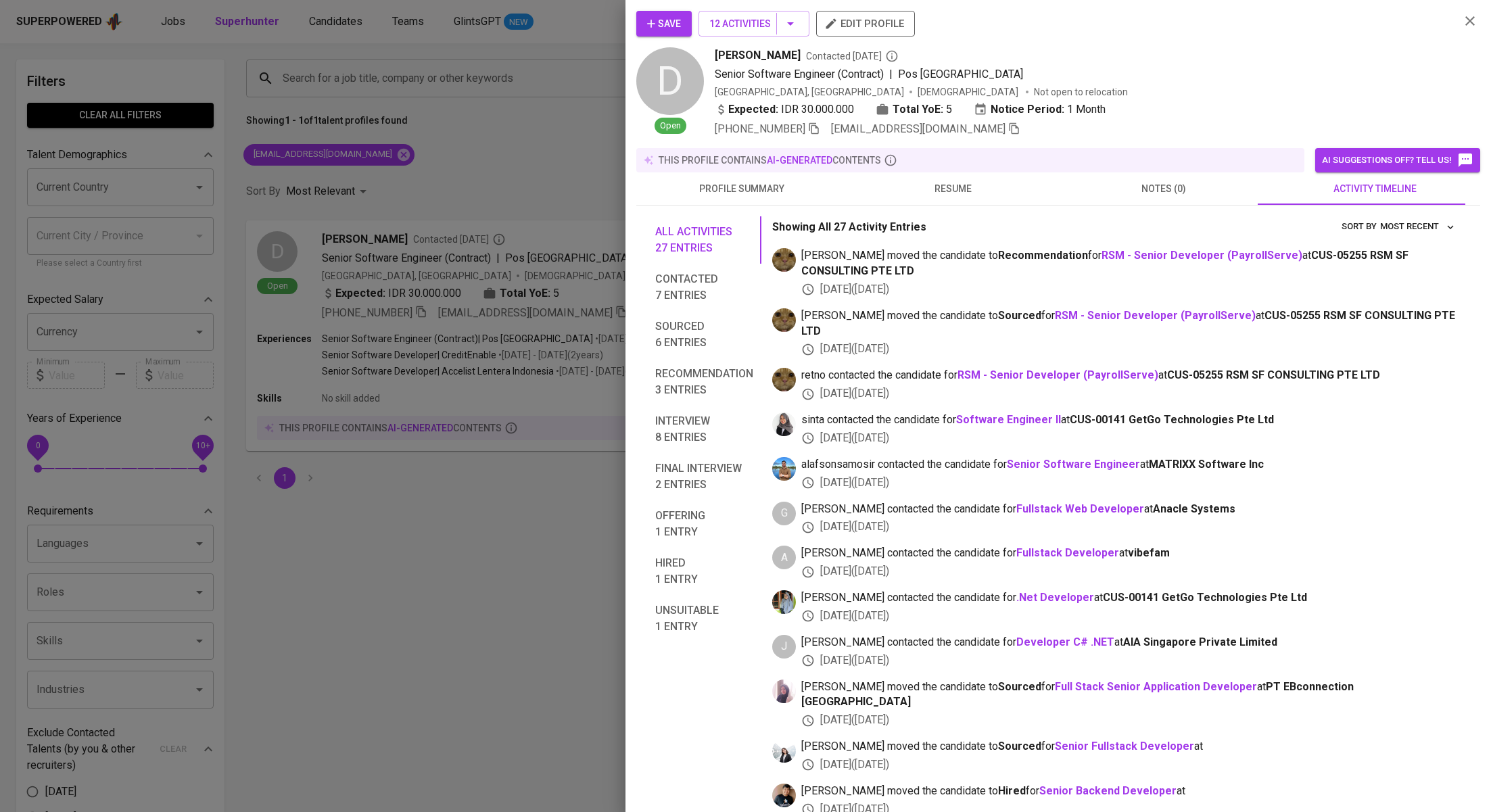
scroll to position [110, 0]
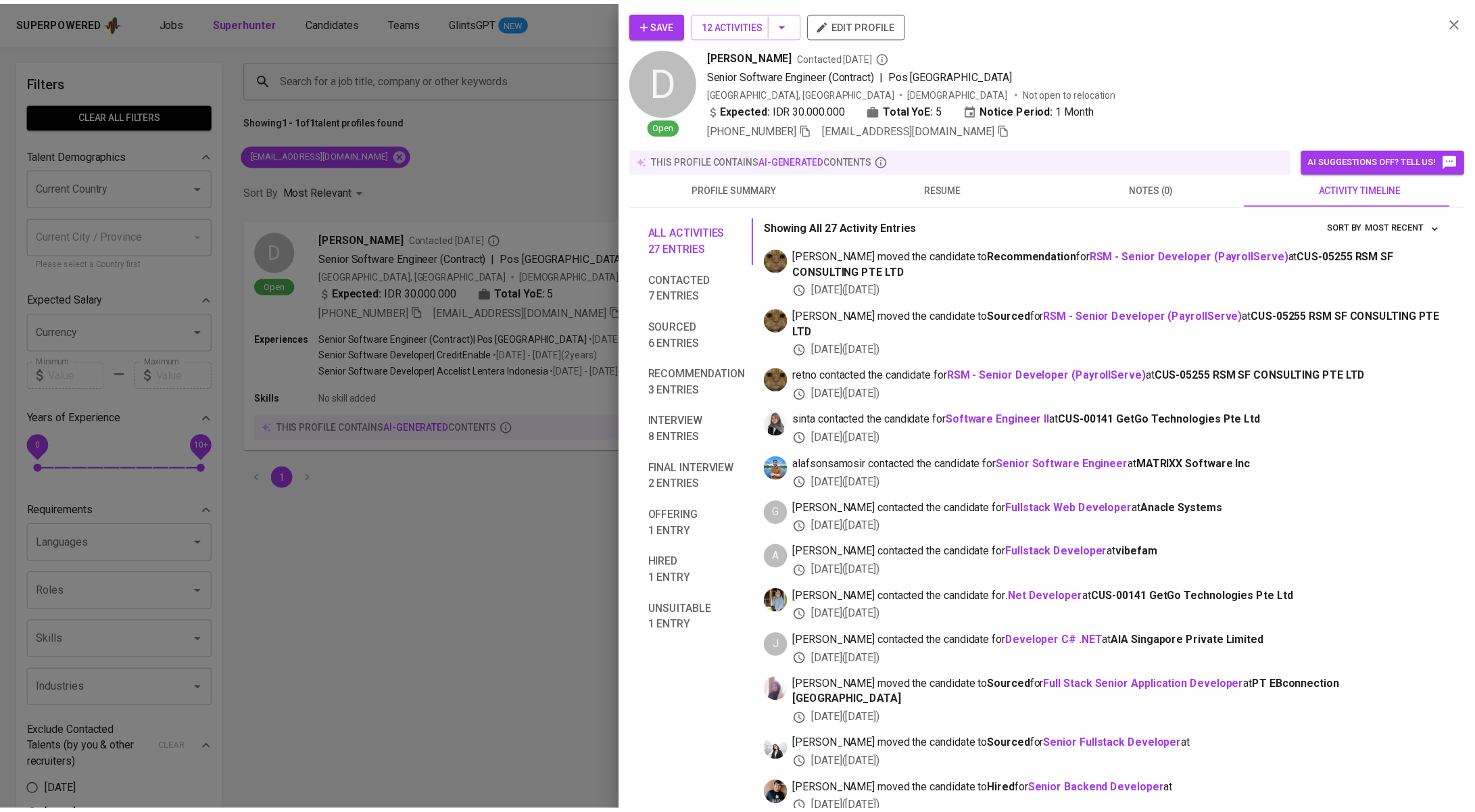
scroll to position [110, 0]
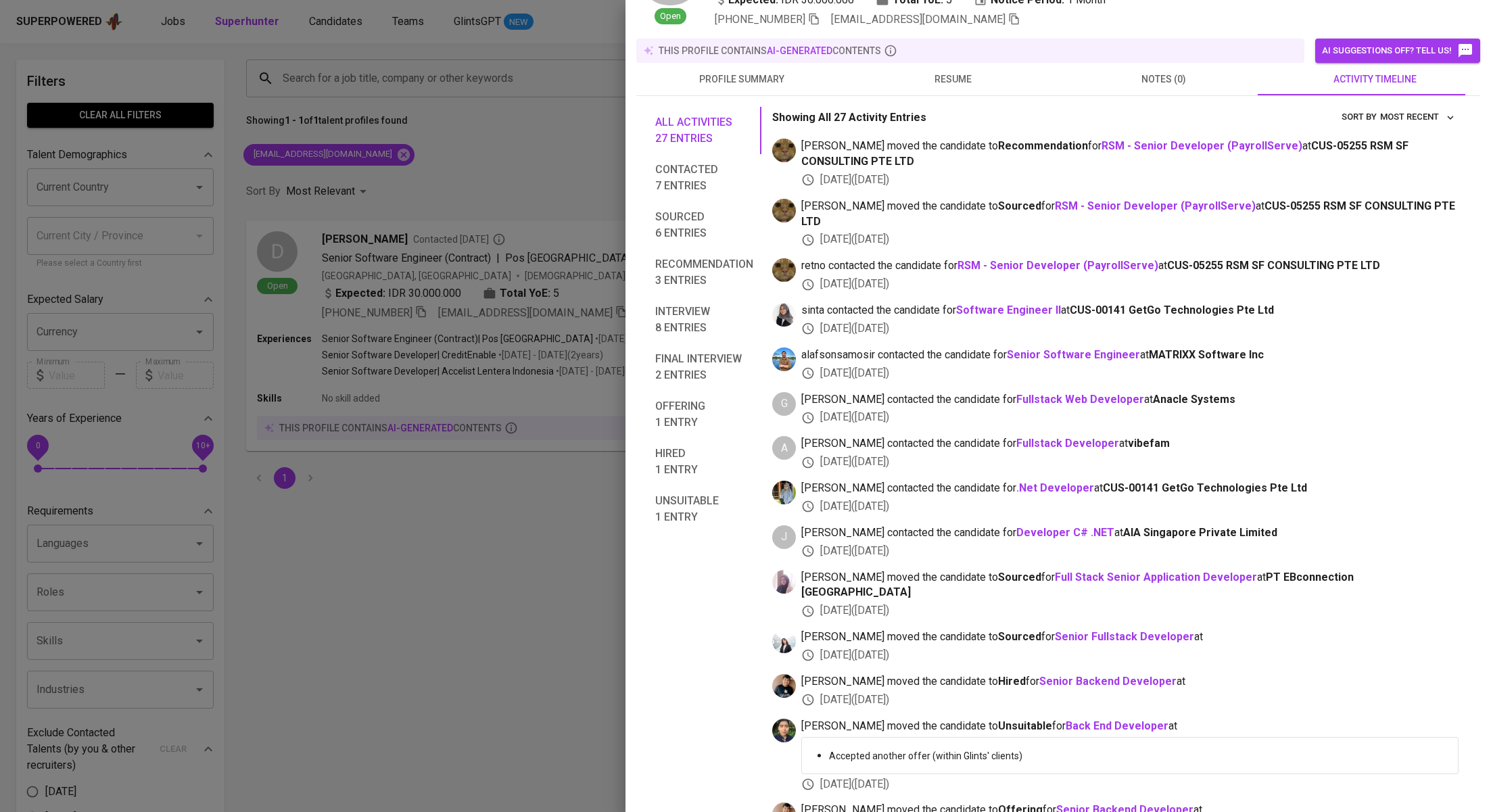
click at [439, 133] on div at bounding box center [746, 406] width 1491 height 812
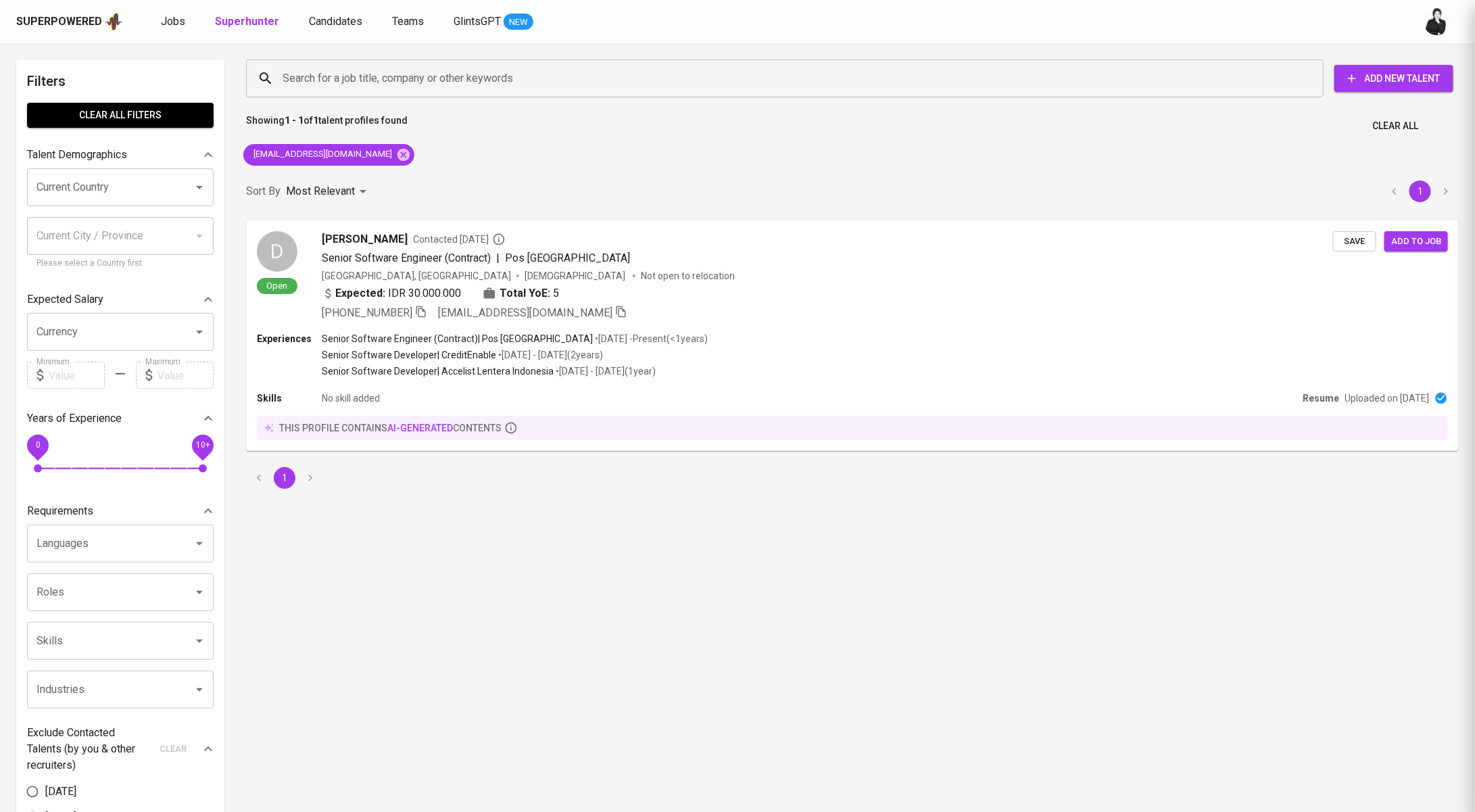
scroll to position [0, 0]
click at [397, 157] on icon at bounding box center [403, 154] width 12 height 12
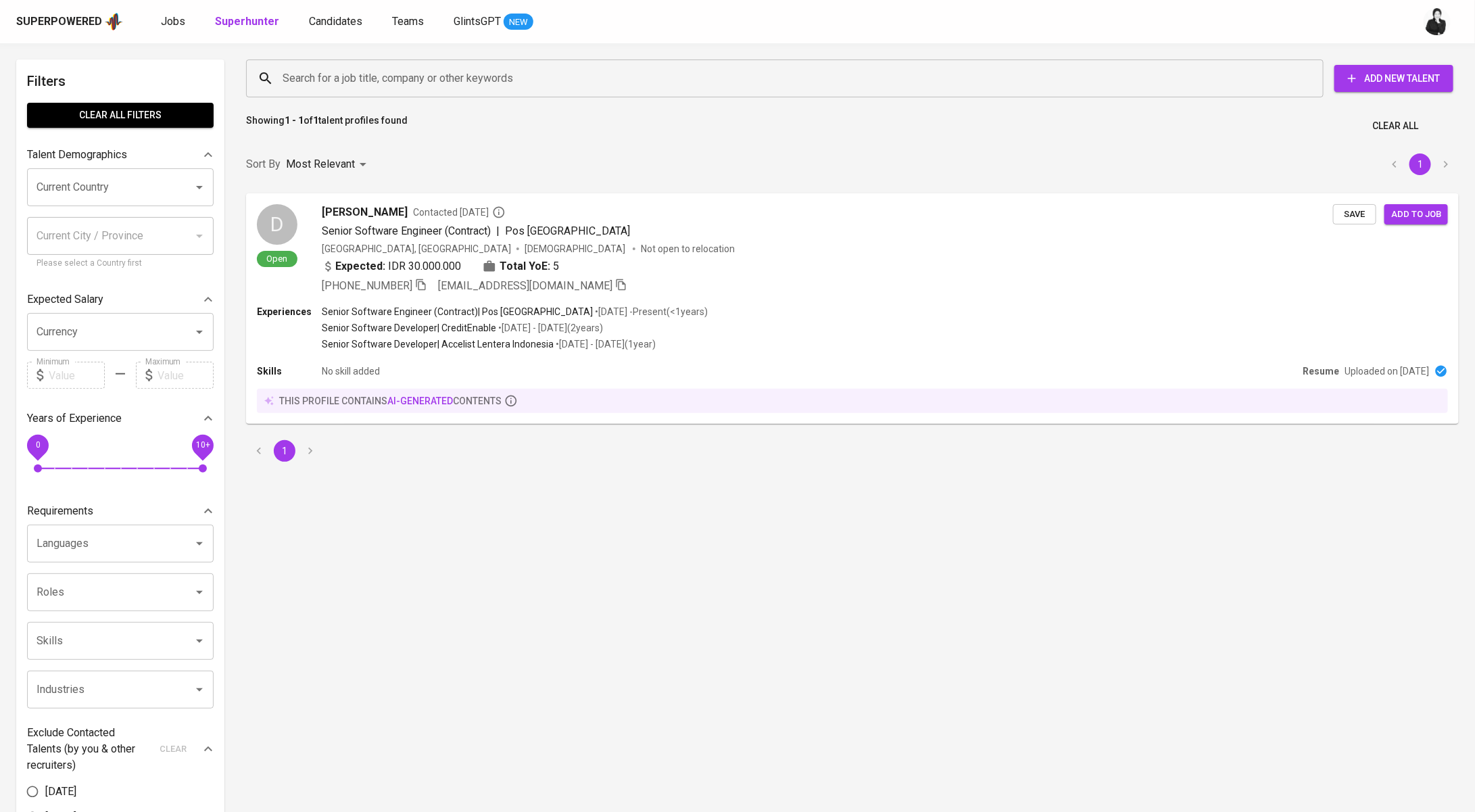
click at [399, 82] on input "Search for a job title, company or other keywords" at bounding box center [788, 78] width 1018 height 26
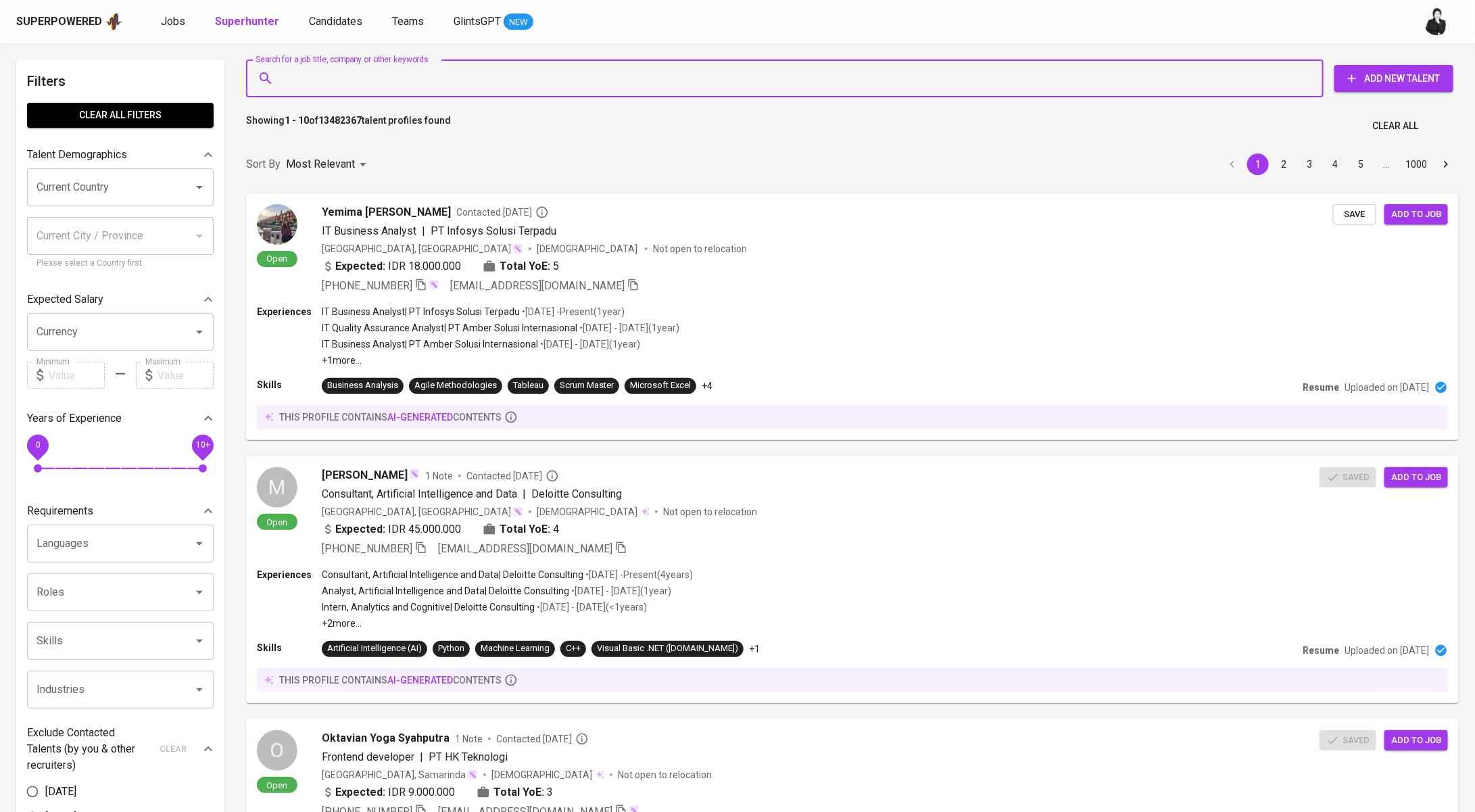
paste input "saputraeric93@gmail.com"
type input "saputraeric93@gmail.com"
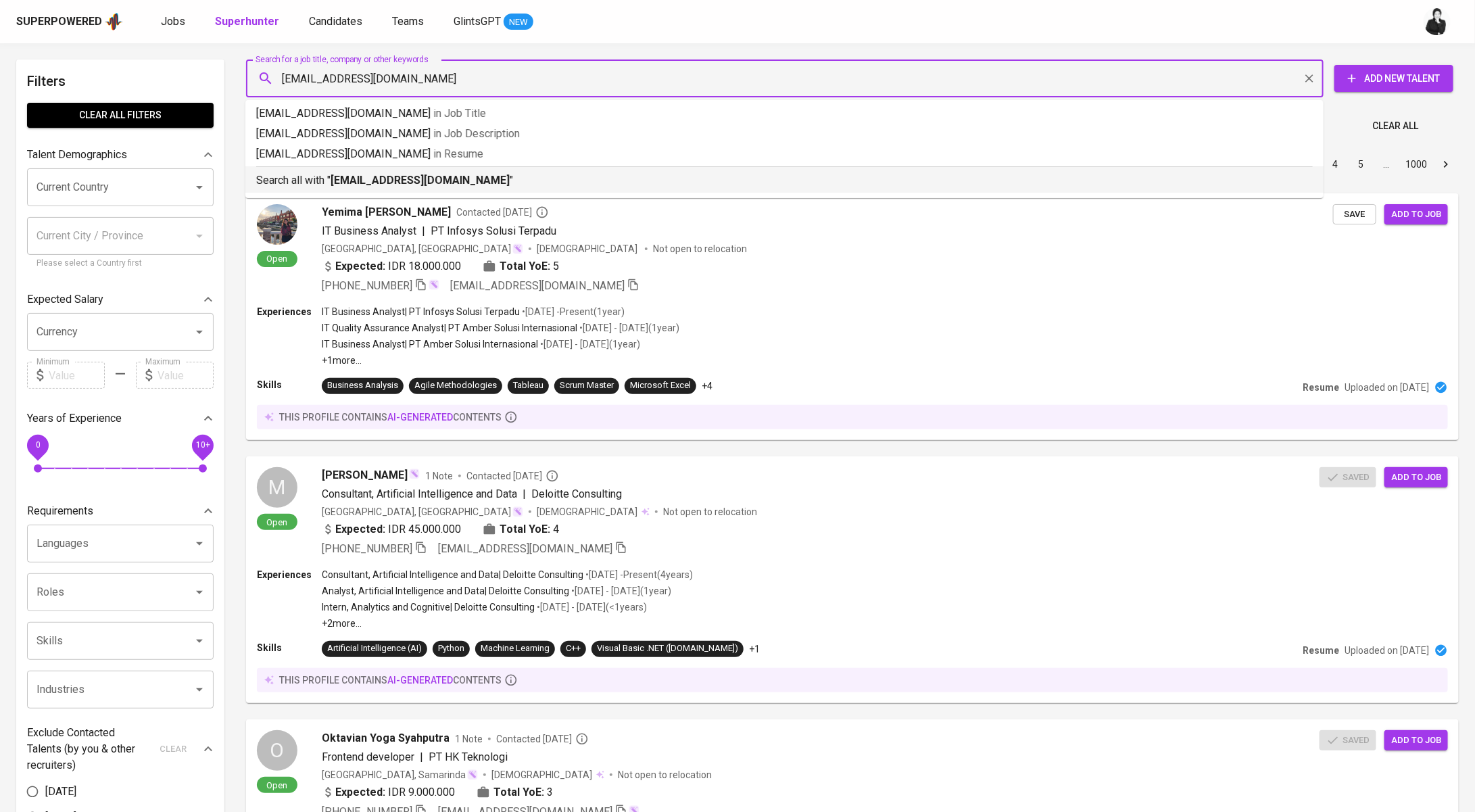
click at [434, 176] on b "saputraeric93@gmail.com" at bounding box center [420, 180] width 179 height 13
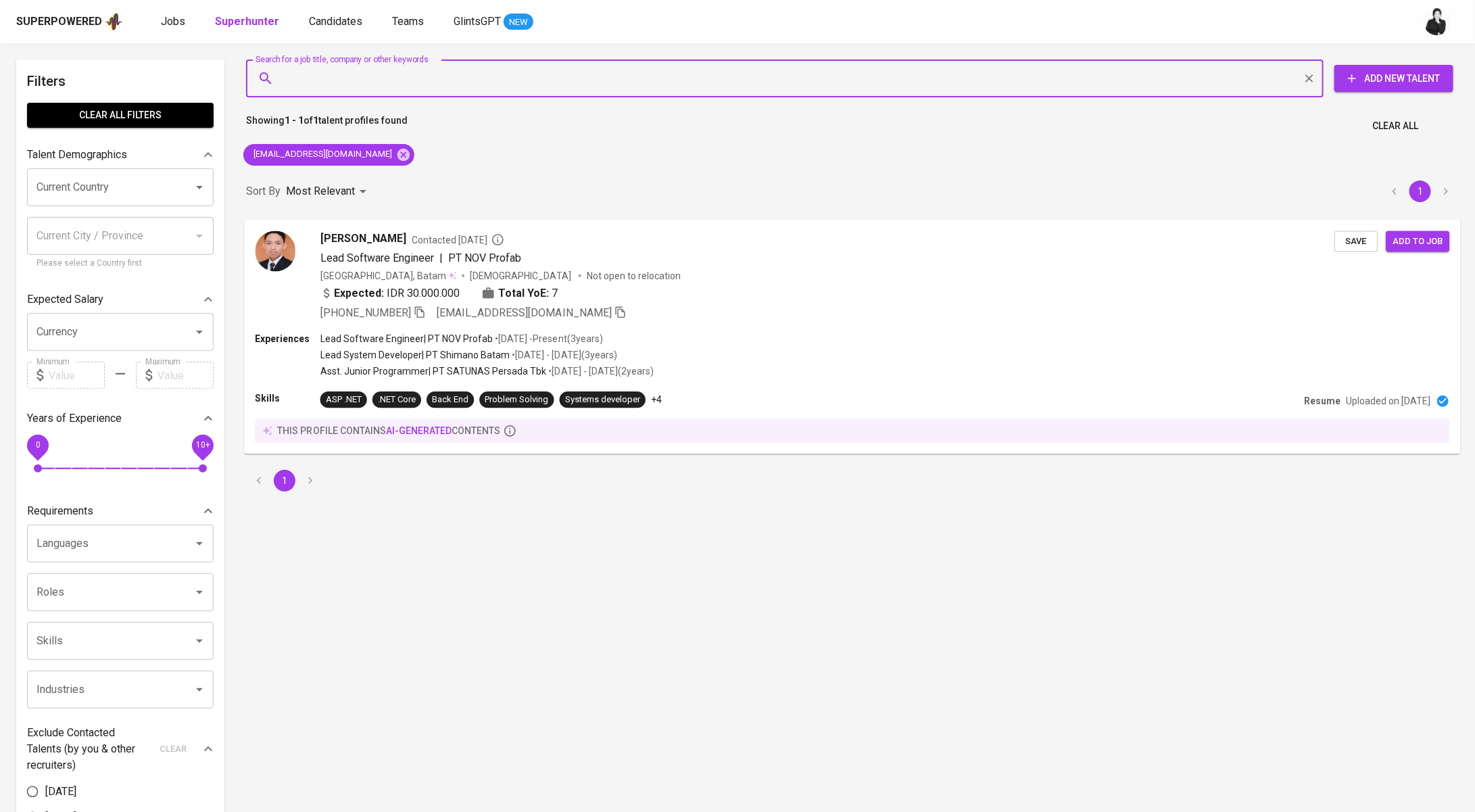
click at [466, 235] on span "Contacted [DATE]" at bounding box center [458, 239] width 93 height 14
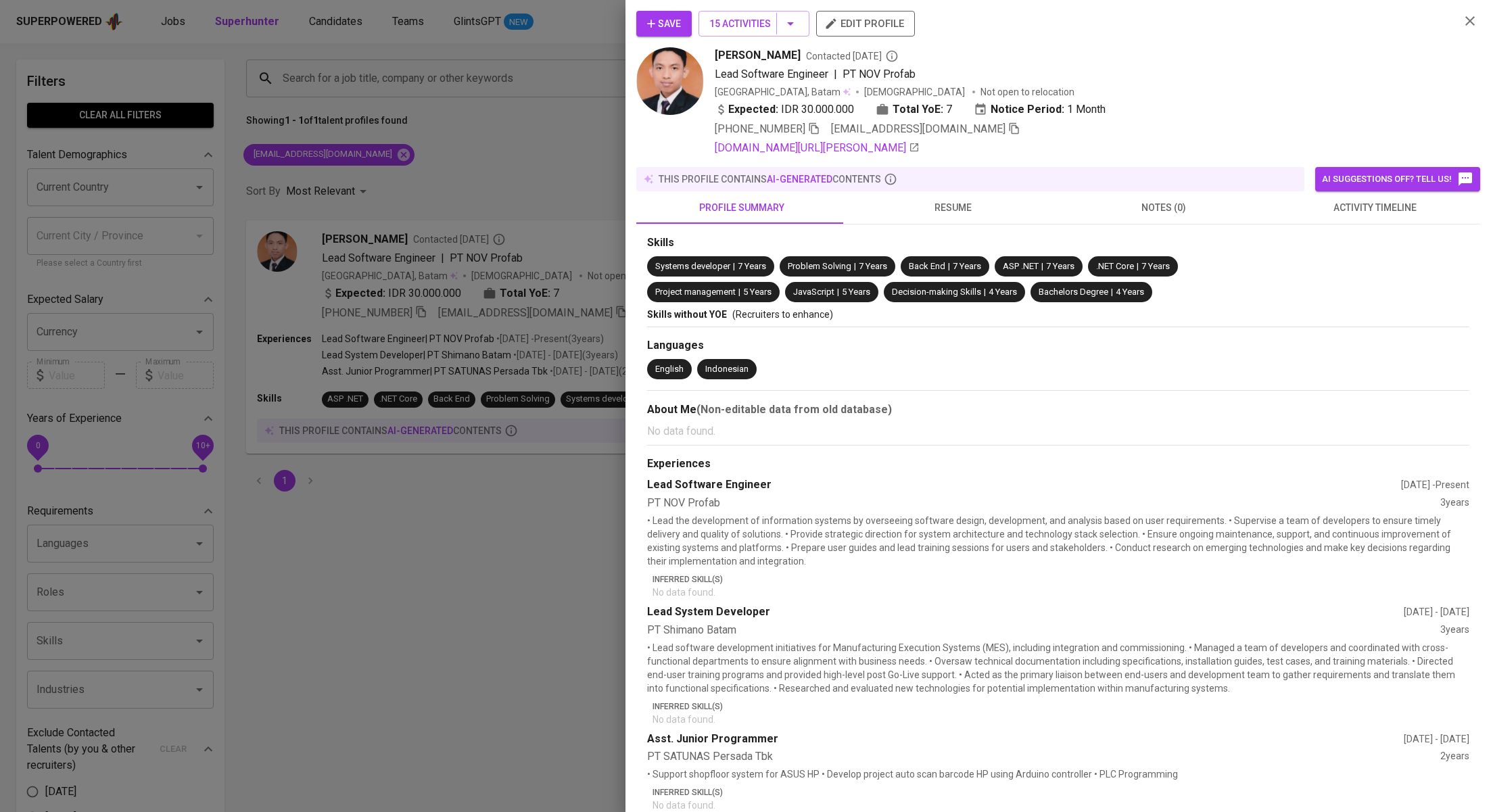
click at [1332, 216] on button "activity timeline" at bounding box center [1375, 207] width 211 height 32
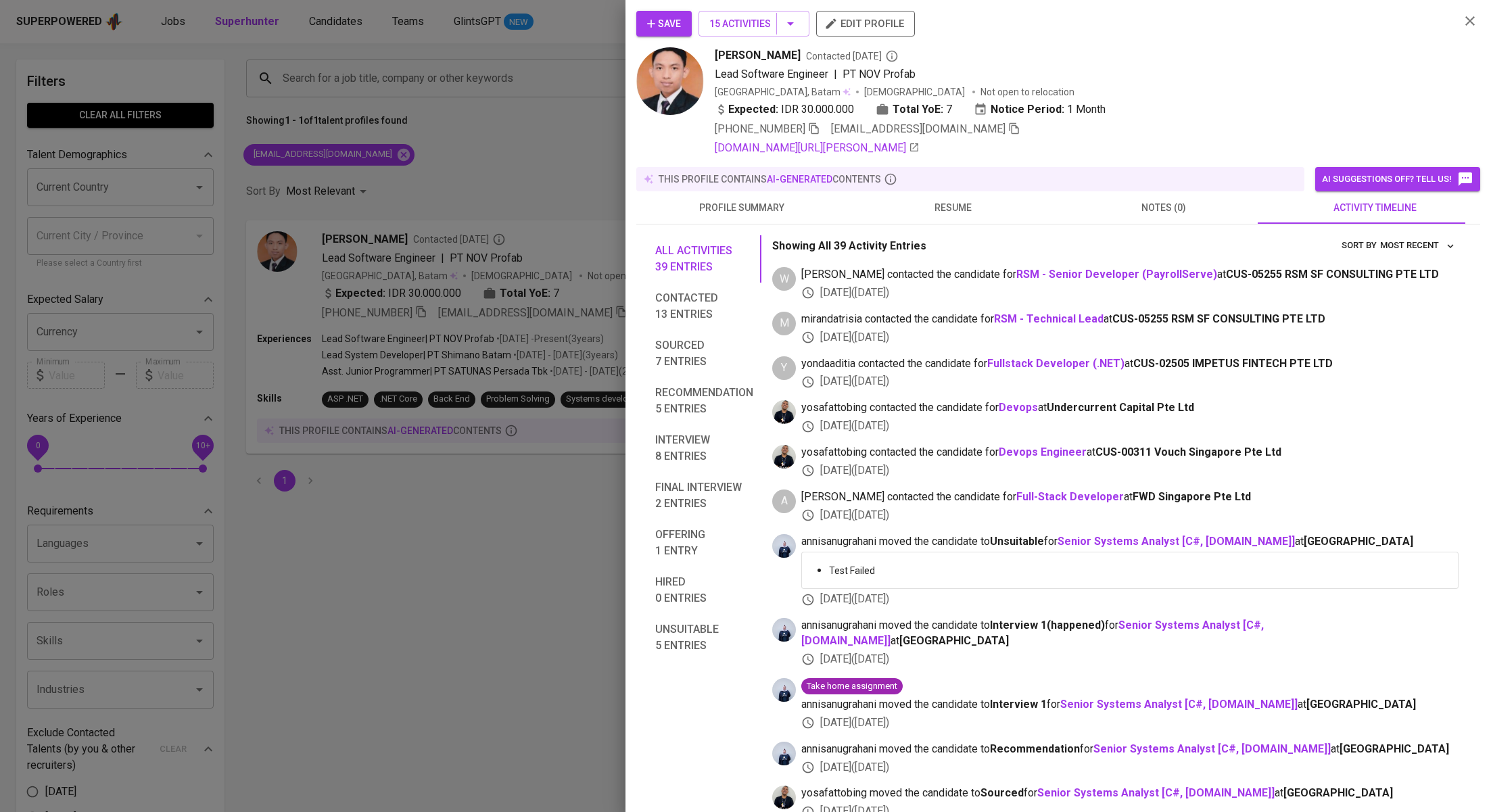
click at [507, 147] on div at bounding box center [746, 406] width 1491 height 812
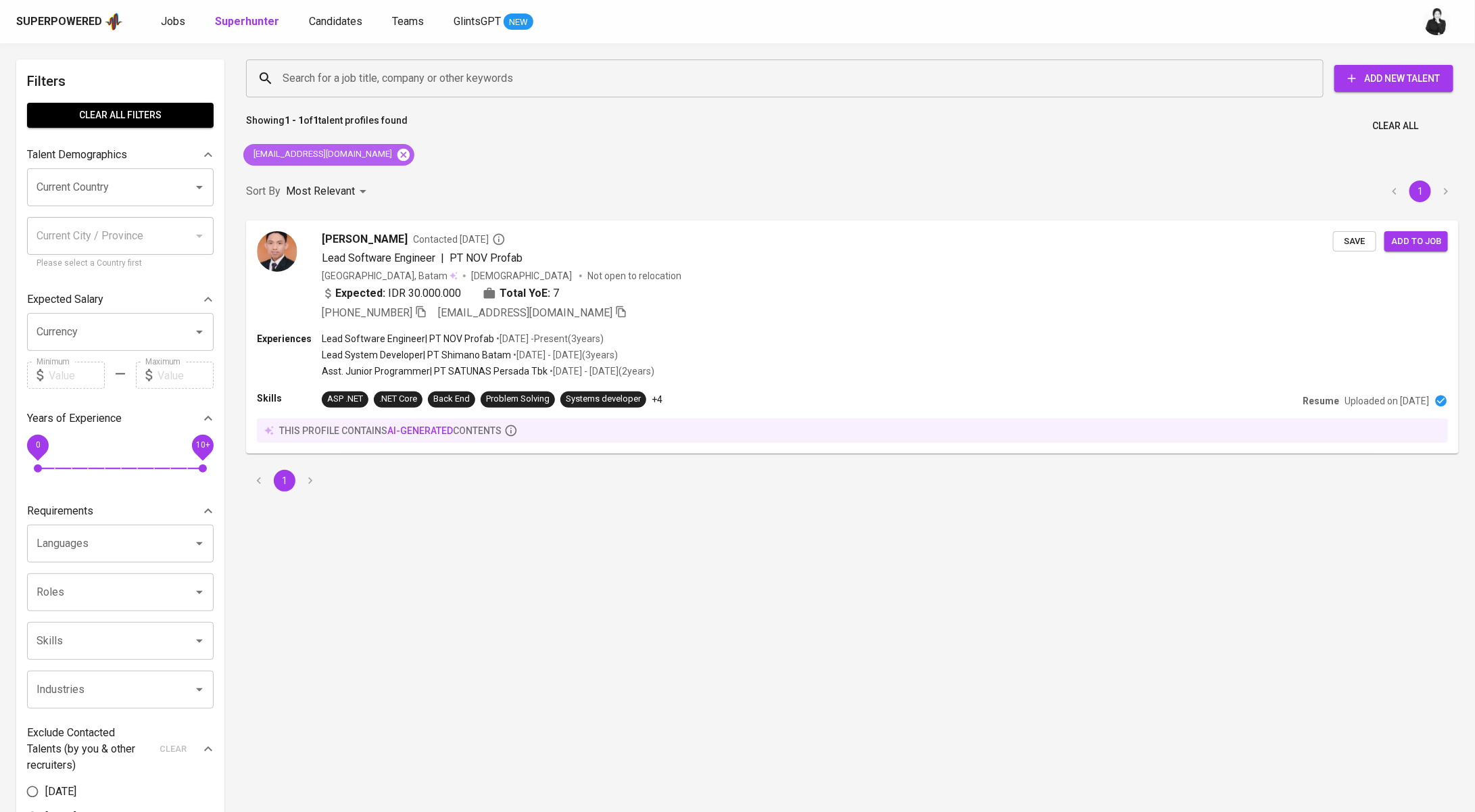
click at [397, 154] on icon at bounding box center [403, 154] width 12 height 12
click at [418, 88] on input "Search for a job title, company or other keywords" at bounding box center [788, 78] width 1018 height 26
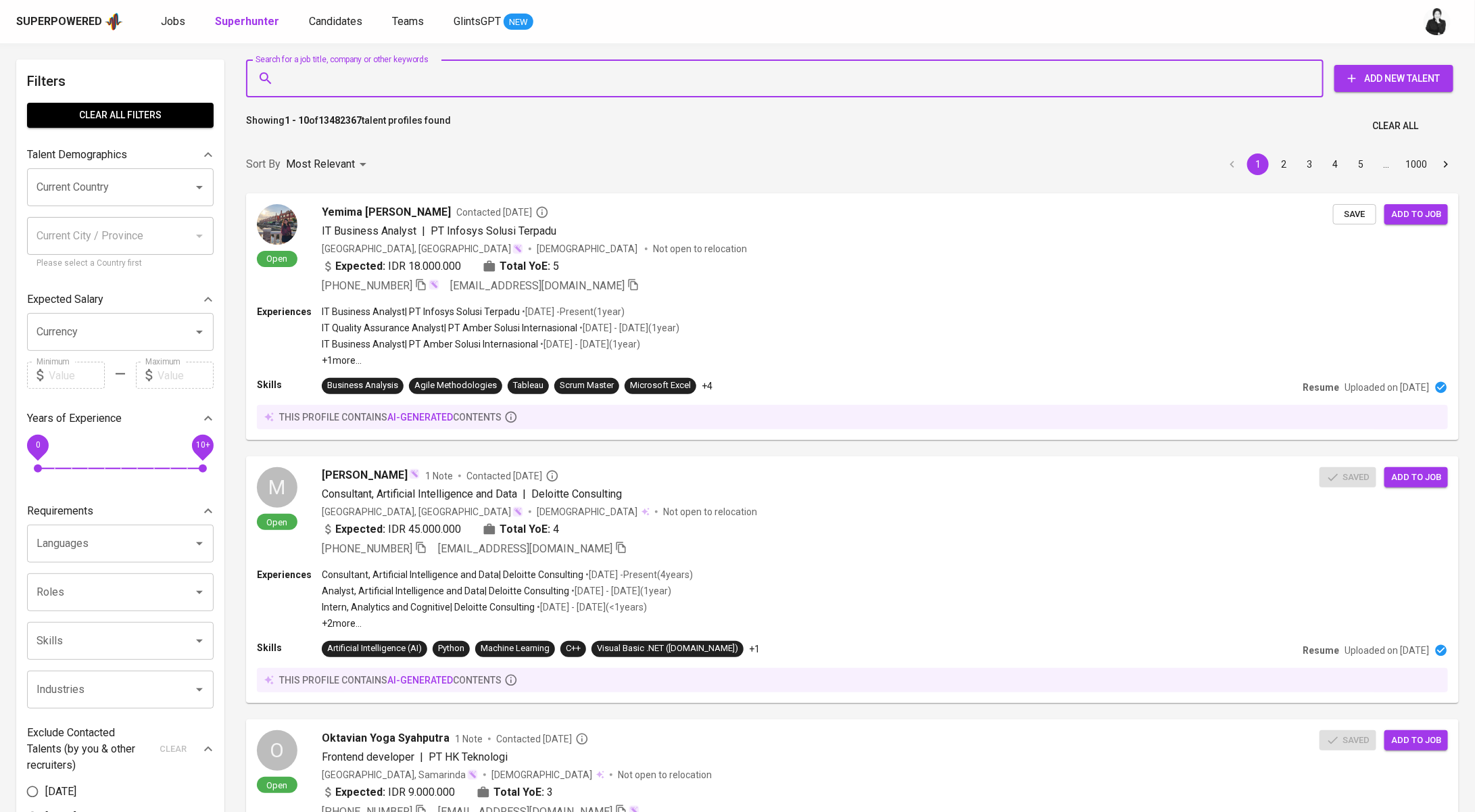
paste input "wijinoviasih@gmail.com"
type input "wijinoviasih@gmail.com"
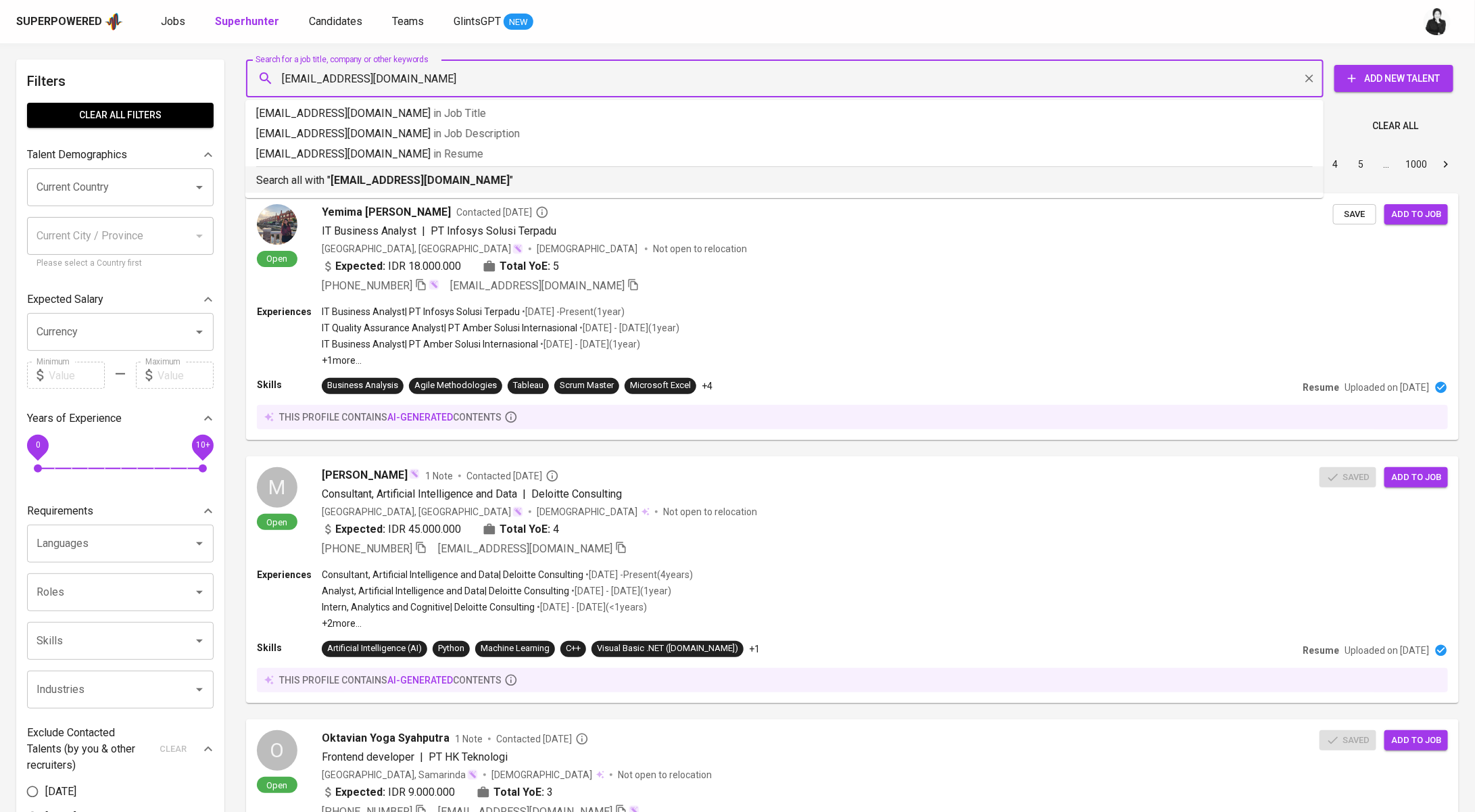
click at [449, 179] on b "wijinoviasih@gmail.com" at bounding box center [420, 180] width 179 height 13
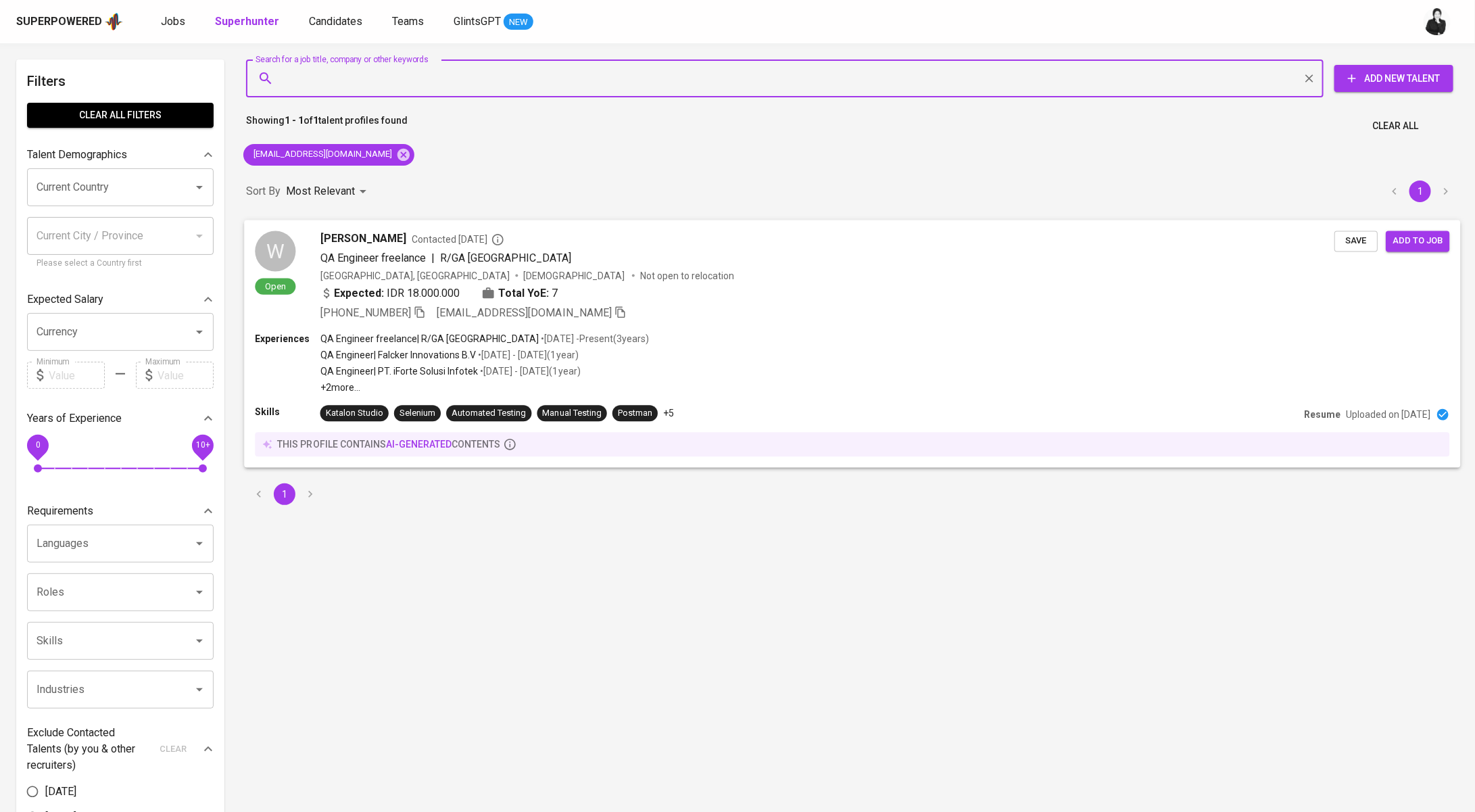
click at [598, 234] on div "Wiji Noviasih Contacted 1 month ago" at bounding box center [827, 238] width 1014 height 16
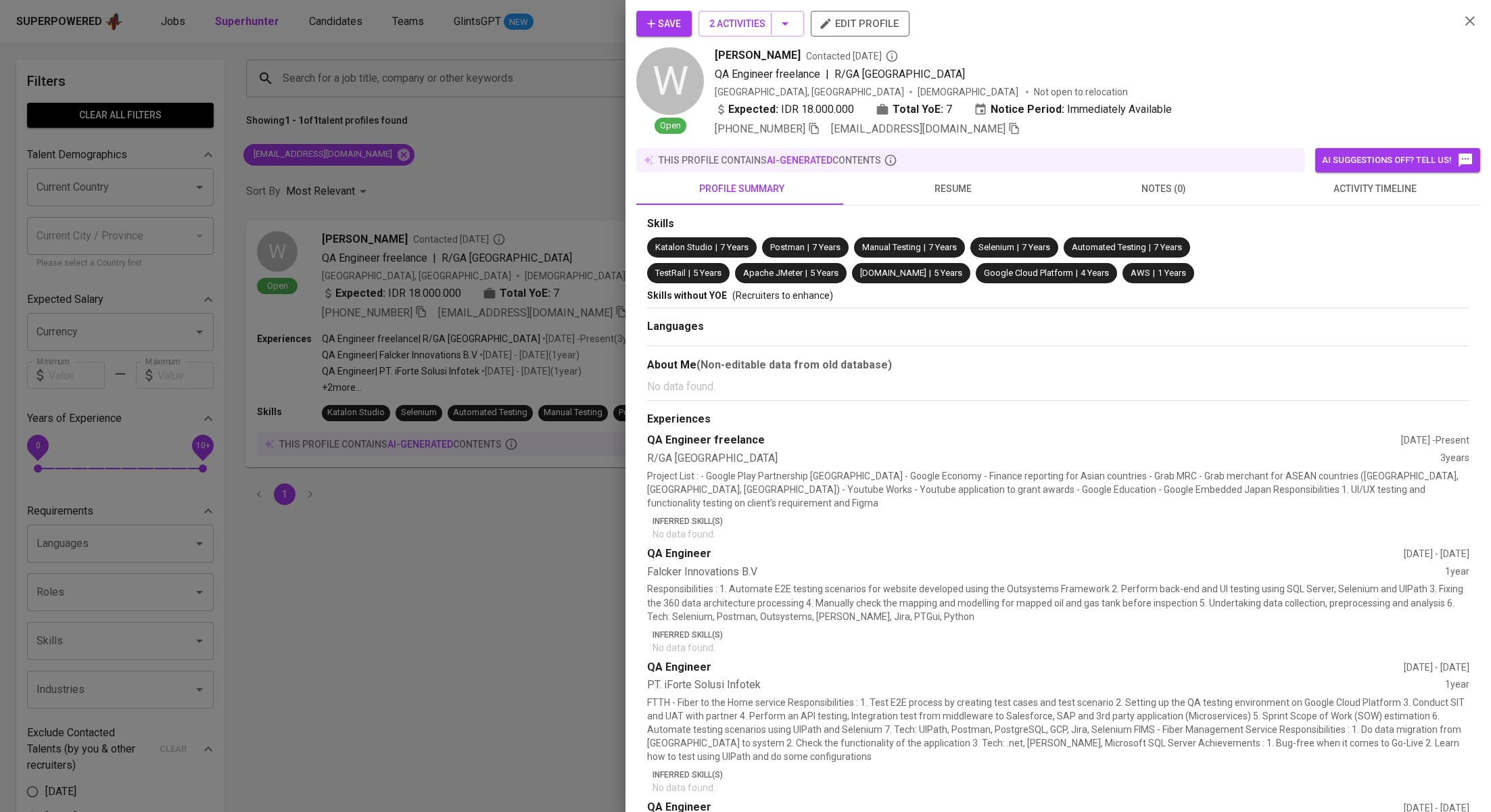
click at [1318, 197] on button "activity timeline" at bounding box center [1375, 188] width 211 height 32
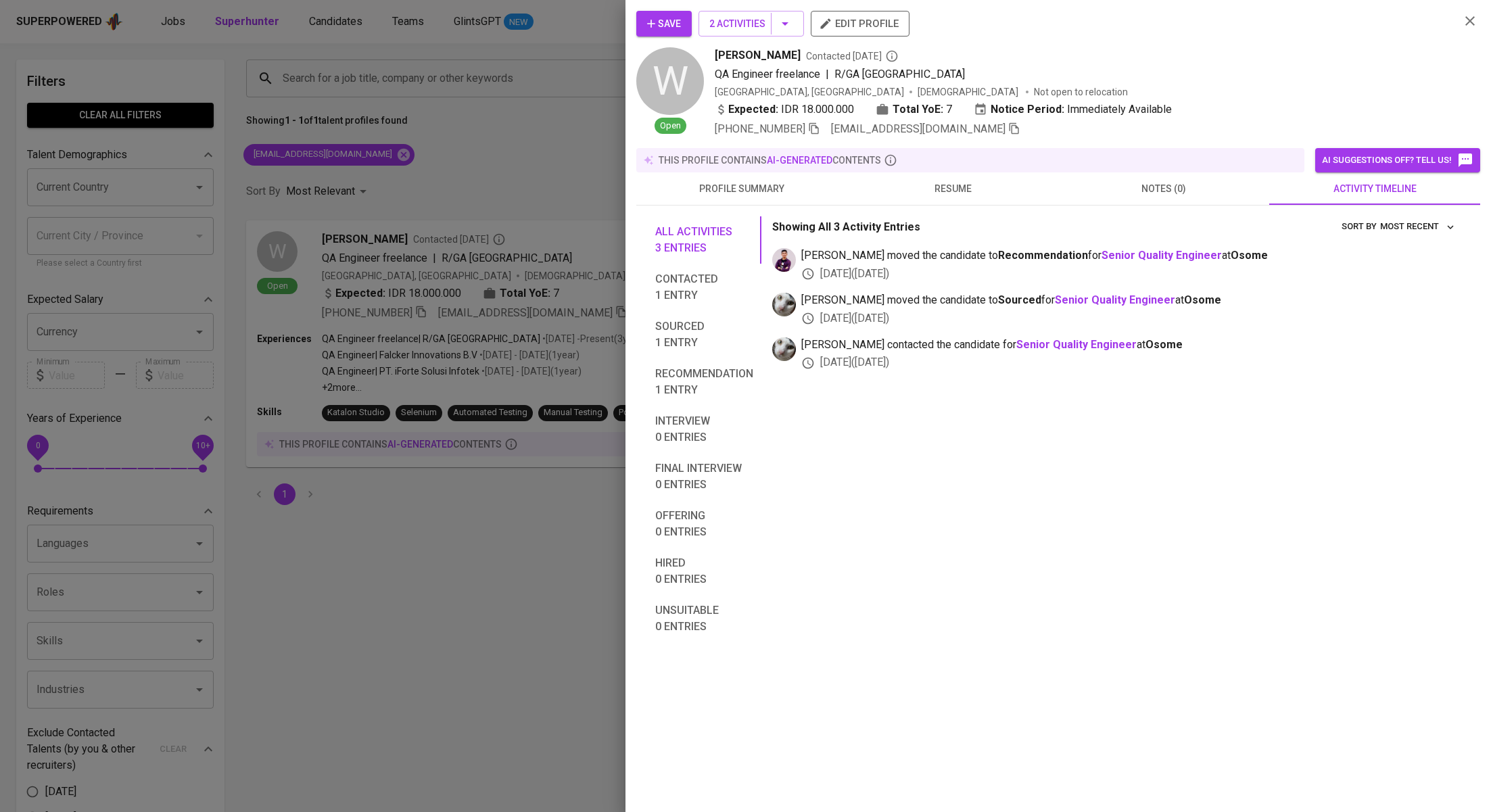
click at [675, 24] on span "Save" at bounding box center [664, 24] width 34 height 17
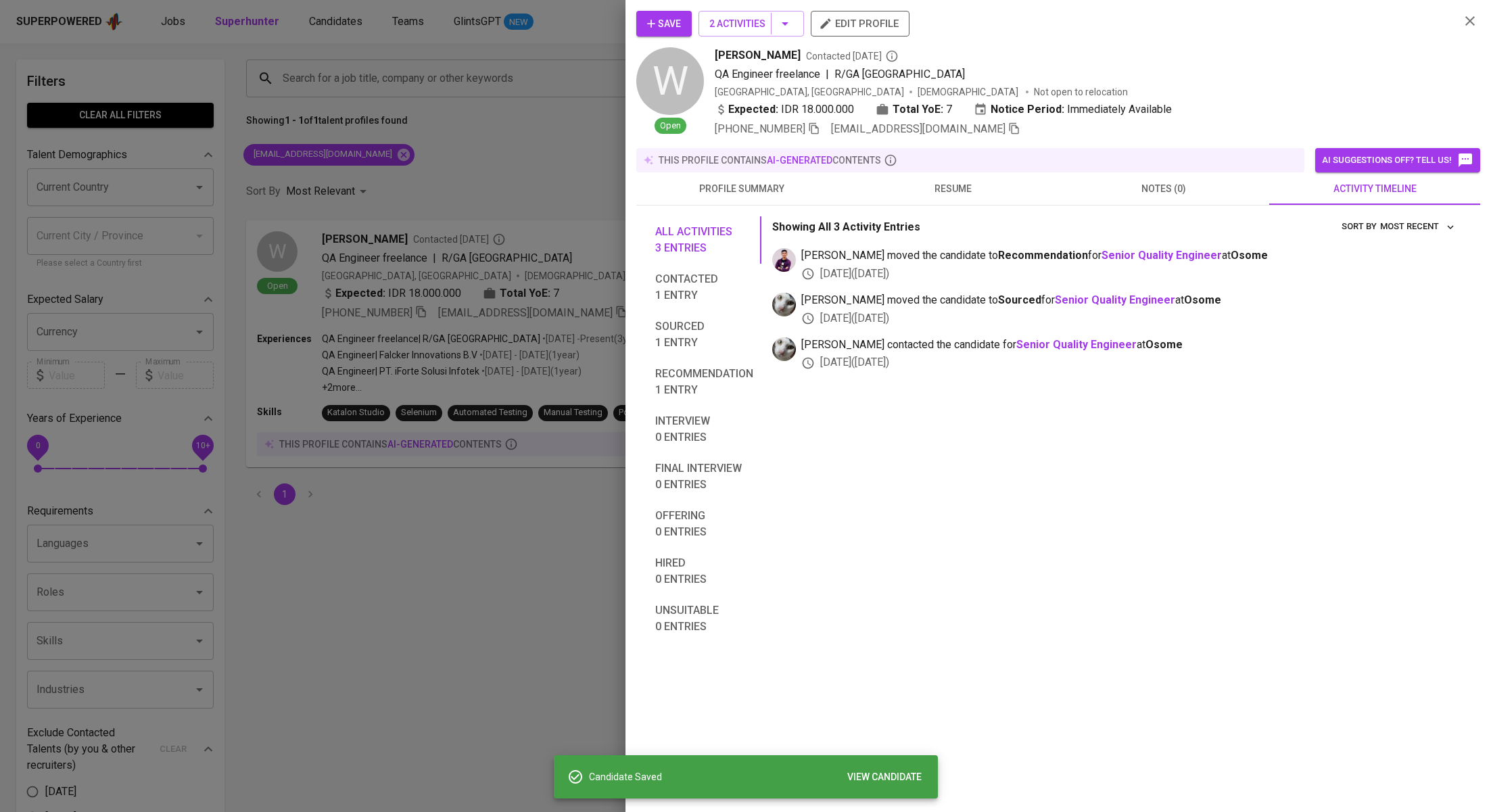
click at [708, 189] on span "profile summary" at bounding box center [741, 189] width 194 height 17
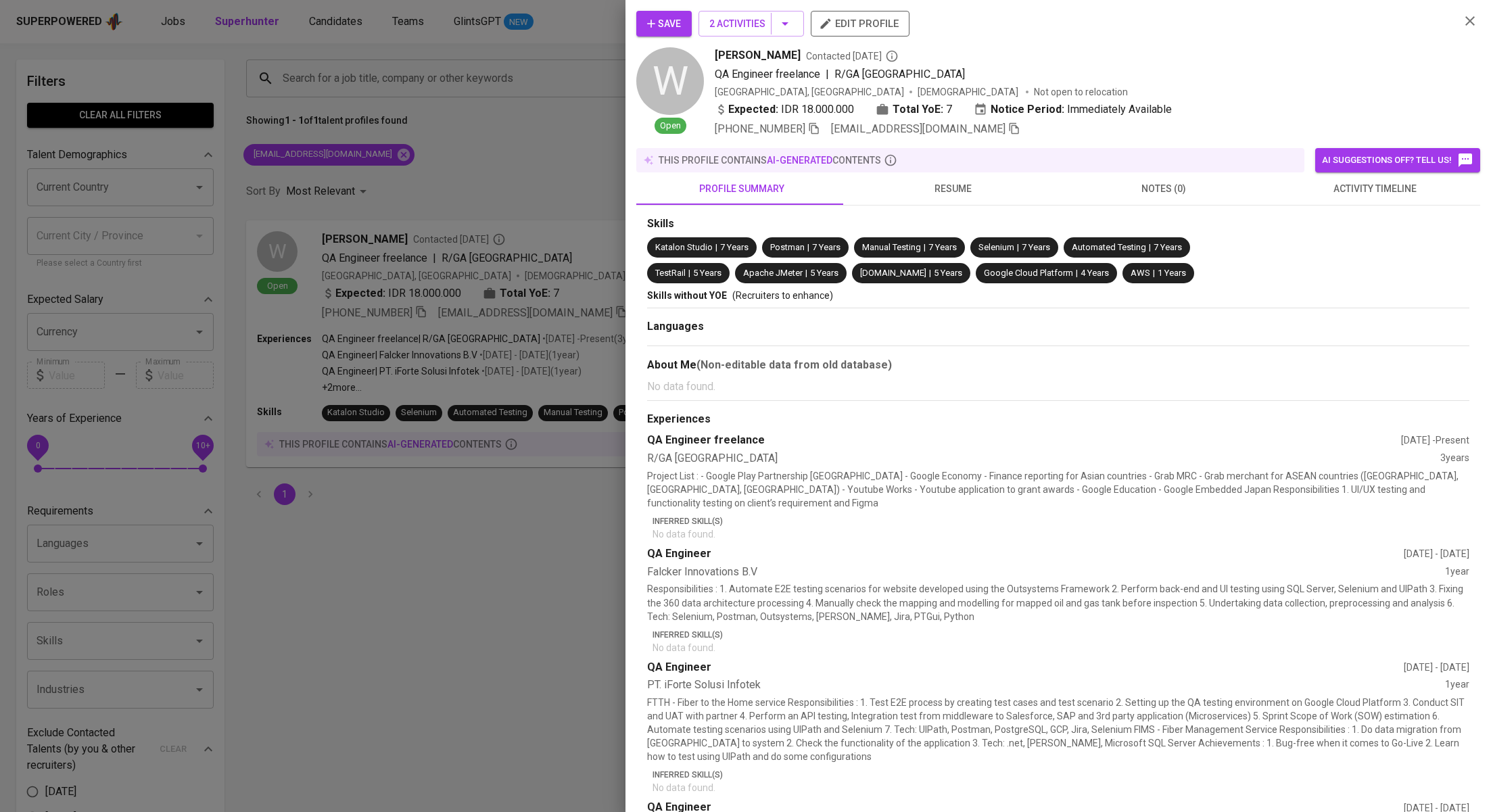
click at [1368, 189] on span "activity timeline" at bounding box center [1374, 189] width 194 height 17
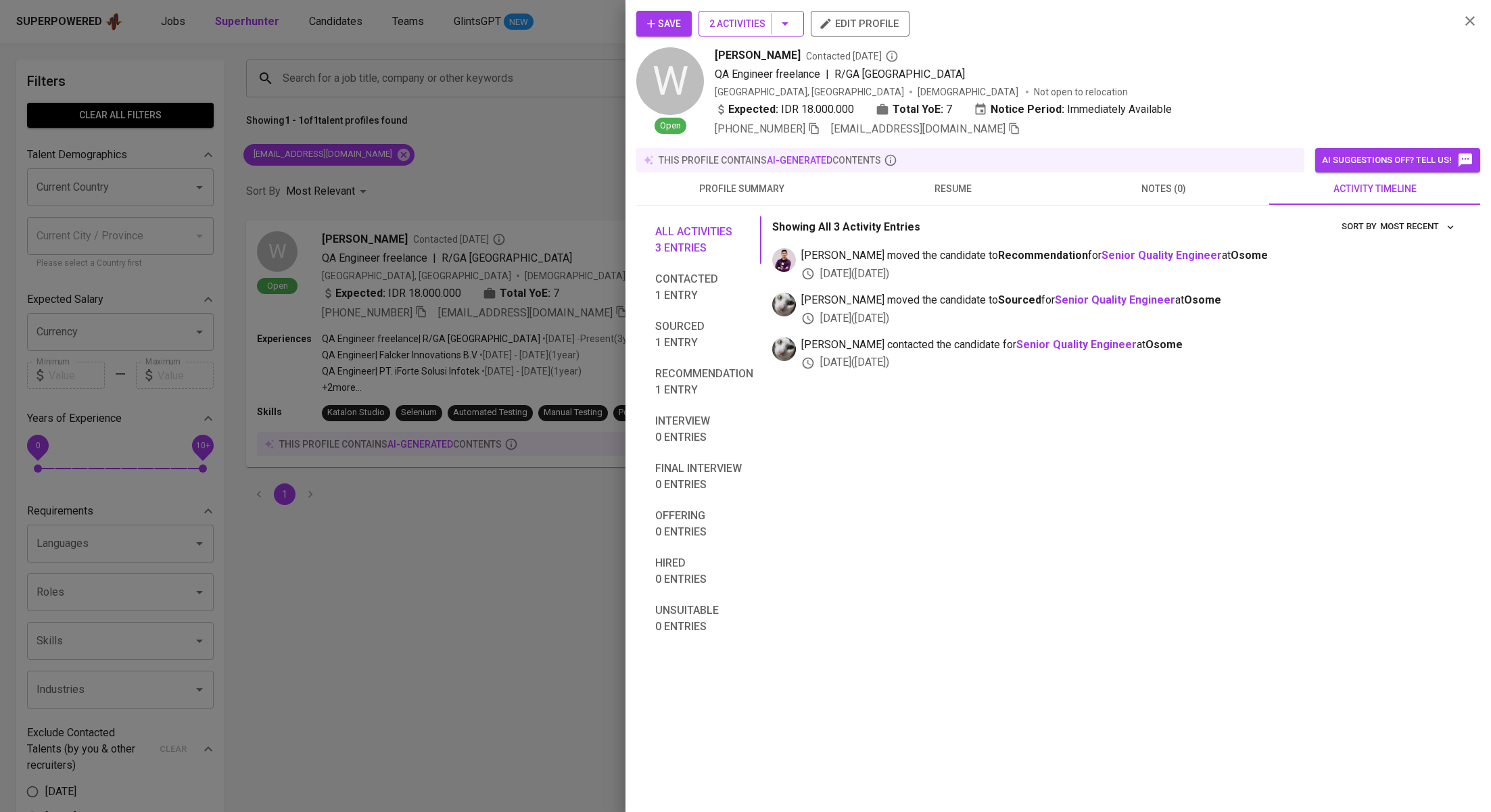
click at [803, 25] on button "2 Activities" at bounding box center [751, 24] width 105 height 26
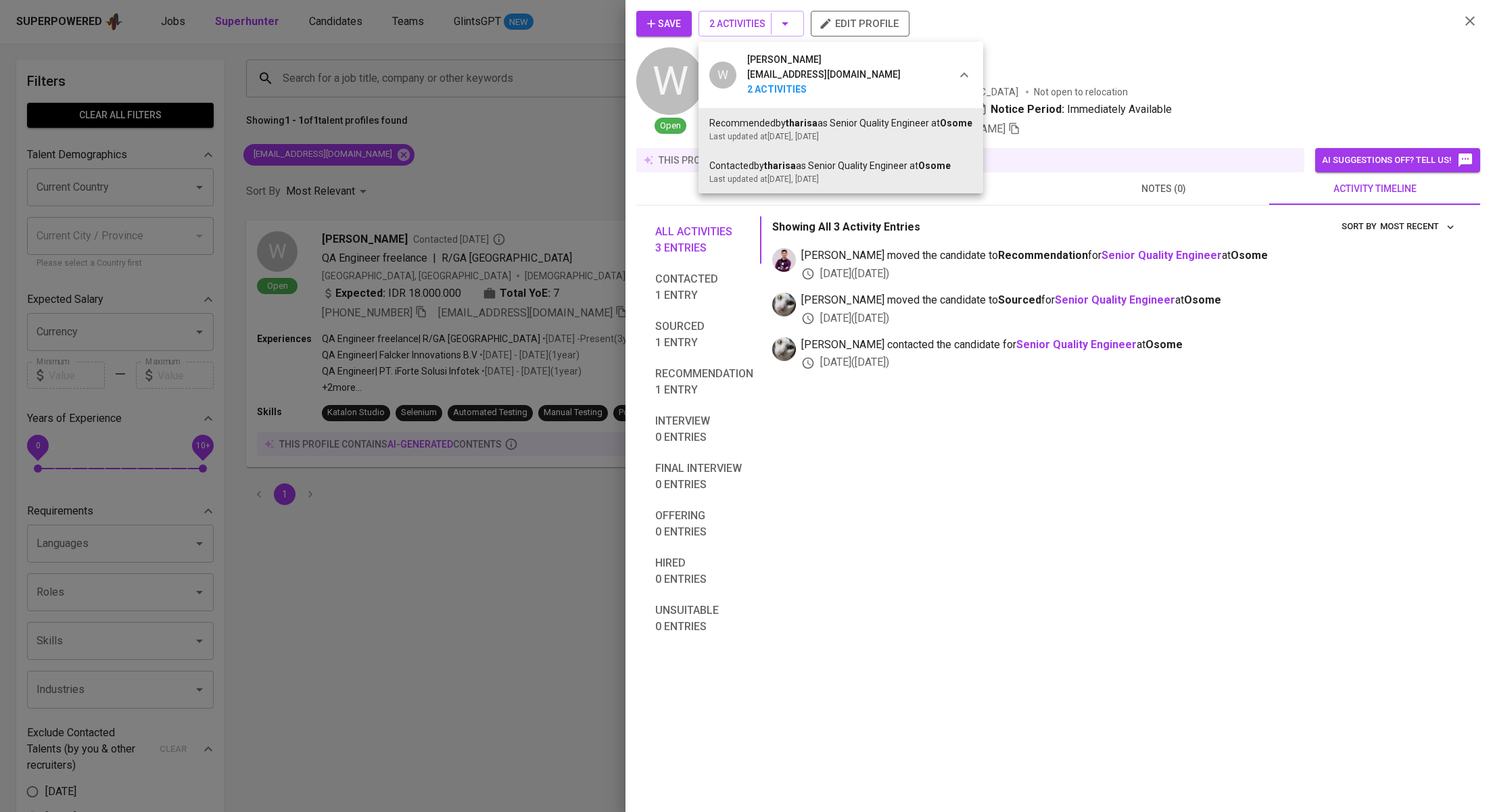
drag, startPoint x: 898, startPoint y: 302, endPoint x: 814, endPoint y: 265, distance: 91.8
click at [898, 302] on div at bounding box center [746, 406] width 1491 height 812
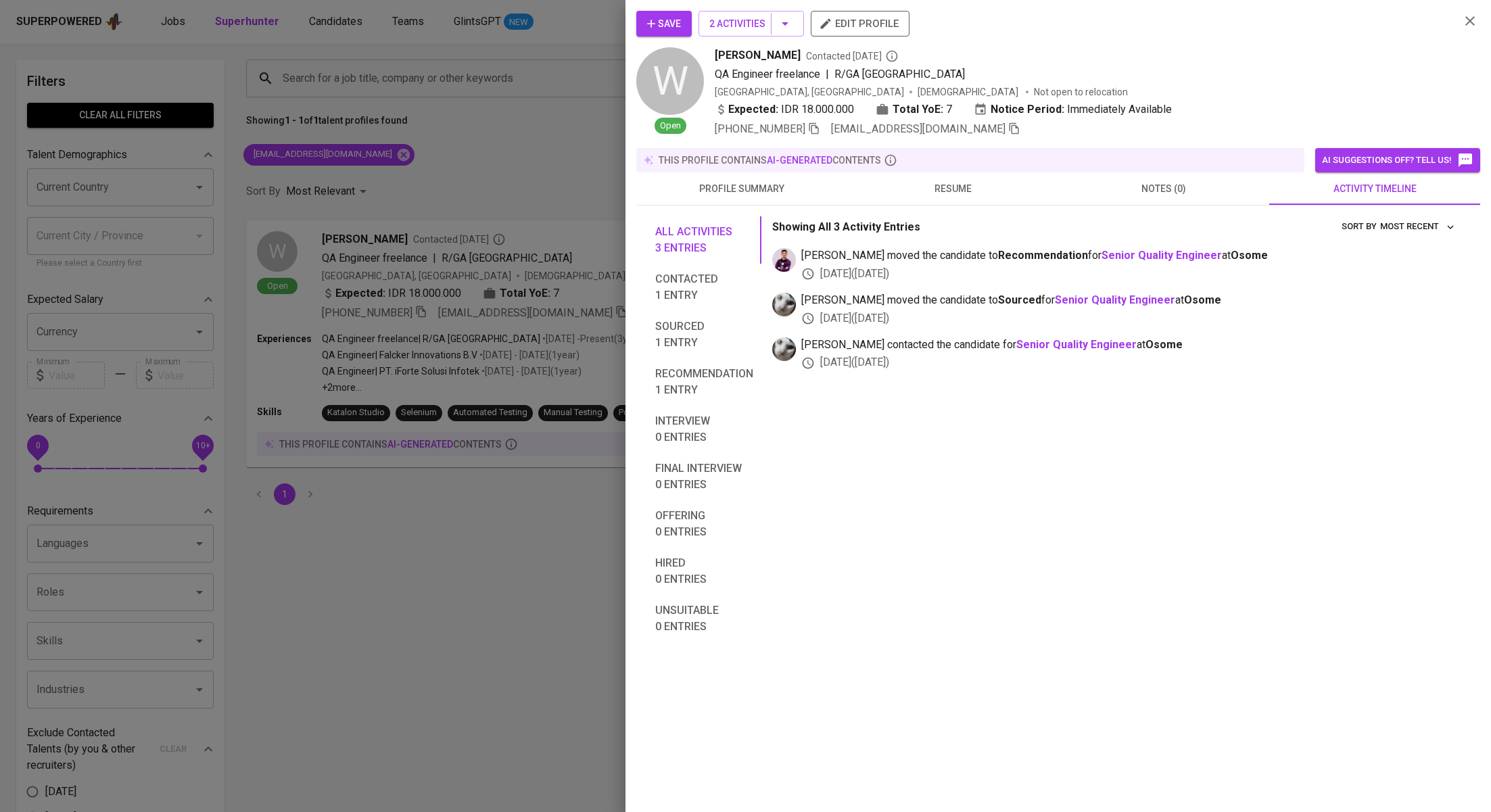
click at [786, 31] on span "2 Activities" at bounding box center [751, 24] width 84 height 17
click div
click at [309, 57] on div at bounding box center [746, 406] width 1491 height 812
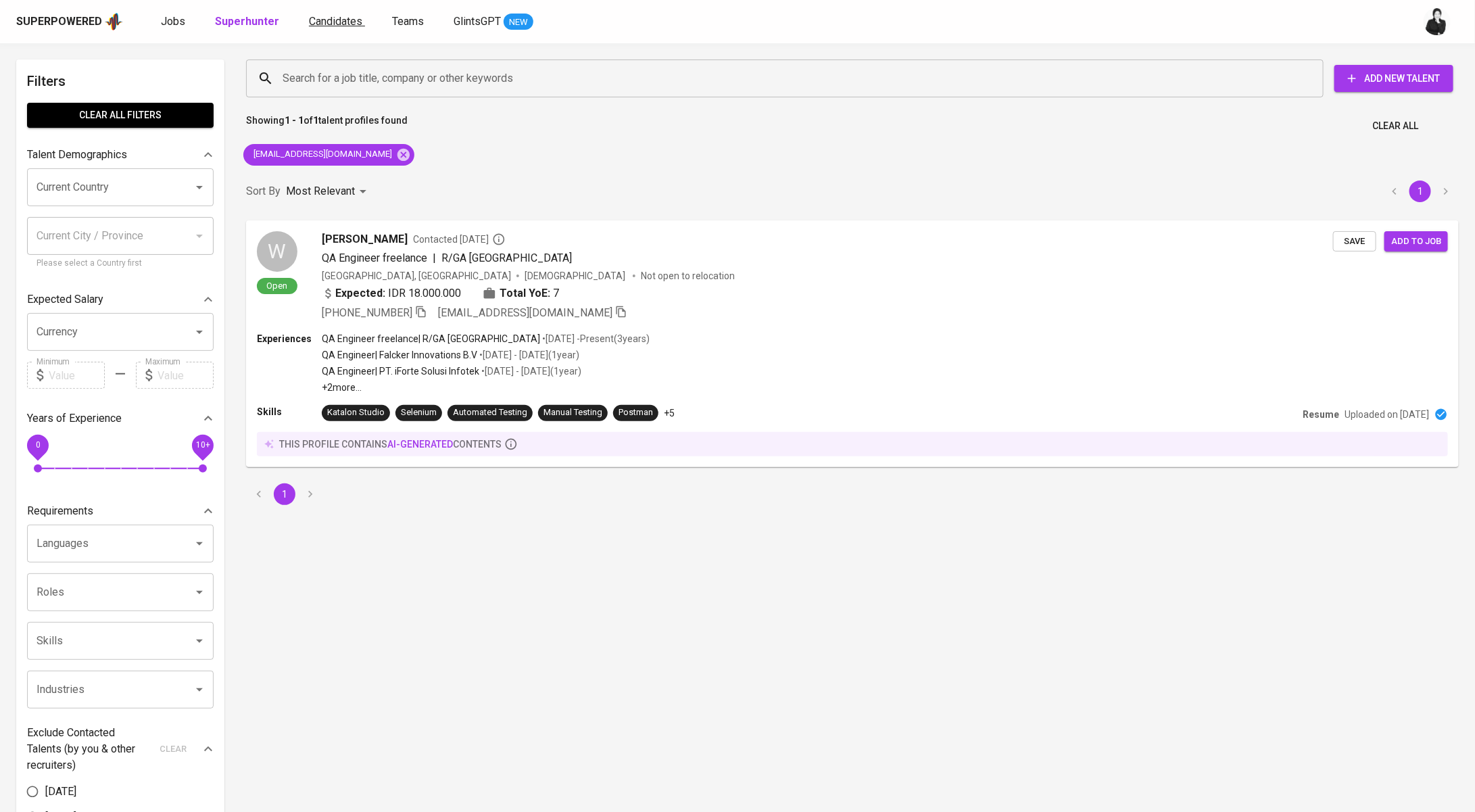
click at [324, 22] on span "Candidates" at bounding box center [336, 22] width 53 height 13
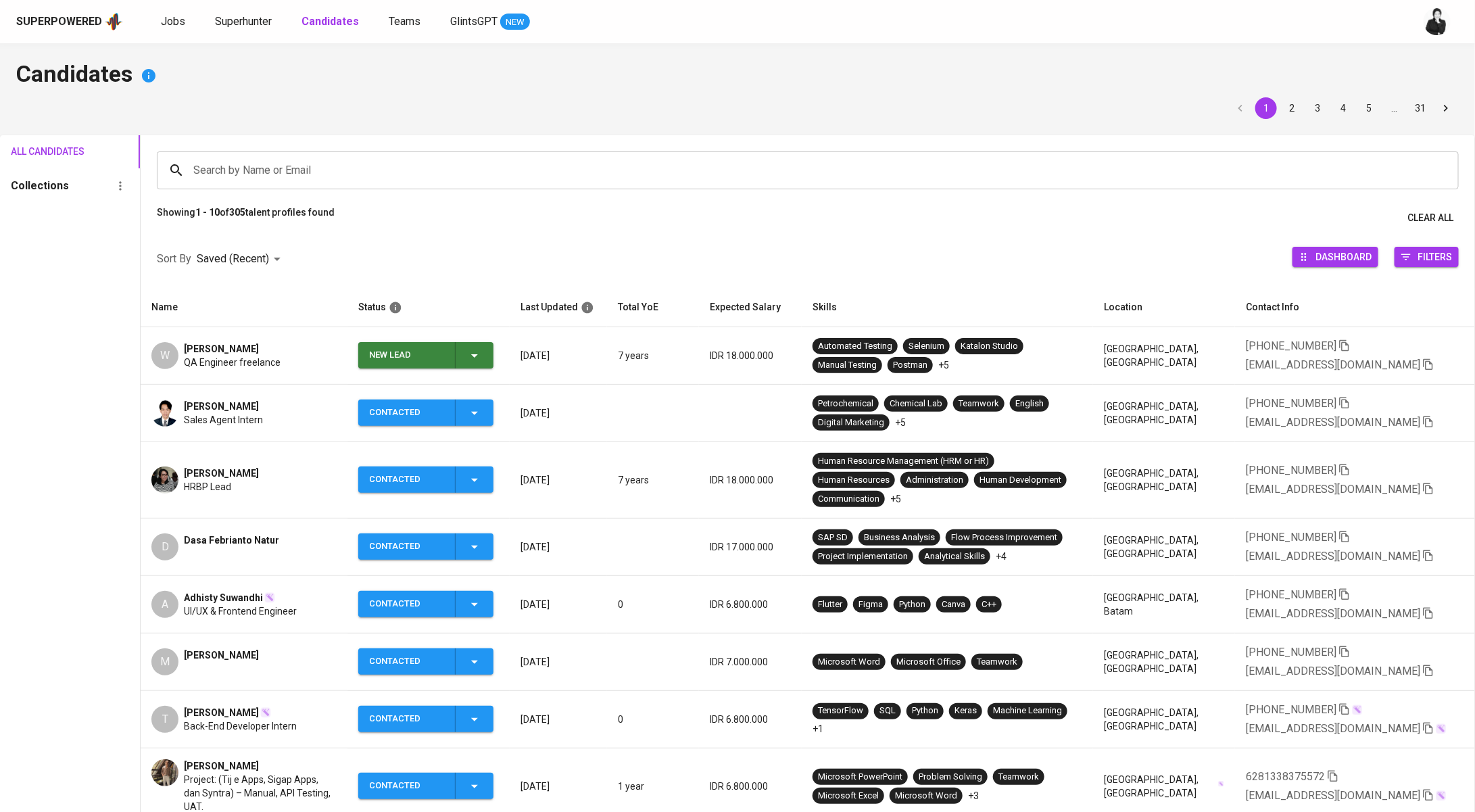
click at [494, 351] on button "New Lead" at bounding box center [425, 355] width 135 height 27
click at [458, 412] on li "Contacted" at bounding box center [432, 412] width 135 height 24
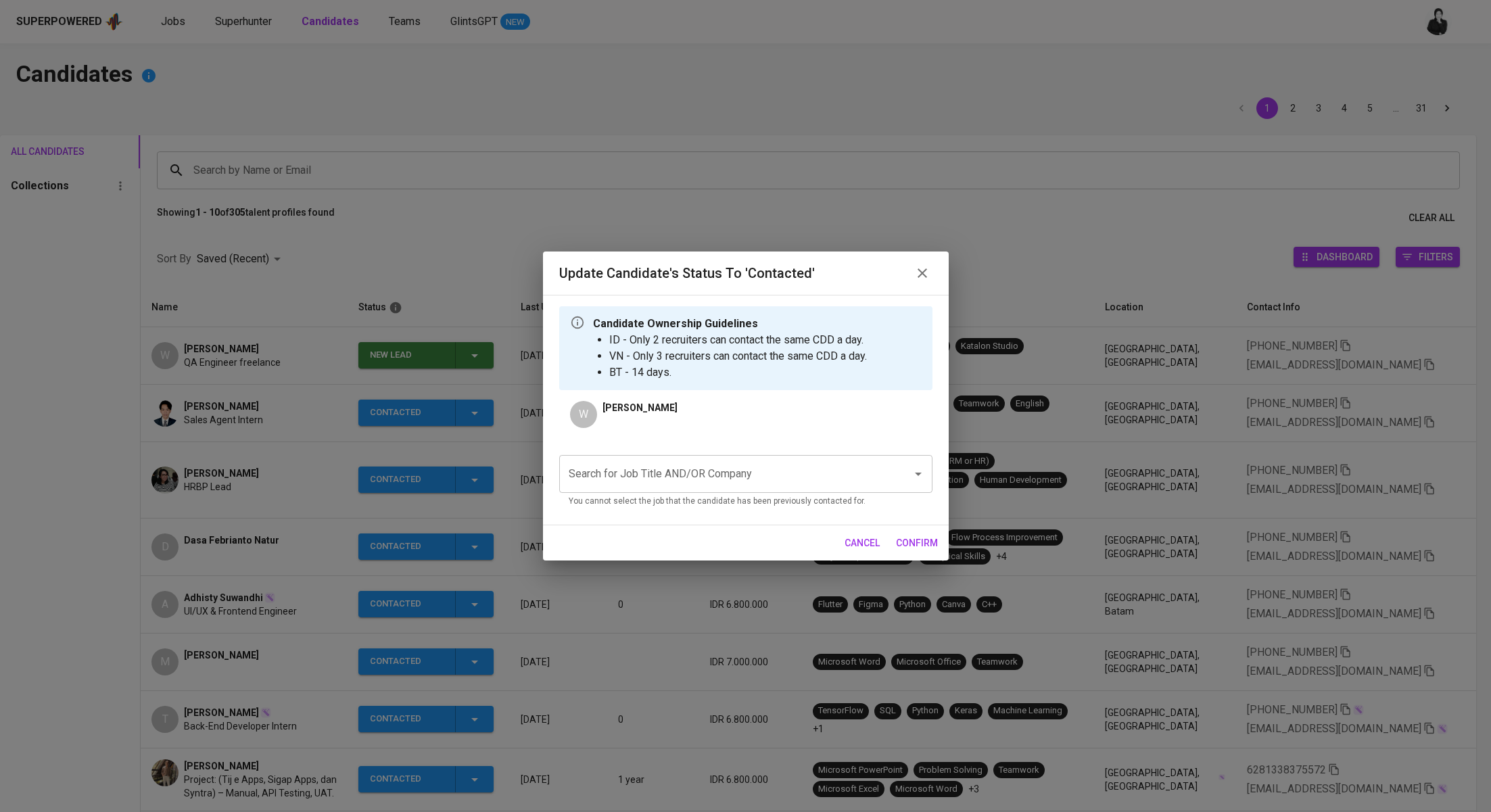
click at [912, 543] on span "confirm" at bounding box center [916, 543] width 42 height 17
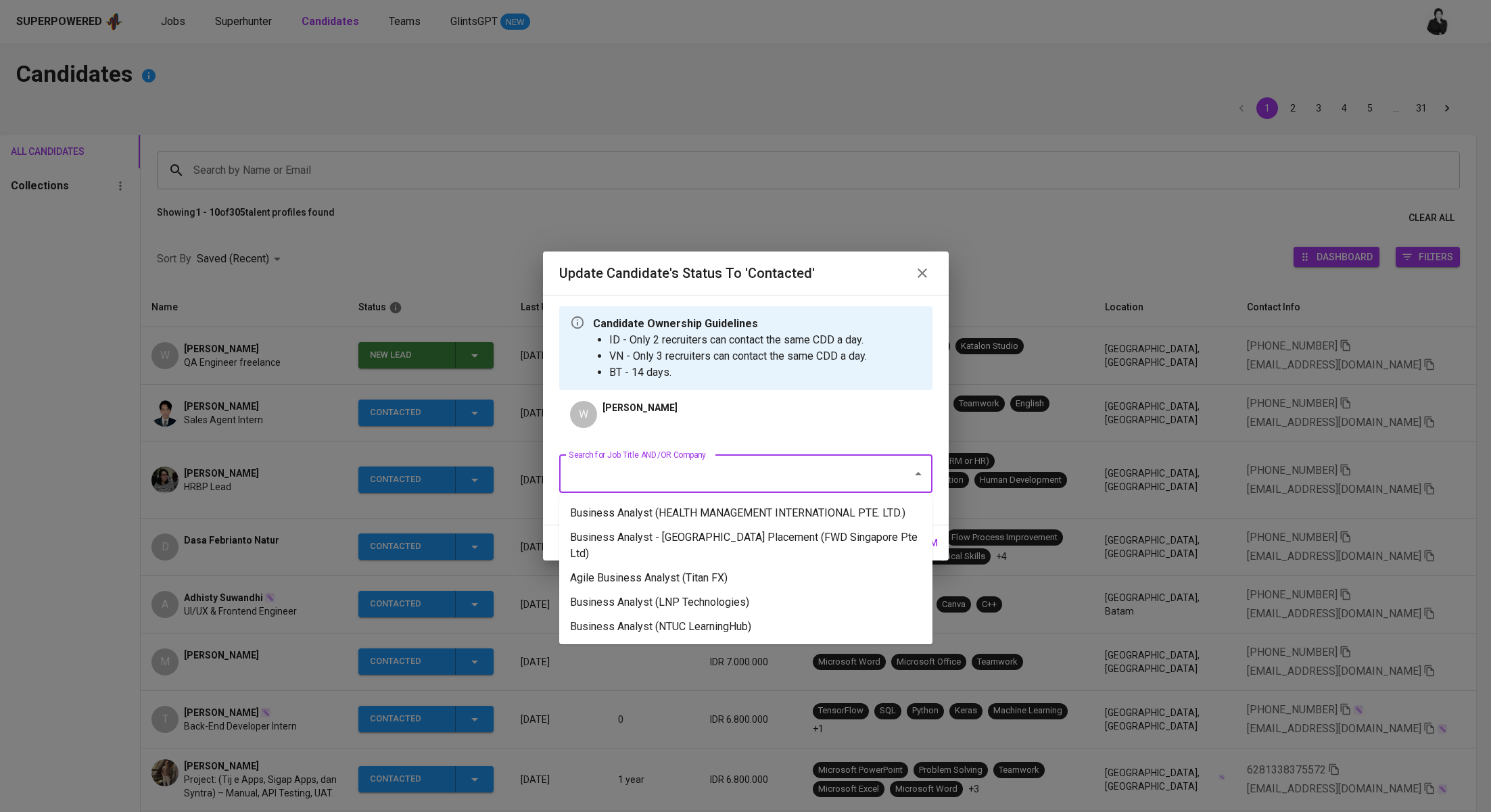
click at [847, 477] on input "Search for Job Title AND/OR Company" at bounding box center [727, 474] width 323 height 26
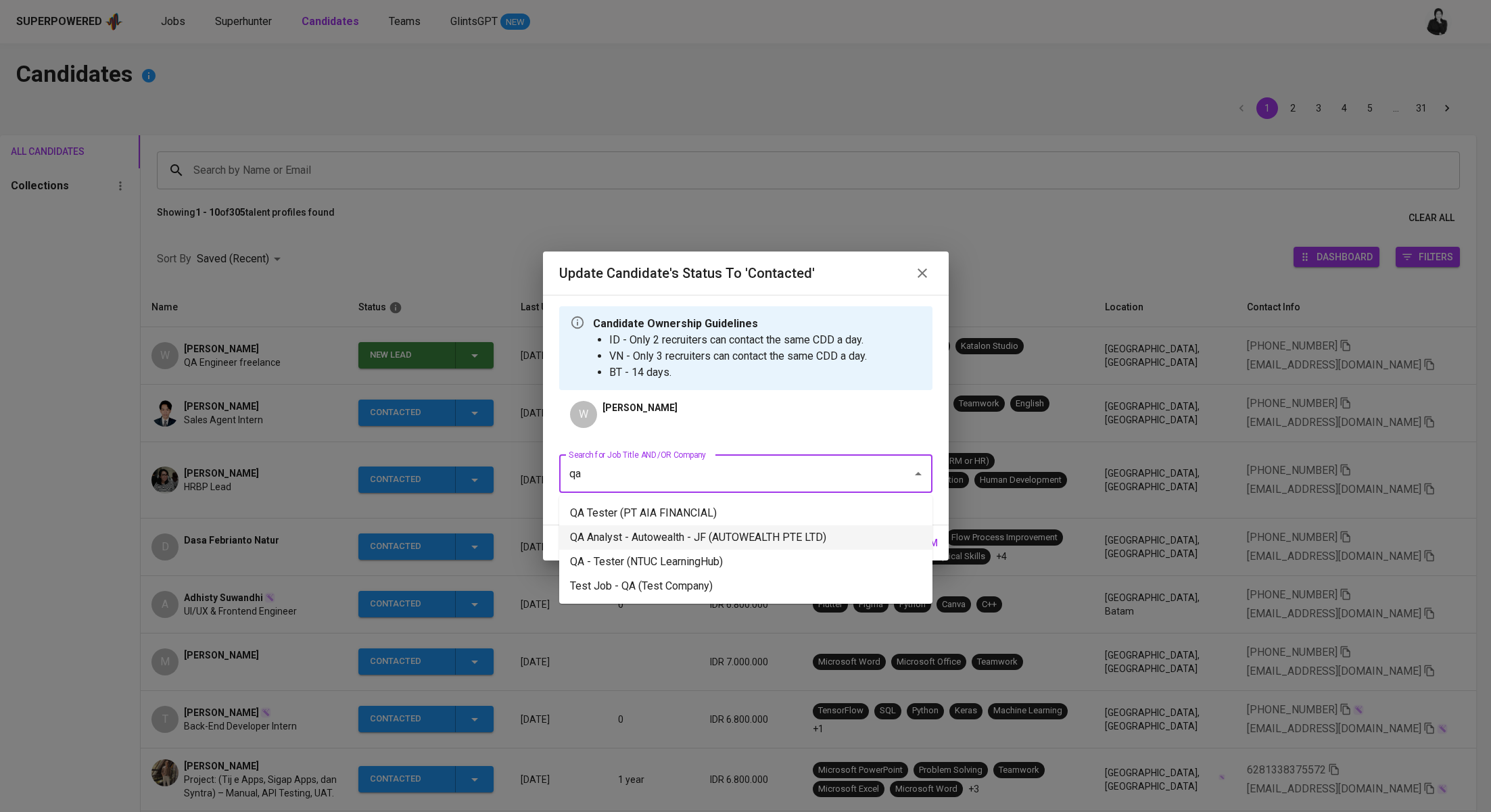
click at [810, 542] on li "QA Analyst - Autowealth - JF (AUTOWEALTH PTE LTD)" at bounding box center [746, 537] width 373 height 24
type input "qa"
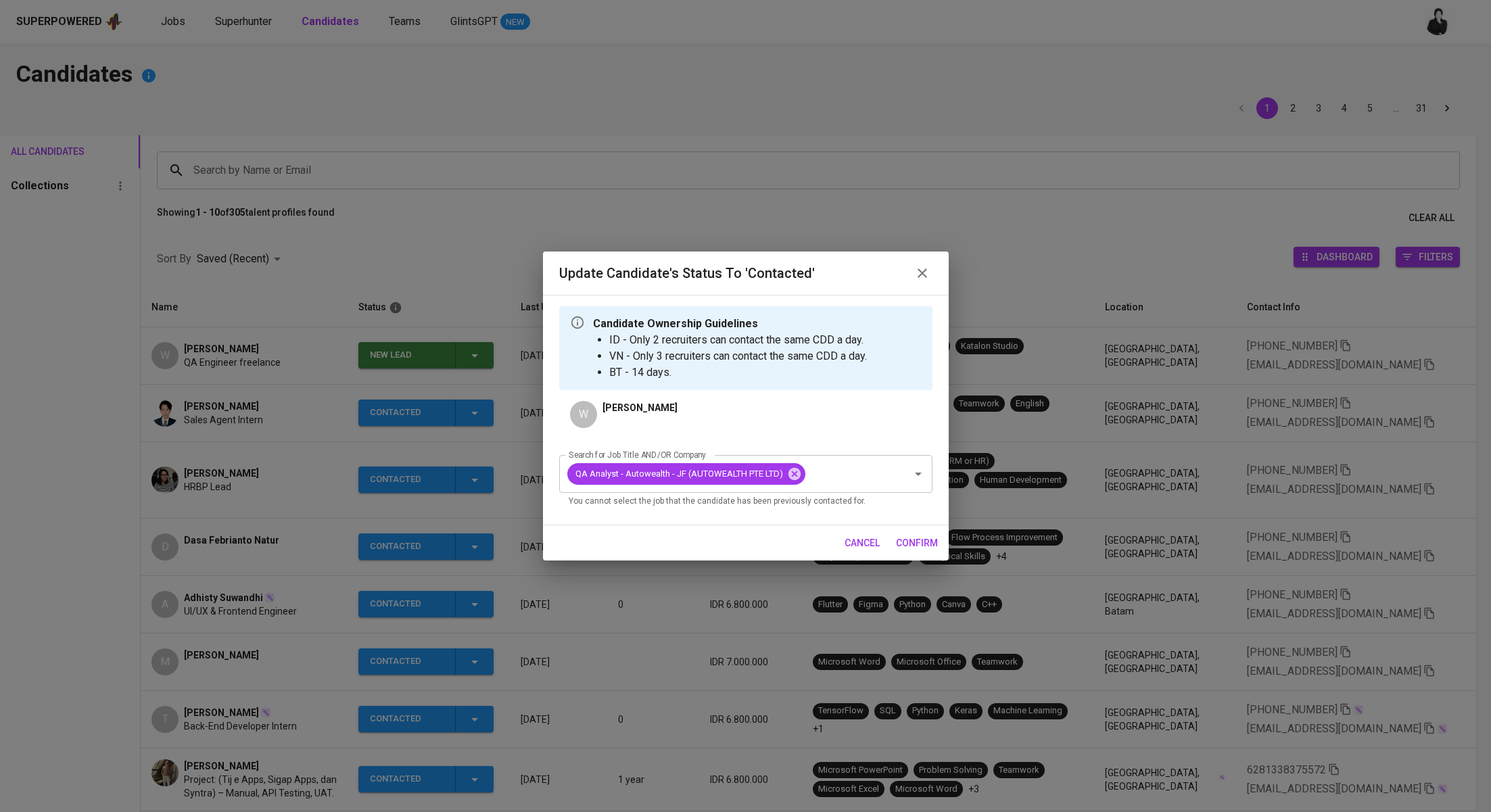
click at [916, 548] on span "confirm" at bounding box center [916, 543] width 42 height 17
